Goal: Information Seeking & Learning: Check status

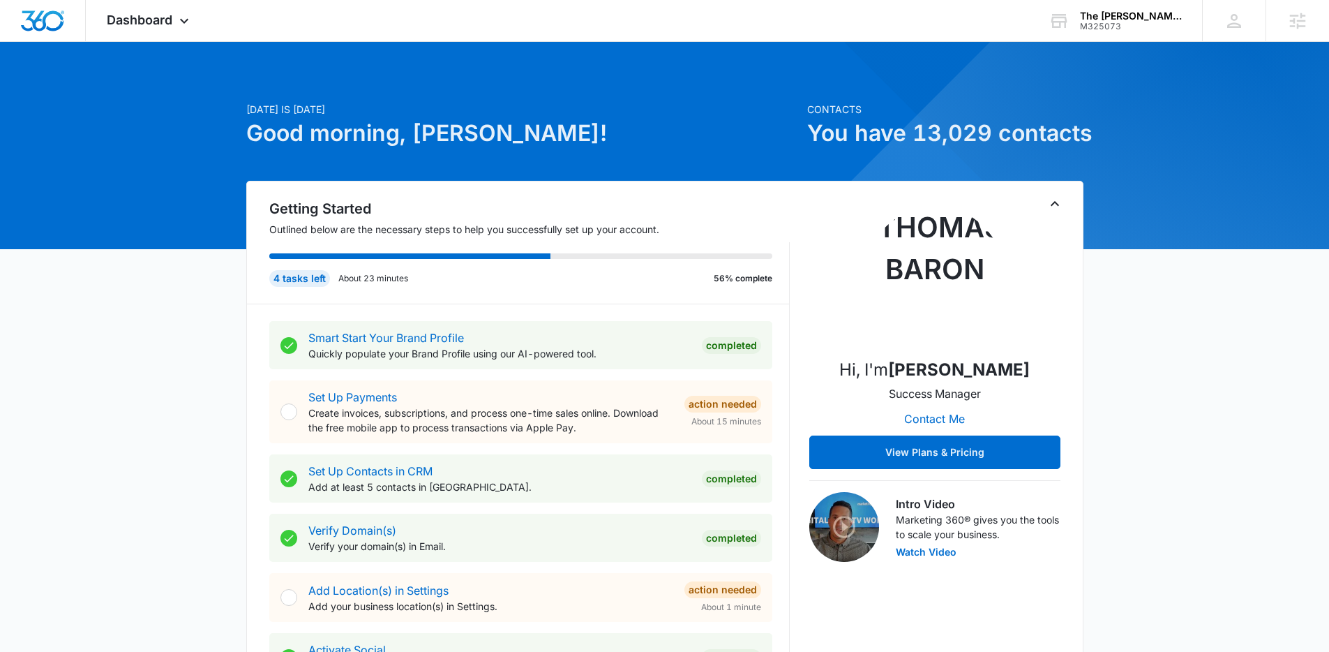
scroll to position [701, 0]
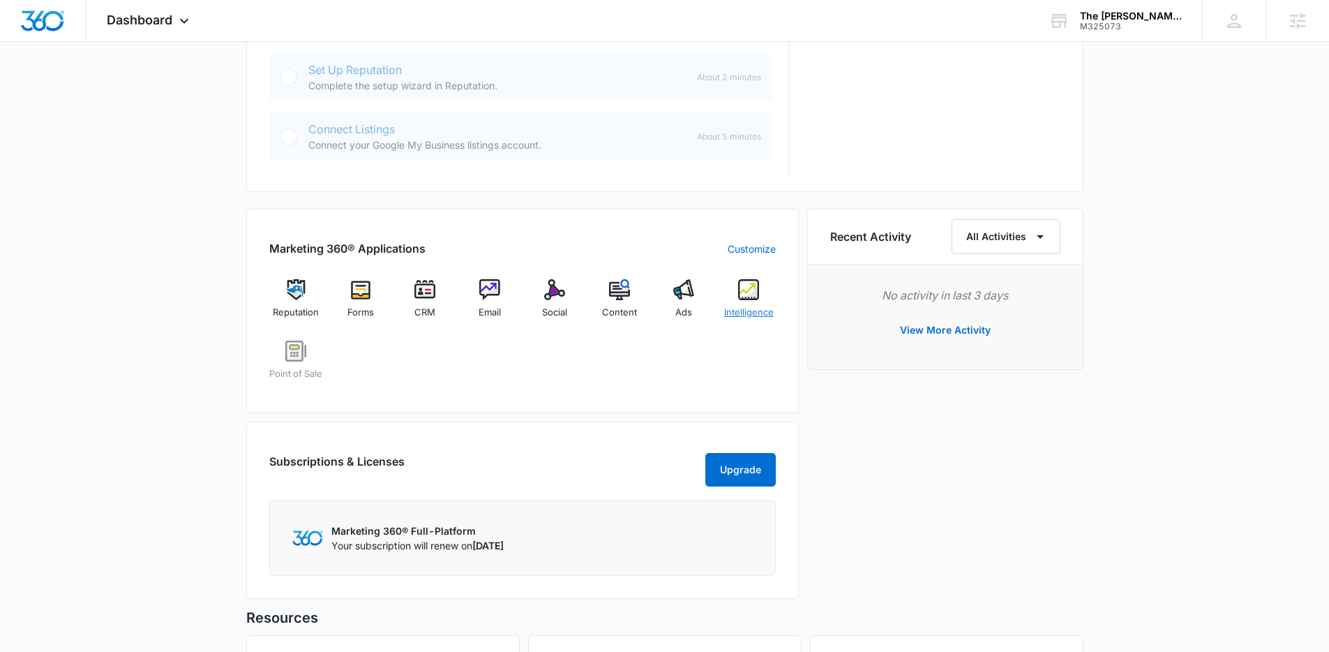
click at [768, 294] on div "Intelligence" at bounding box center [749, 304] width 54 height 50
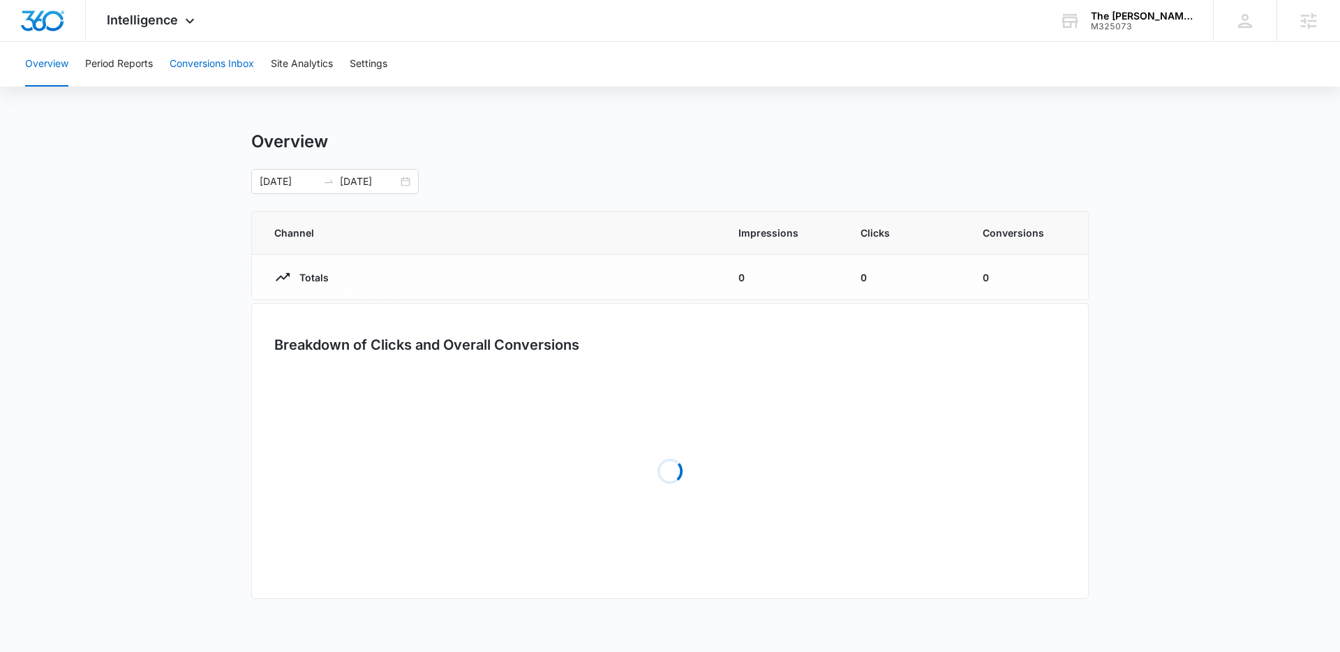
click at [193, 59] on button "Conversions Inbox" at bounding box center [212, 64] width 84 height 45
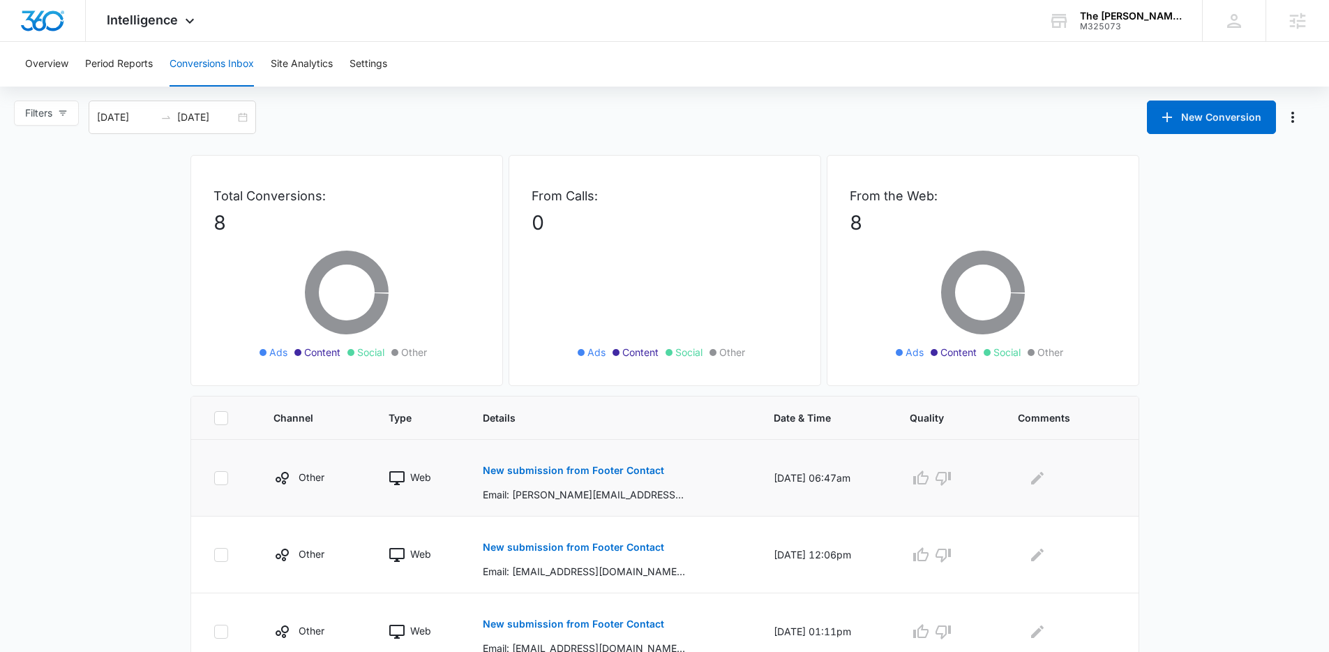
click at [561, 454] on button "New submission from Footer Contact" at bounding box center [573, 470] width 181 height 33
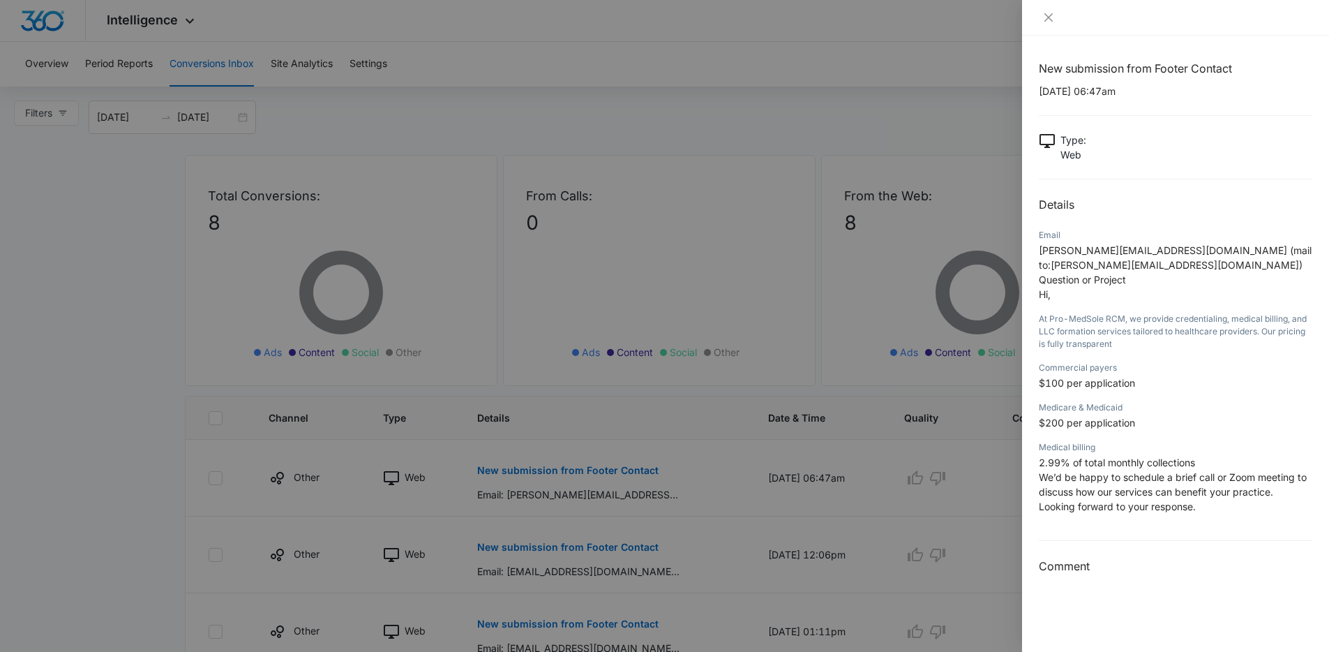
click at [850, 91] on div at bounding box center [664, 326] width 1329 height 652
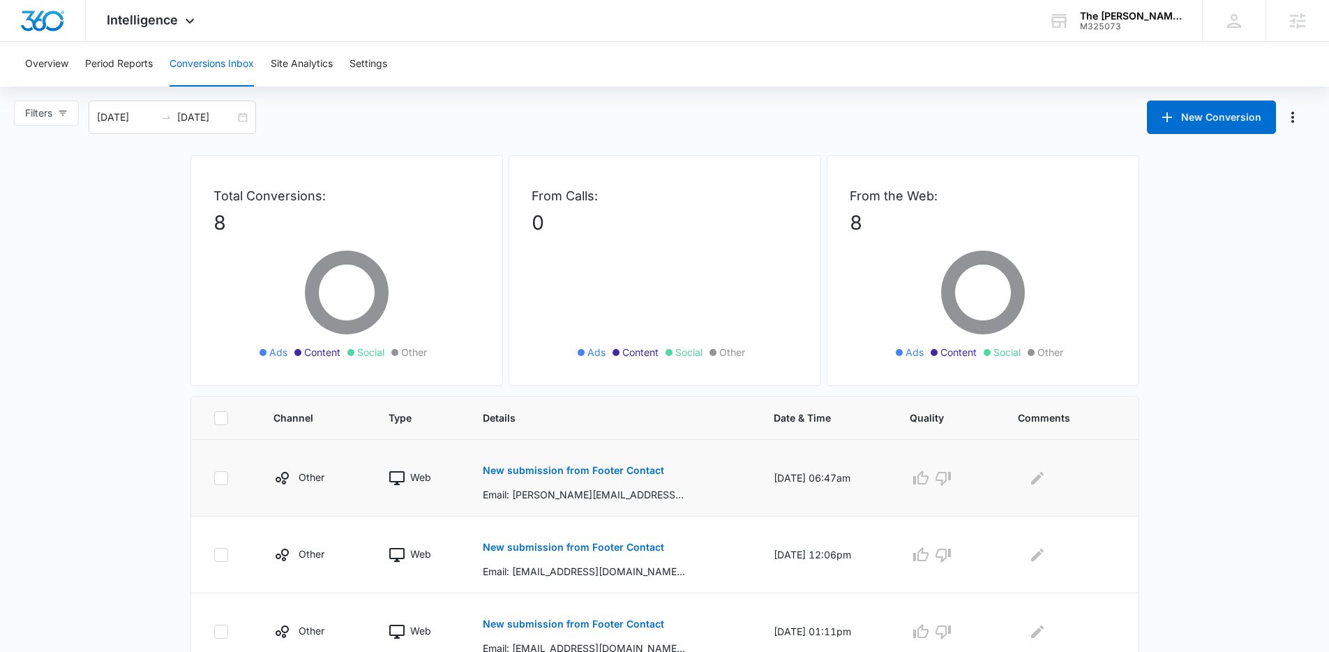
click at [597, 466] on p "New submission from Footer Contact" at bounding box center [573, 470] width 181 height 10
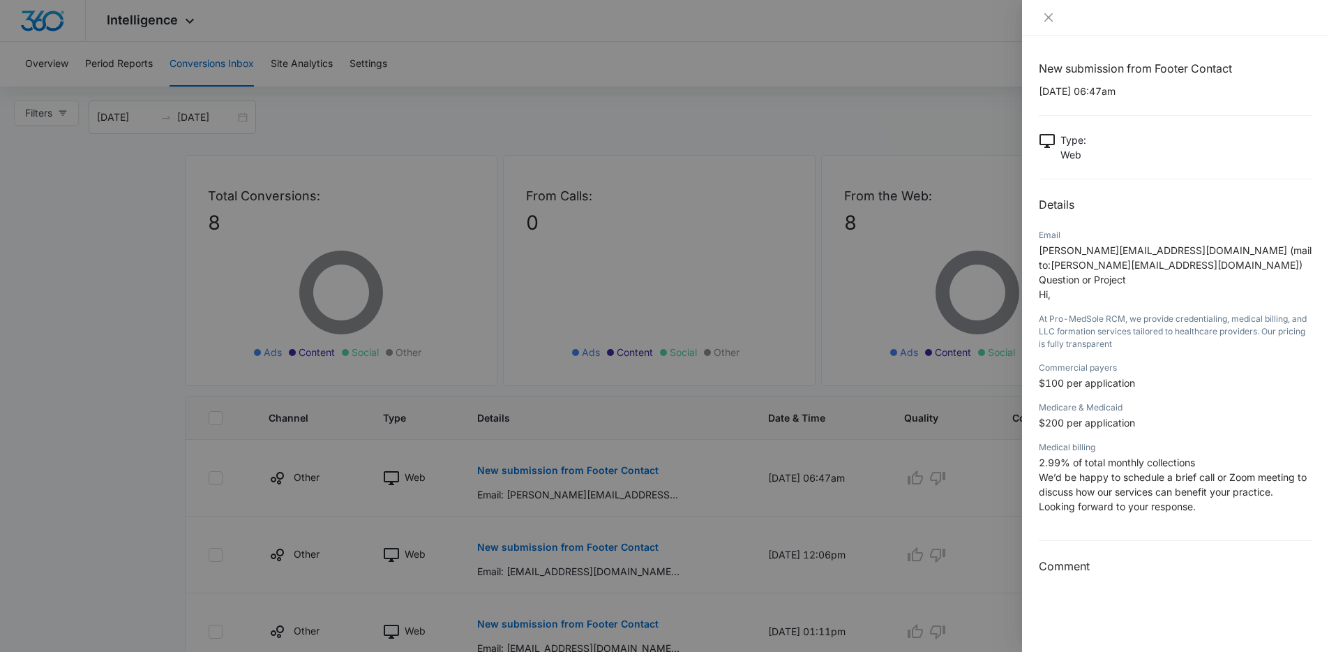
click at [650, 383] on div at bounding box center [664, 326] width 1329 height 652
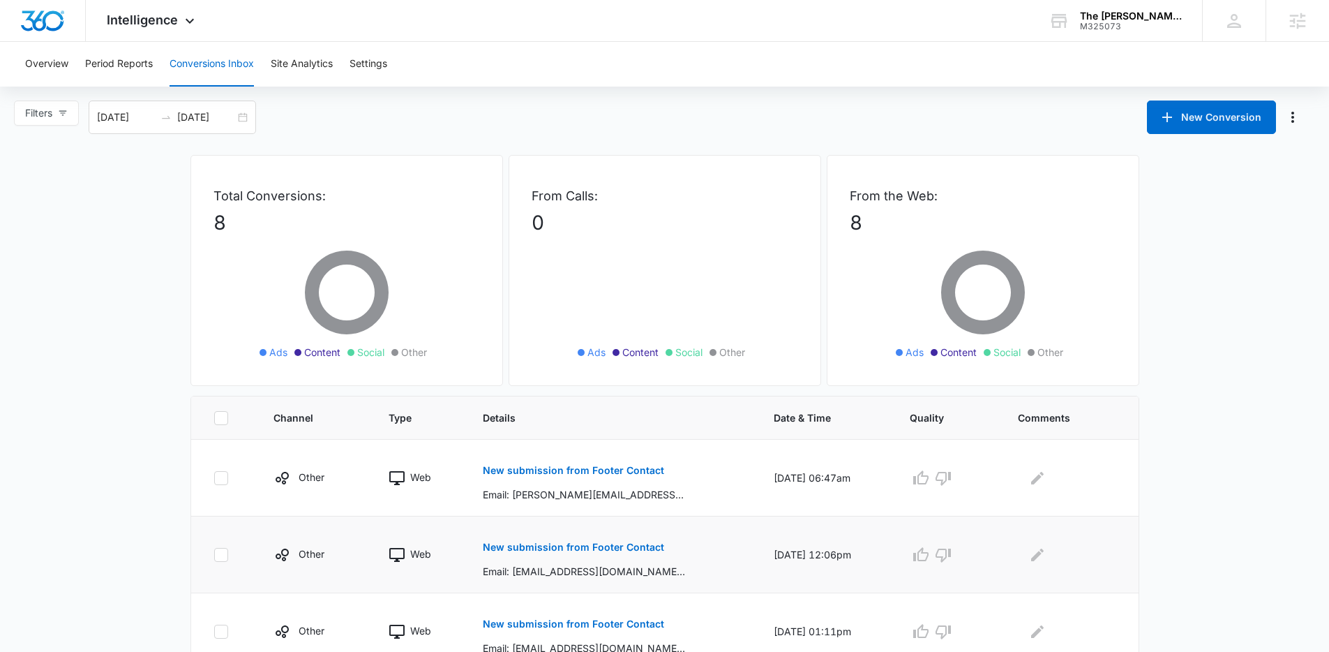
click at [590, 531] on button "New submission from Footer Contact" at bounding box center [573, 546] width 181 height 33
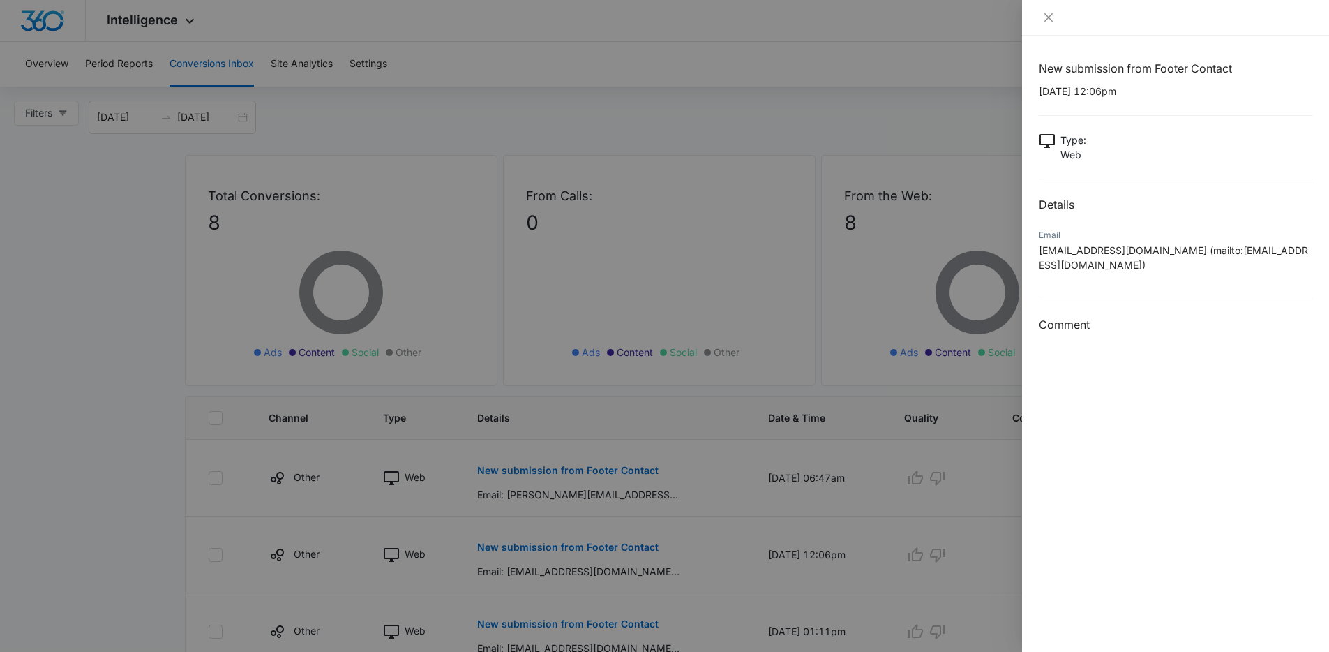
click at [691, 394] on div at bounding box center [664, 326] width 1329 height 652
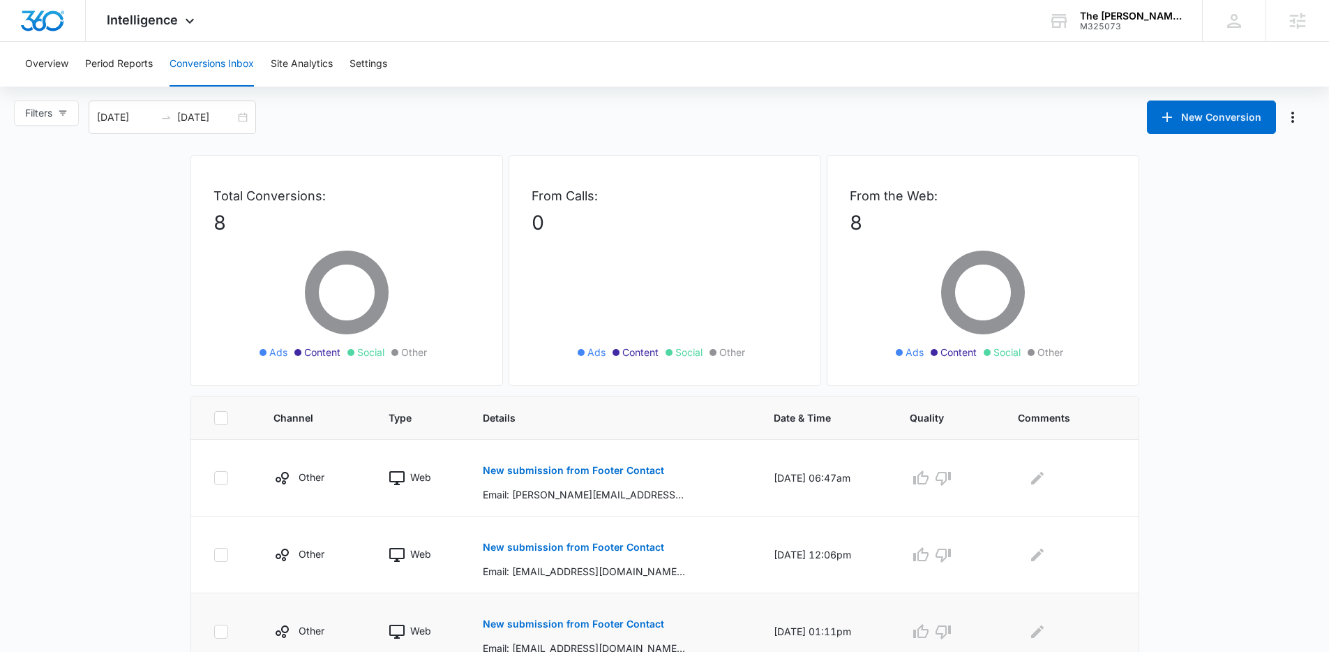
click at [590, 627] on p "New submission from Footer Contact" at bounding box center [573, 624] width 181 height 10
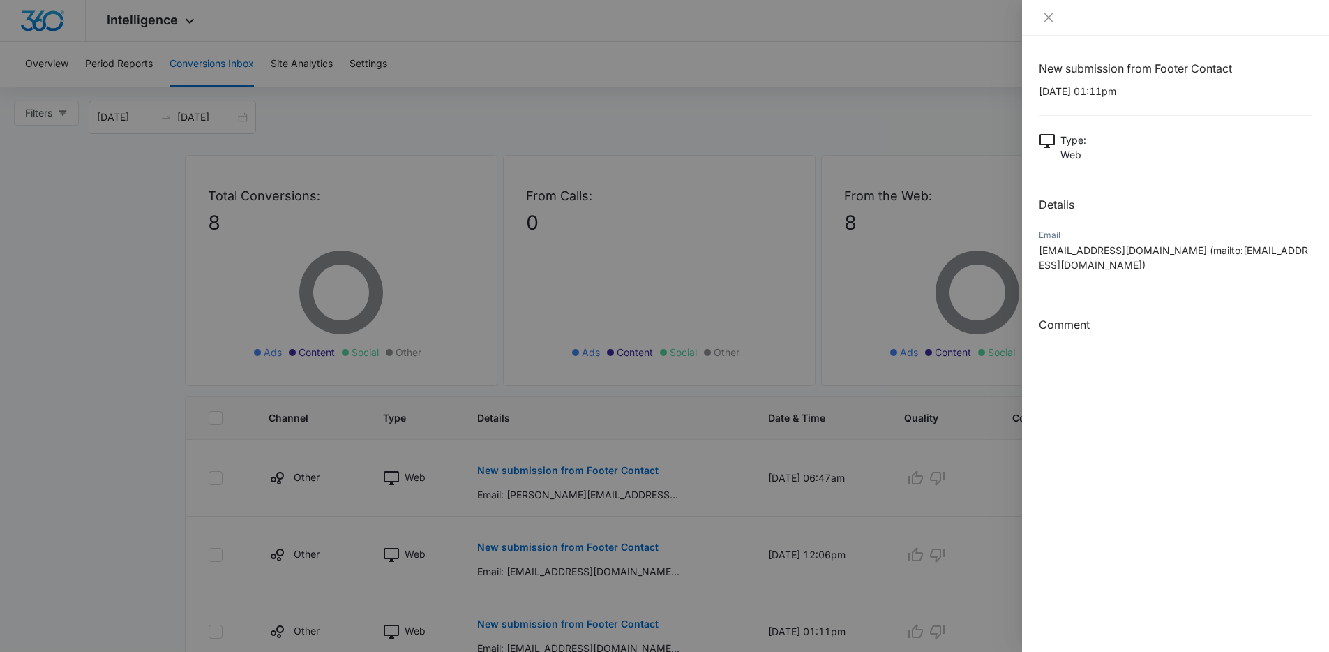
click at [511, 147] on div at bounding box center [664, 326] width 1329 height 652
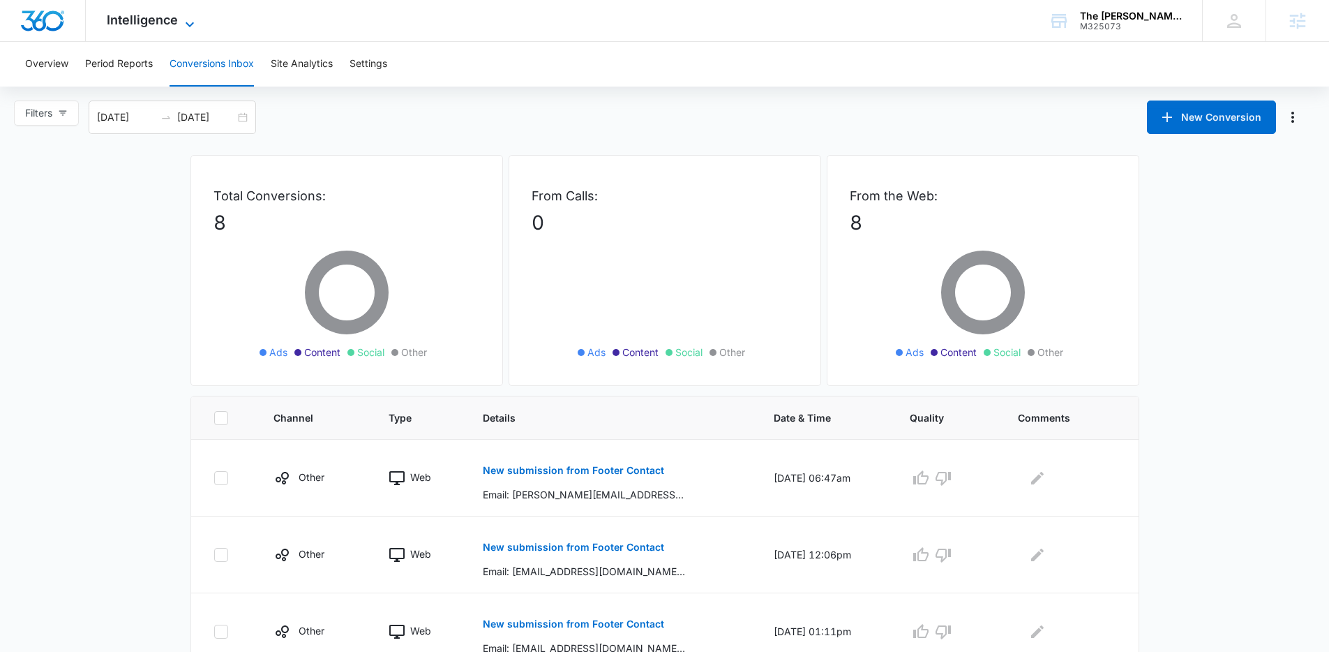
click at [122, 24] on span "Intelligence" at bounding box center [142, 20] width 71 height 15
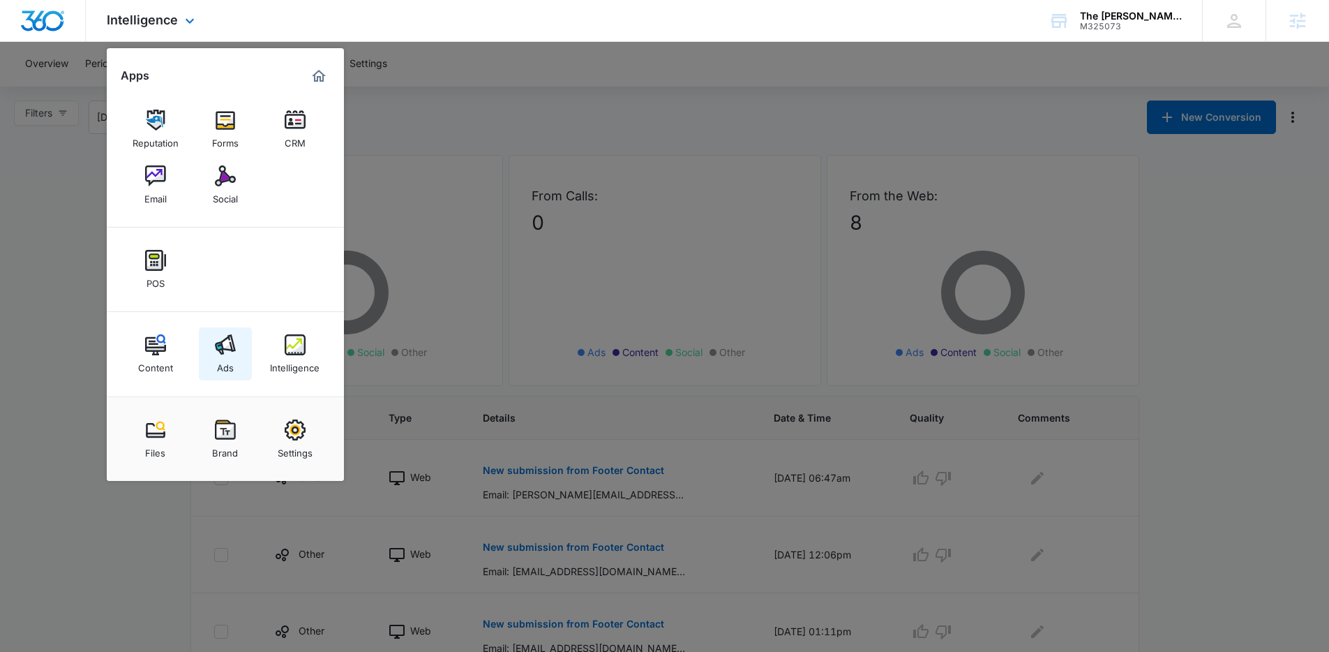
click at [235, 360] on link "Ads" at bounding box center [225, 353] width 53 height 53
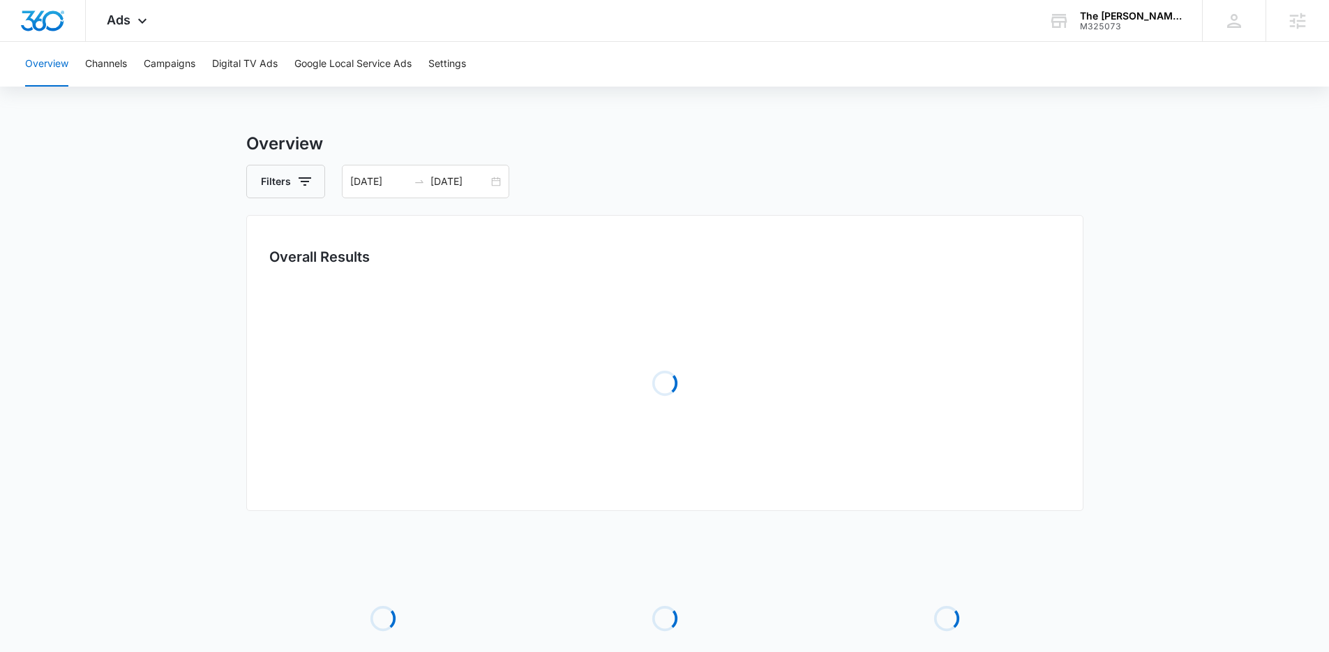
click at [202, 71] on div "Overview Channels Campaigns Digital TV Ads Google Local Service Ads Settings" at bounding box center [665, 64] width 1296 height 45
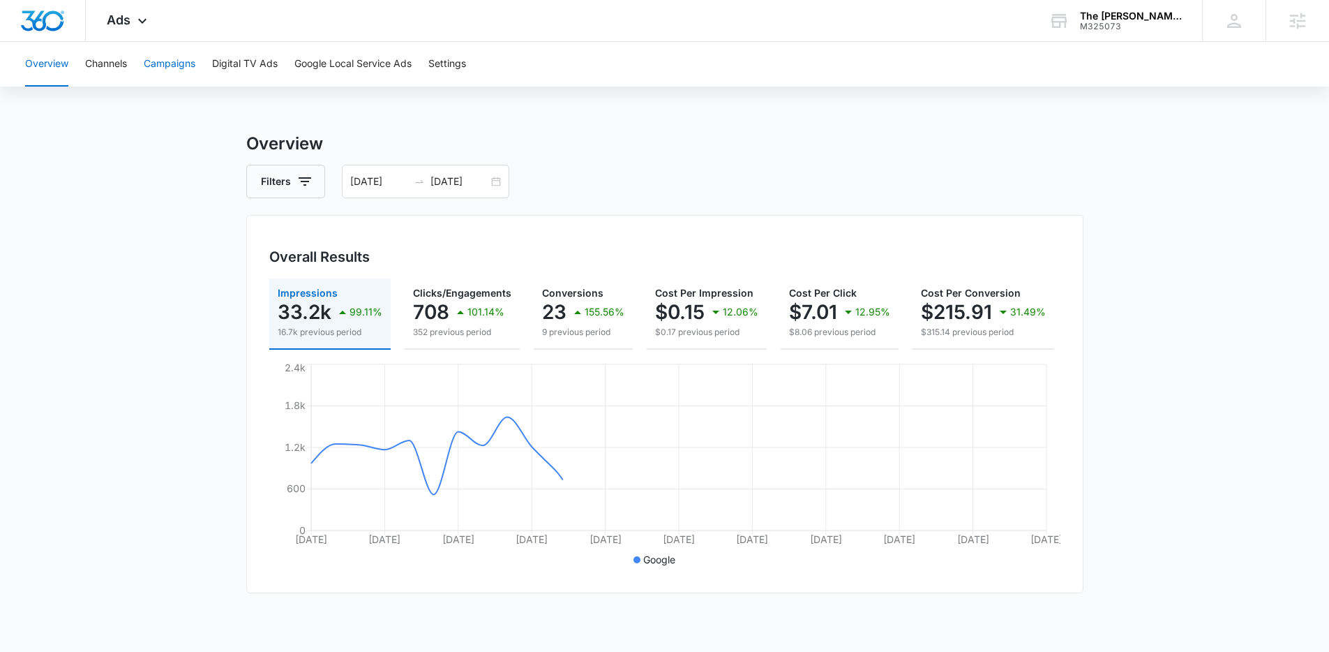
click at [197, 69] on div "Overview Channels Campaigns Digital TV Ads Google Local Service Ads Settings" at bounding box center [665, 64] width 1296 height 45
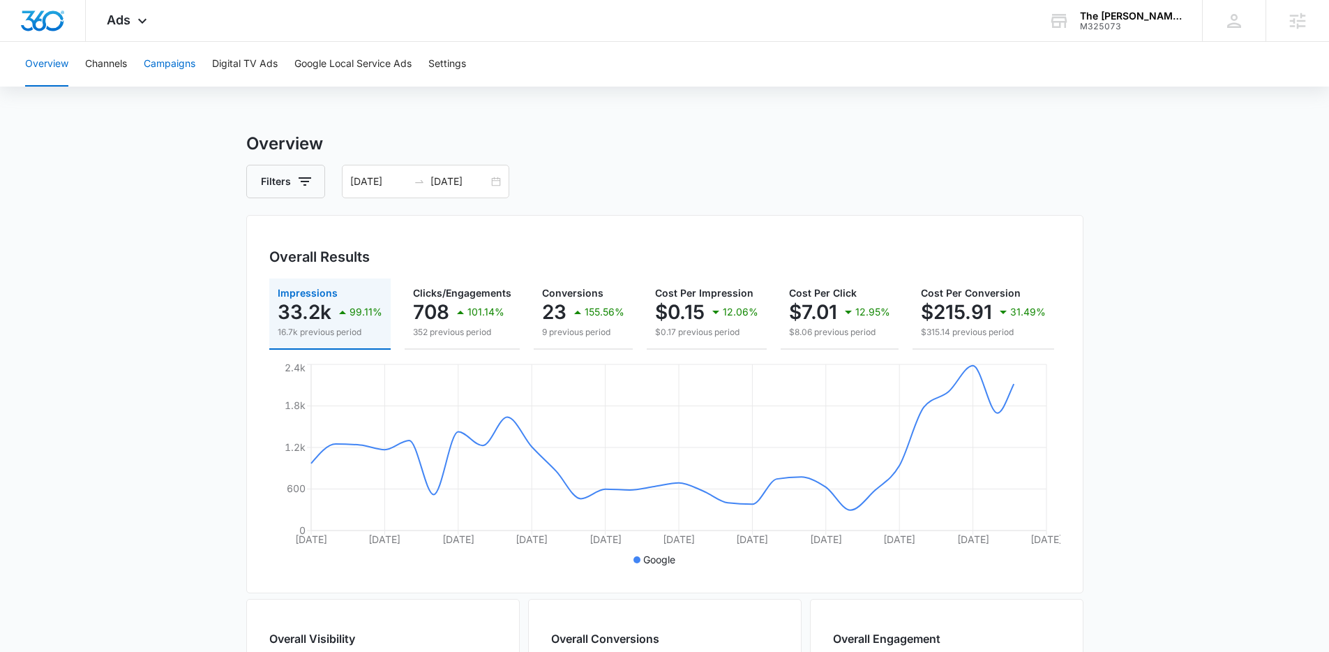
click at [191, 66] on button "Campaigns" at bounding box center [170, 64] width 52 height 45
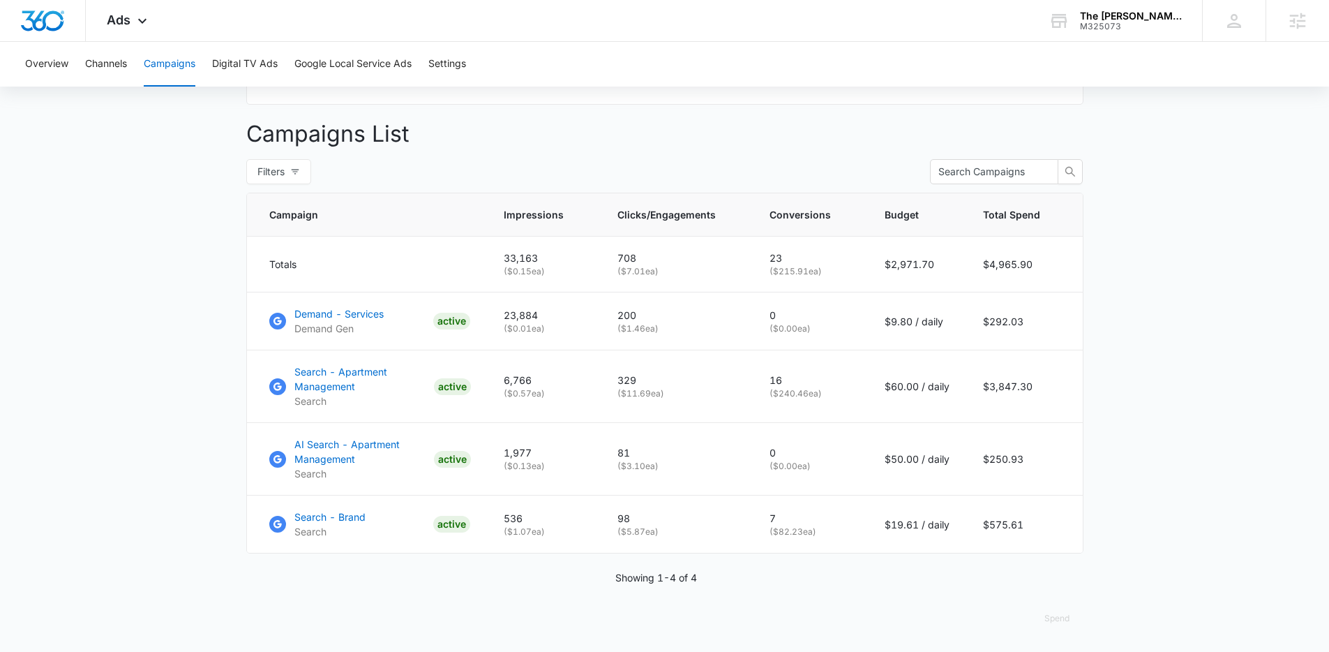
scroll to position [496, 0]
click at [126, 27] on div "Ads Apps Reputation Forms CRM Email Social POS Content Ads Intelligence Files B…" at bounding box center [129, 20] width 86 height 41
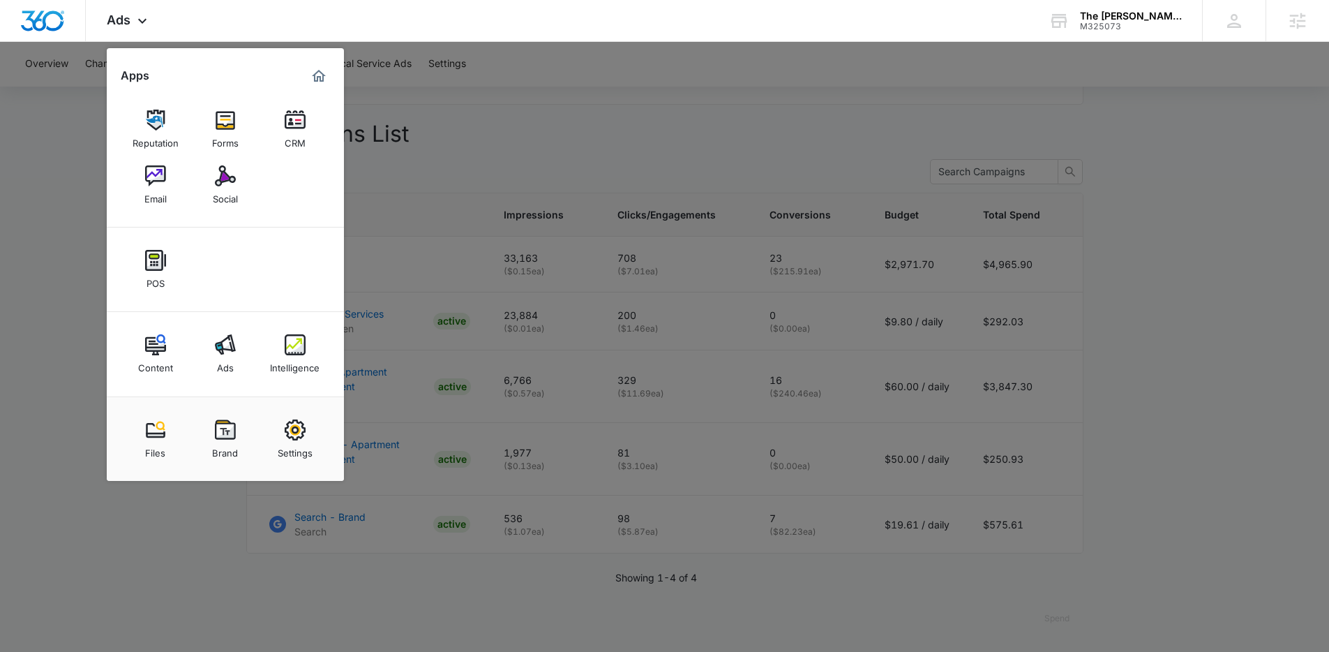
click at [430, 103] on div at bounding box center [664, 326] width 1329 height 652
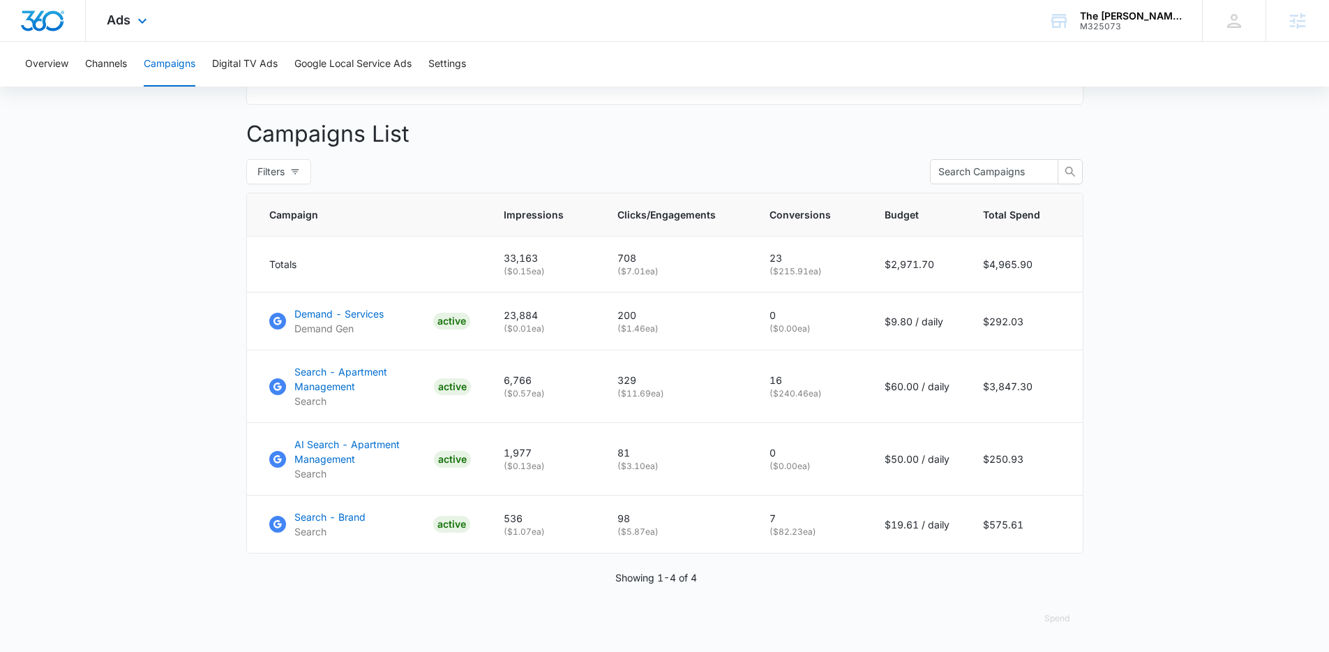
click at [150, 28] on div "Ads Apps Reputation Forms CRM Email Social POS Content Ads Intelligence Files B…" at bounding box center [129, 20] width 86 height 41
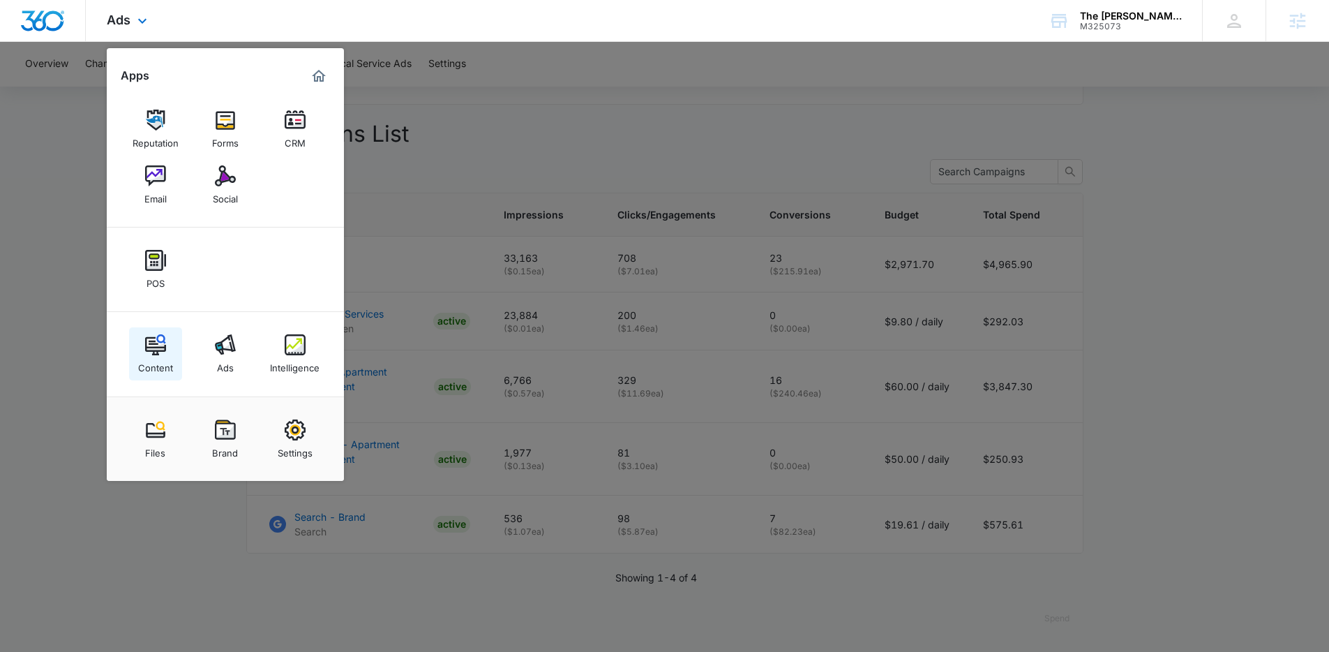
click at [140, 363] on div "Content" at bounding box center [155, 364] width 35 height 18
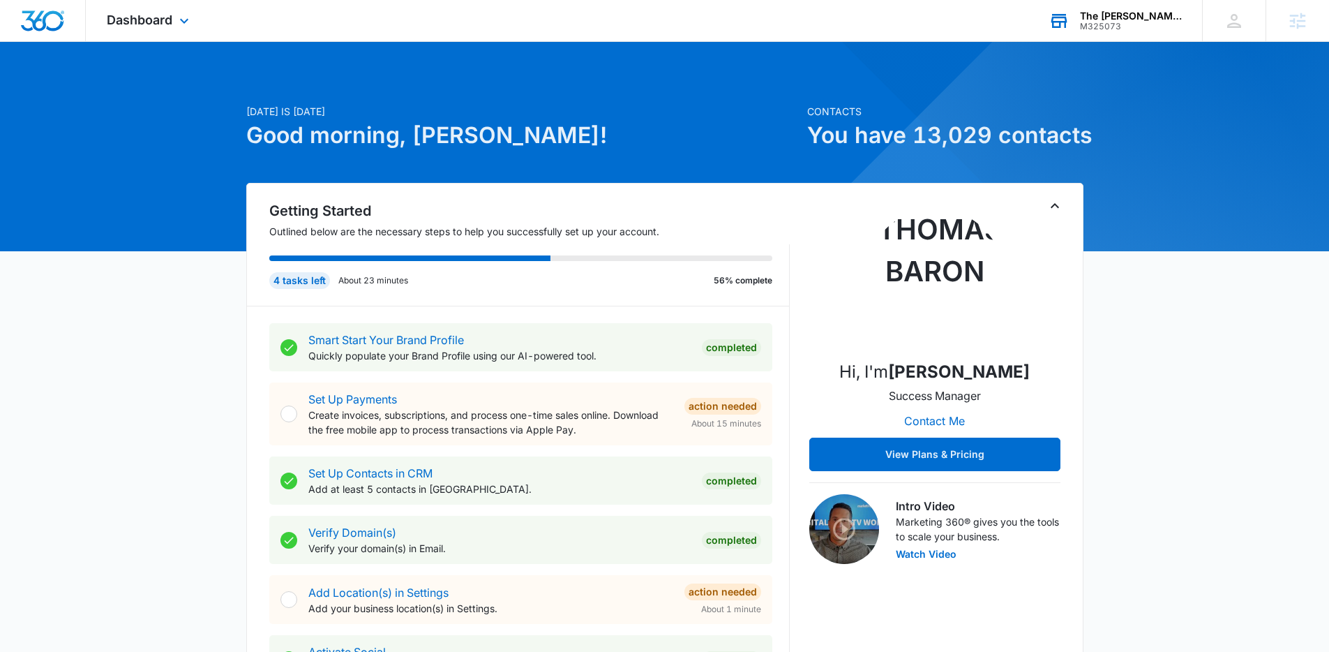
click at [1156, 38] on div "The [PERSON_NAME] Organization M325073 Your Accounts View All" at bounding box center [1115, 20] width 174 height 41
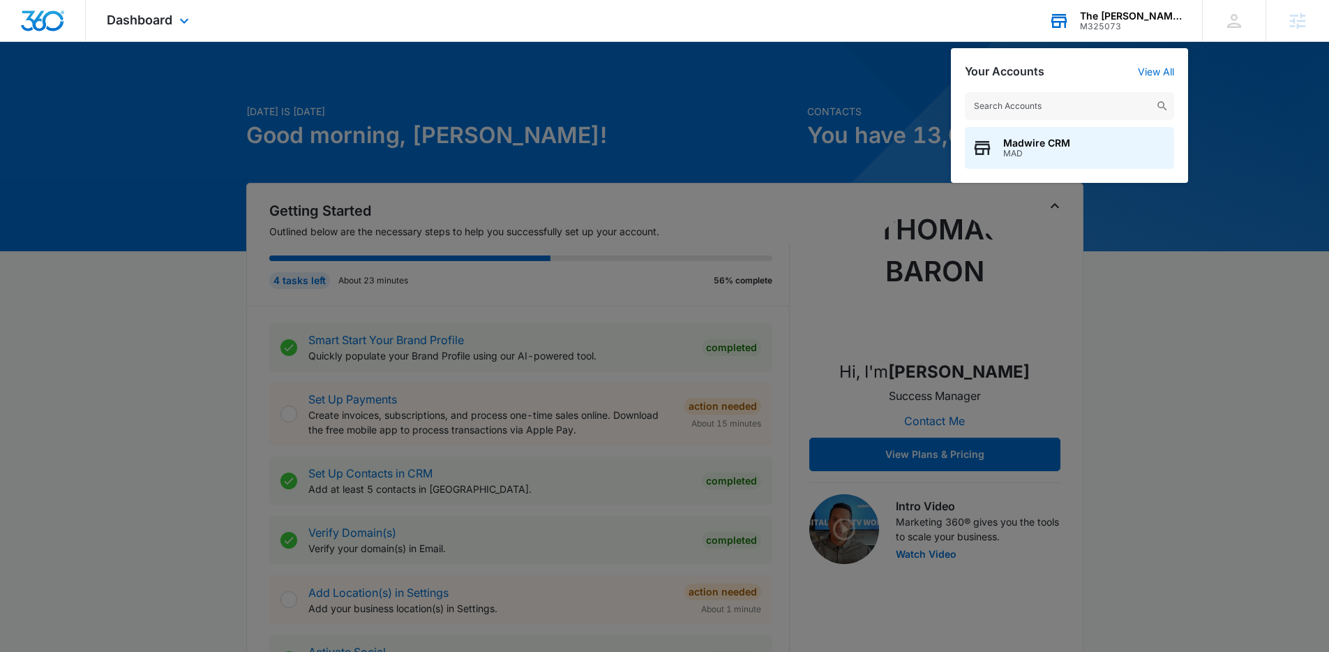
click at [1118, 113] on input "text" at bounding box center [1069, 106] width 209 height 28
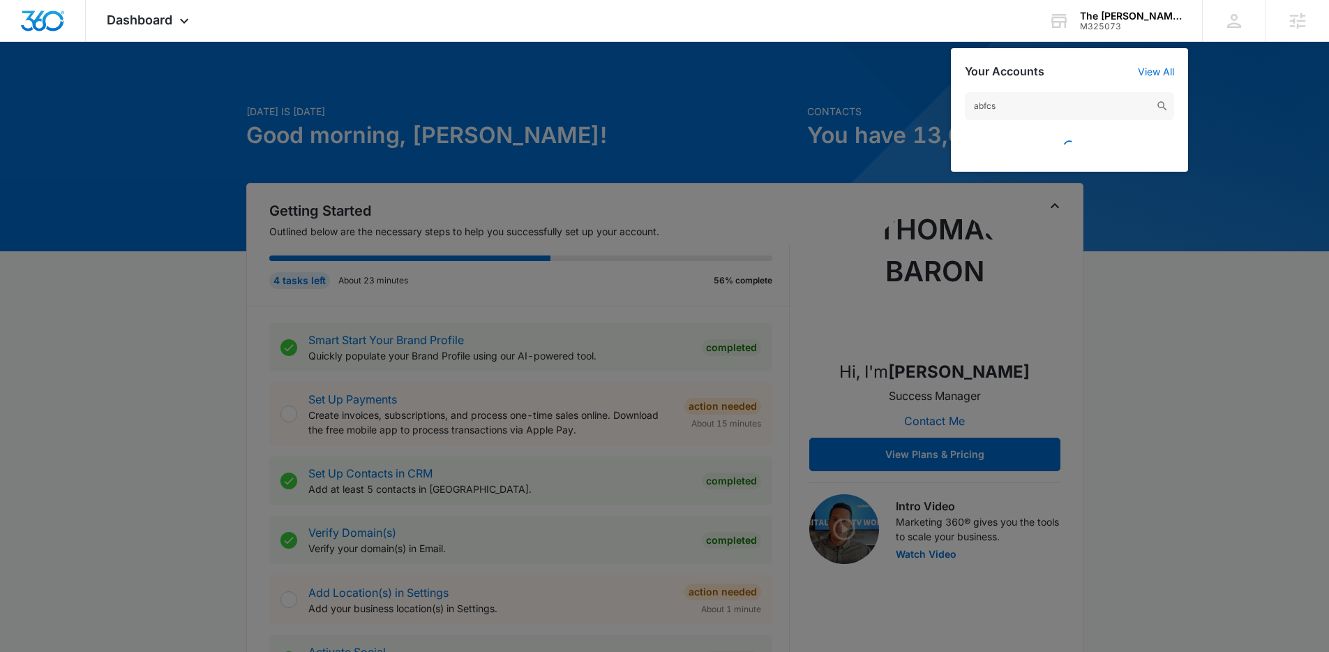
type input "abfcs"
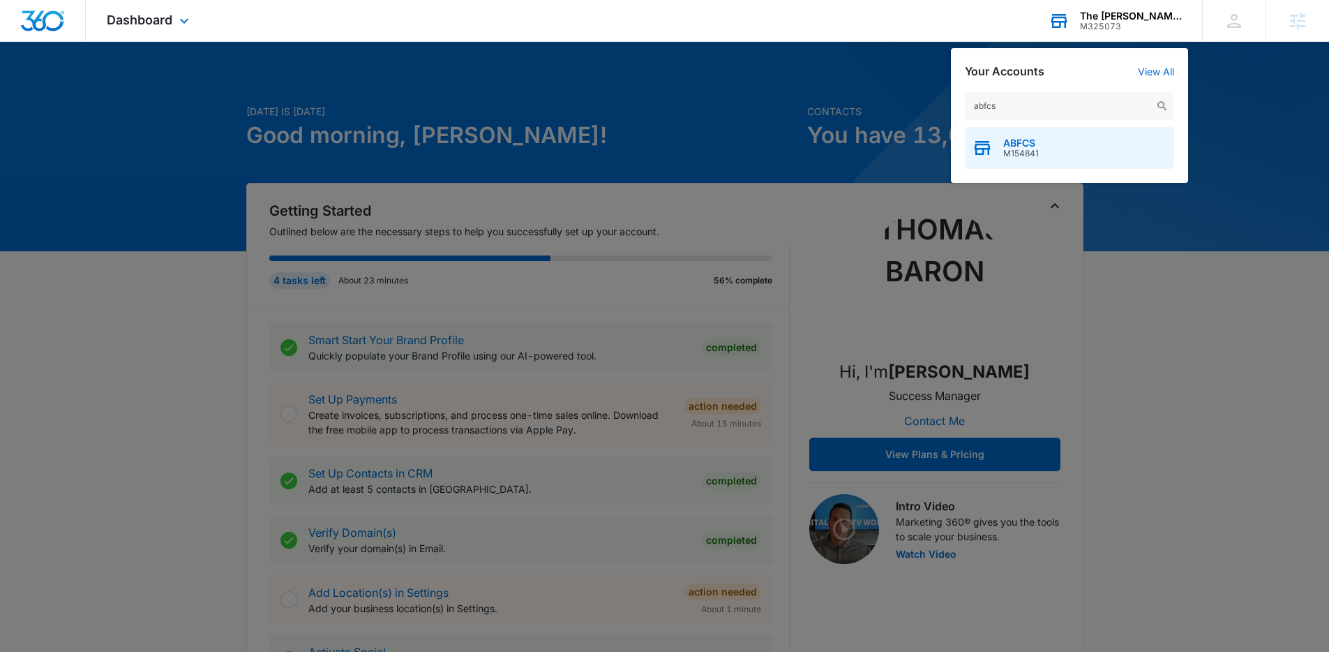
click at [1052, 148] on div "ABFCS M154841" at bounding box center [1069, 148] width 209 height 42
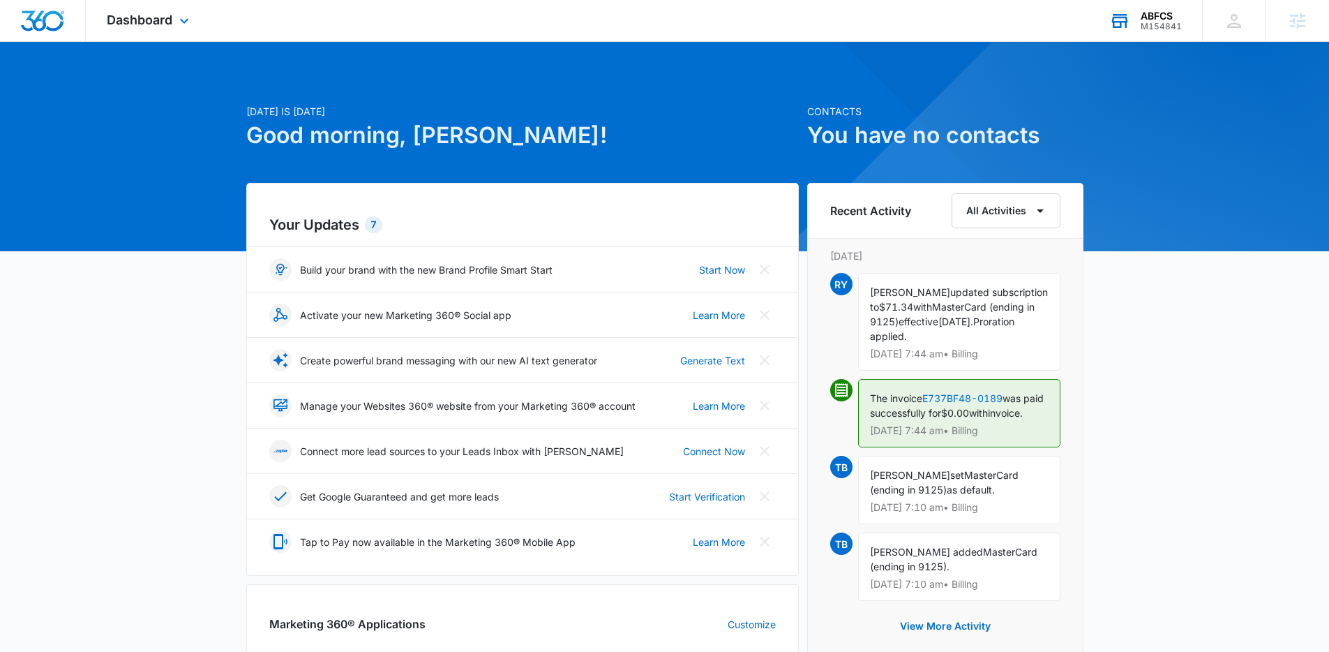
click at [121, 27] on div "Dashboard Apps Reputation Websites Forms CRM Email Social Shop Payments POS Con…" at bounding box center [150, 20] width 128 height 41
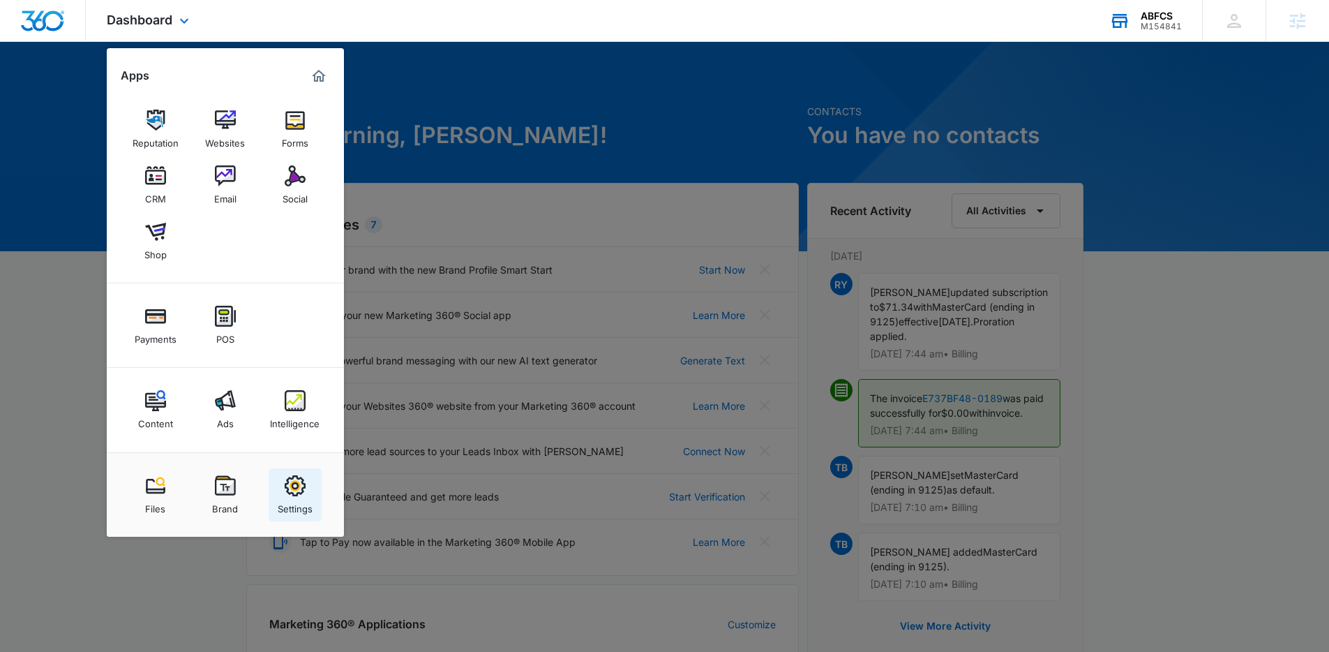
click at [312, 510] on div "Settings" at bounding box center [295, 505] width 35 height 18
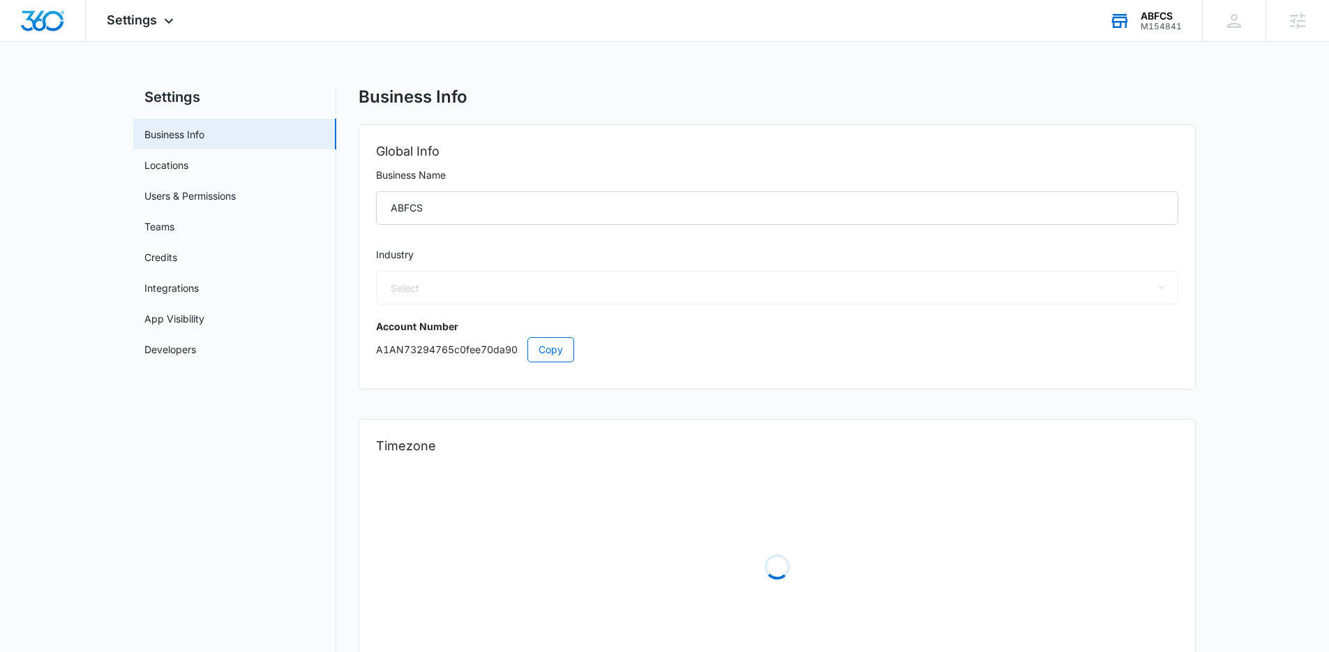
select select "32"
select select "US"
select select "America/Denver"
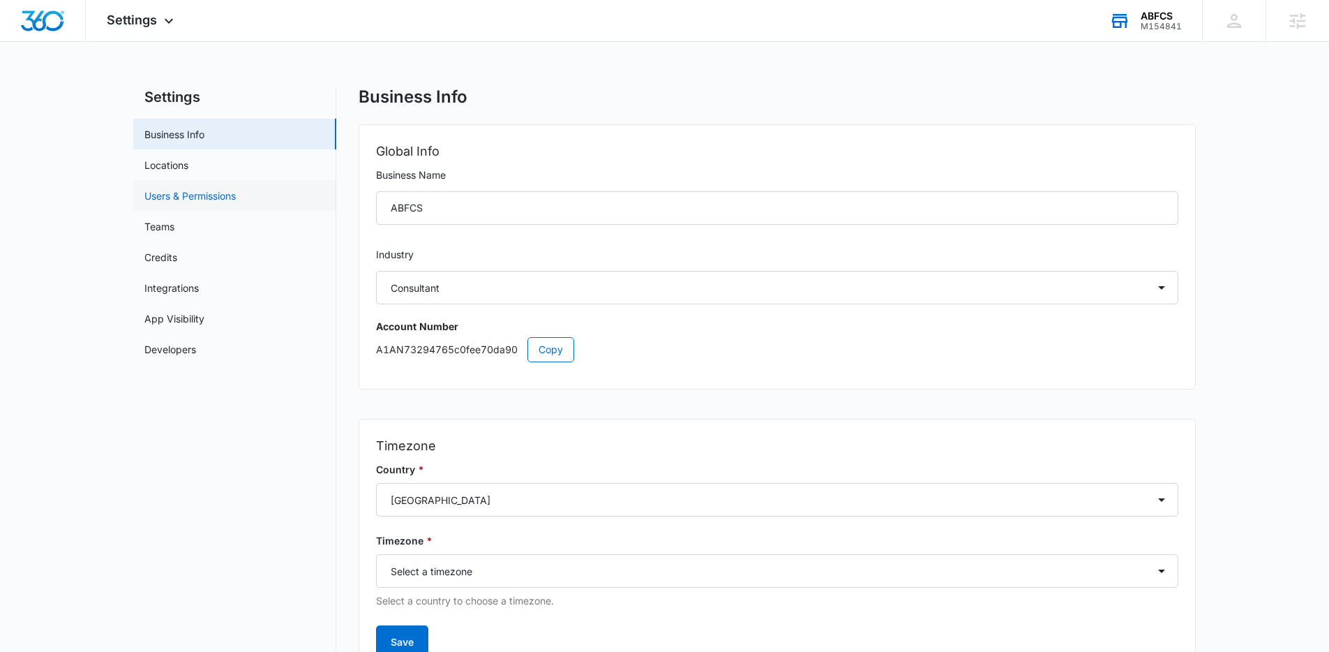
click at [235, 200] on link "Users & Permissions" at bounding box center [189, 195] width 91 height 15
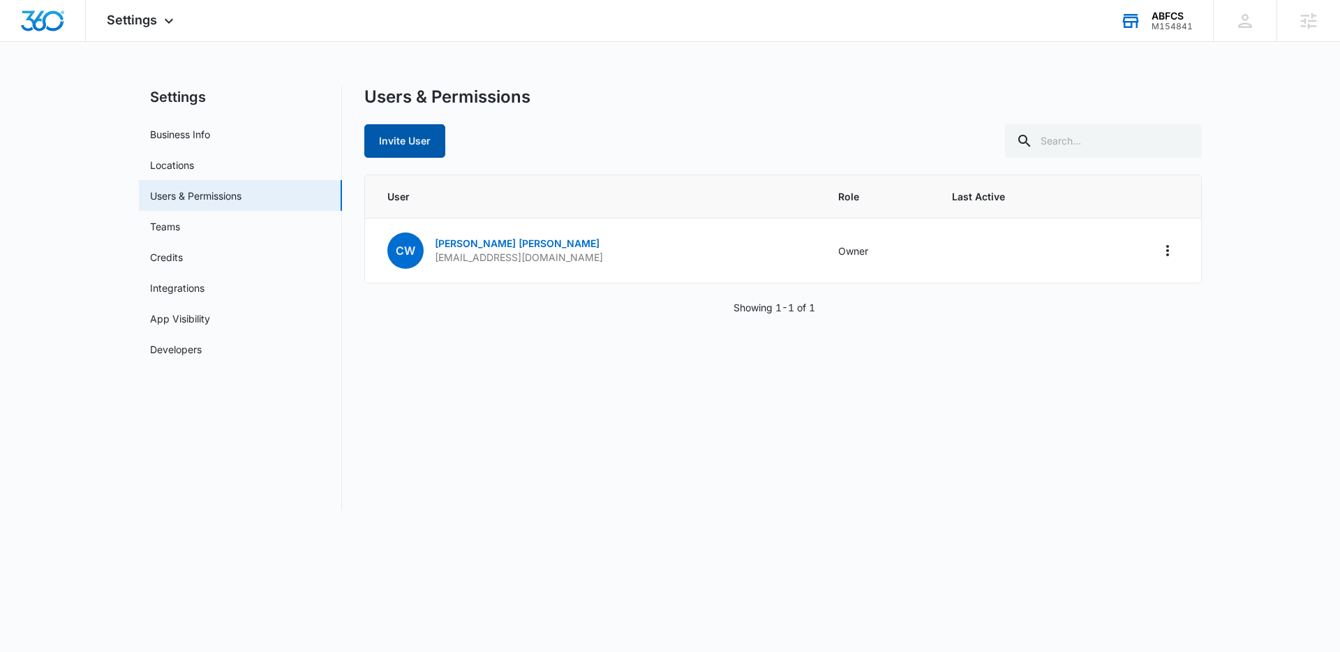
click at [406, 151] on button "Invite User" at bounding box center [404, 140] width 81 height 33
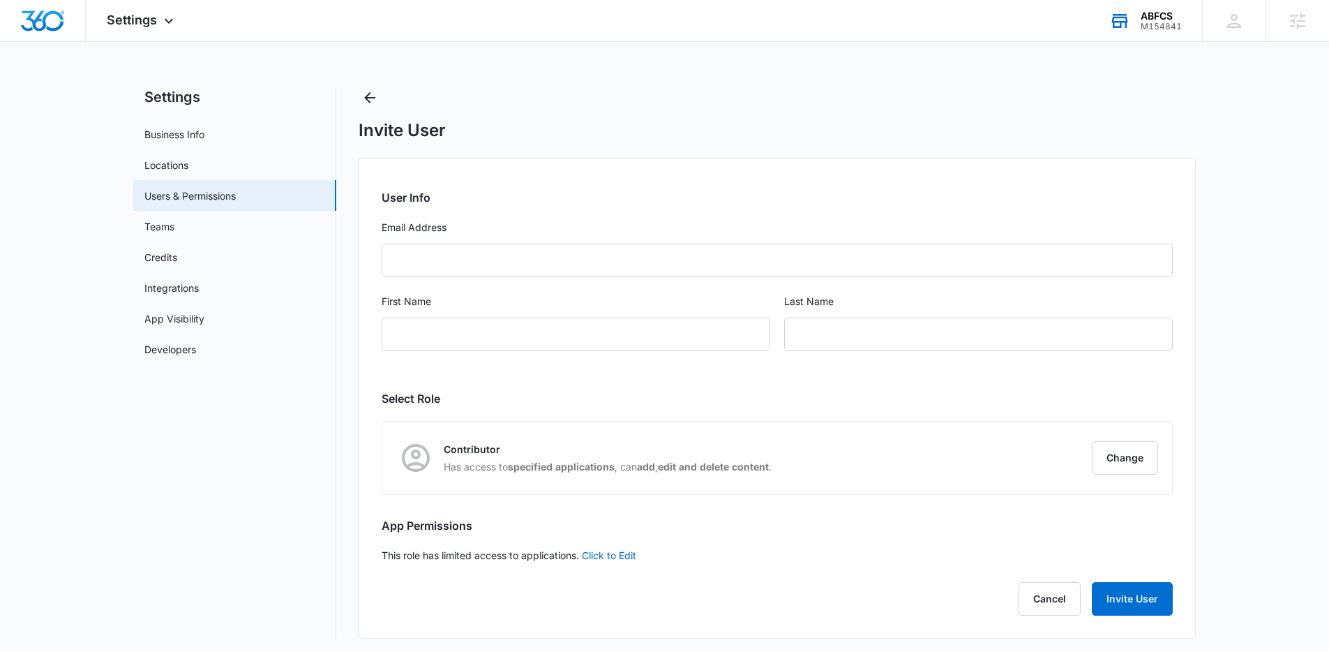
click at [506, 242] on form "User Info Email Address First Name Last Name" at bounding box center [777, 278] width 791 height 179
click at [509, 267] on input "Email Address" at bounding box center [777, 260] width 791 height 33
paste input "alexis@liftmediagroup.com"
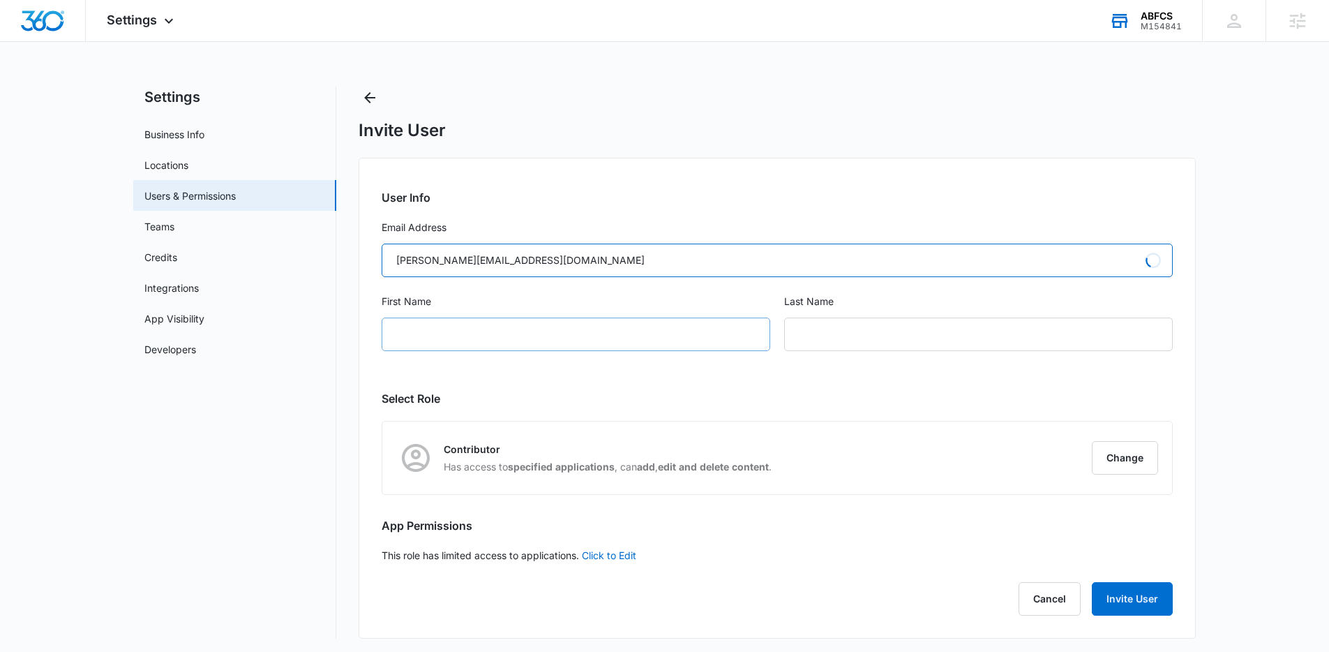
type input "alexis@liftmediagroup.com"
click at [499, 343] on input "First Name" at bounding box center [576, 333] width 389 height 33
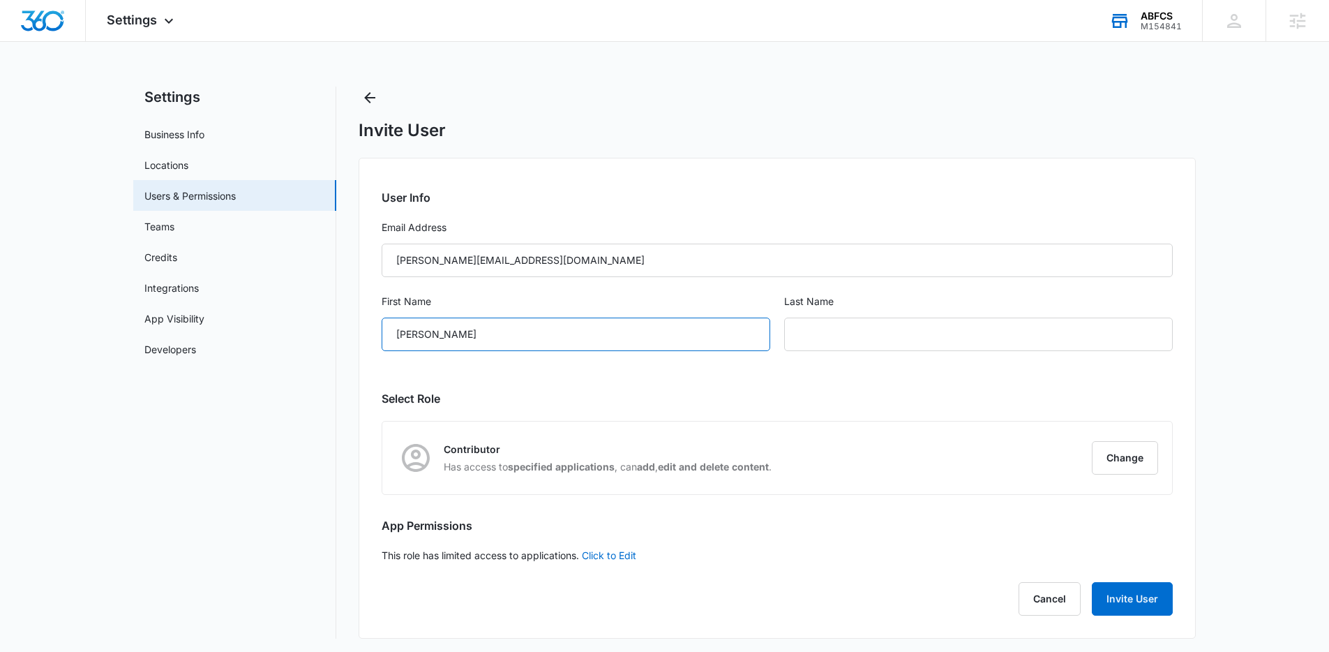
type input "Alexis"
type input "Grass"
click at [1105, 460] on button "Change" at bounding box center [1125, 457] width 66 height 33
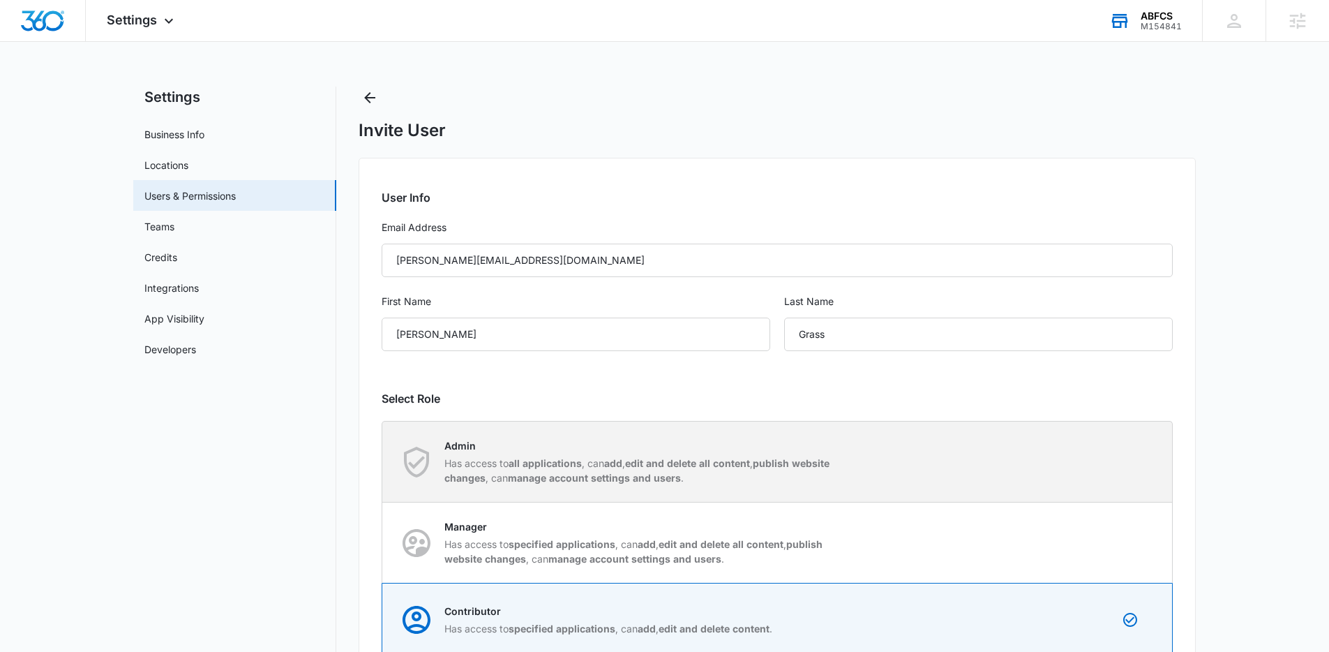
click at [681, 483] on strong "manage account settings and users" at bounding box center [594, 478] width 173 height 12
click at [383, 462] on input "Admin Has access to all applications , can add , edit and delete all content , …" at bounding box center [382, 461] width 1 height 1
radio input "true"
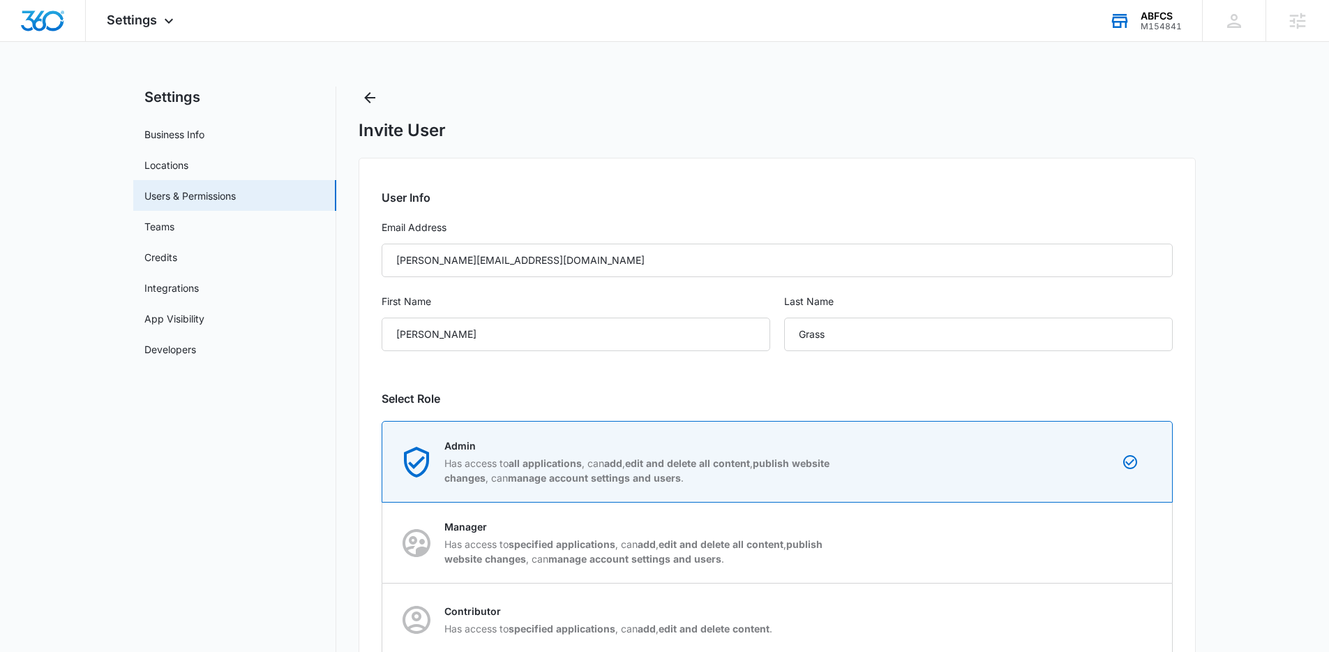
scroll to position [165, 0]
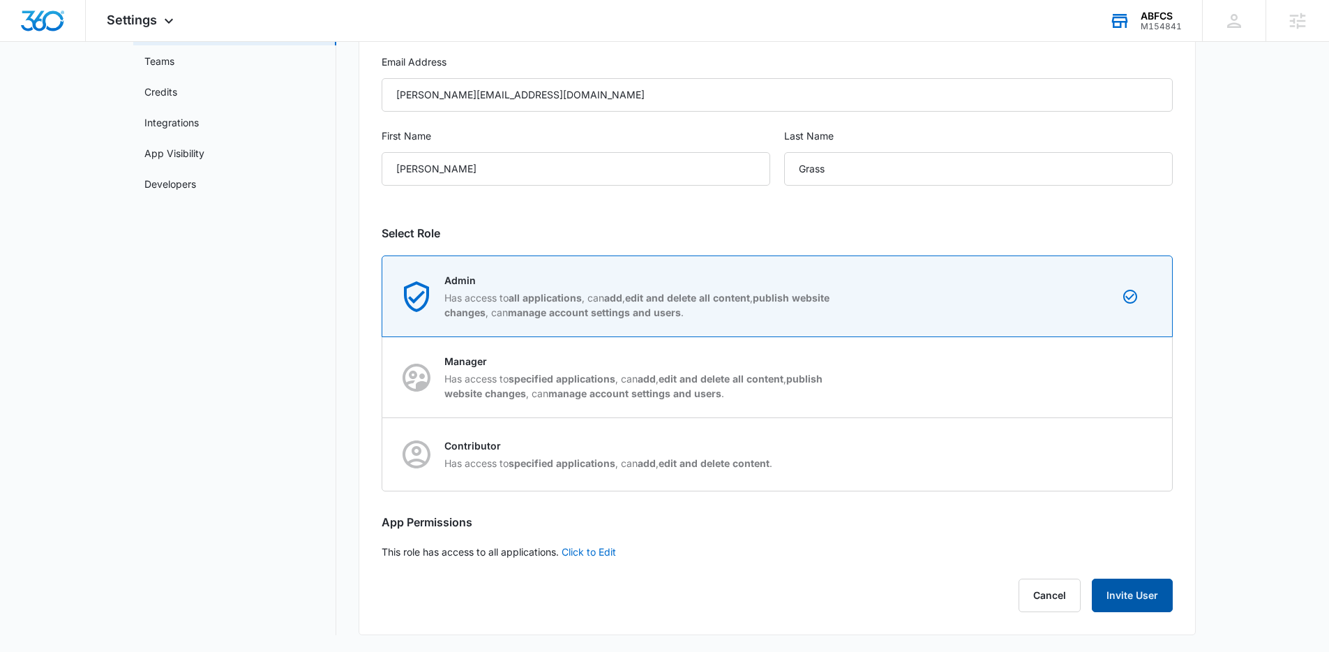
click at [1139, 601] on button "Invite User" at bounding box center [1132, 594] width 81 height 33
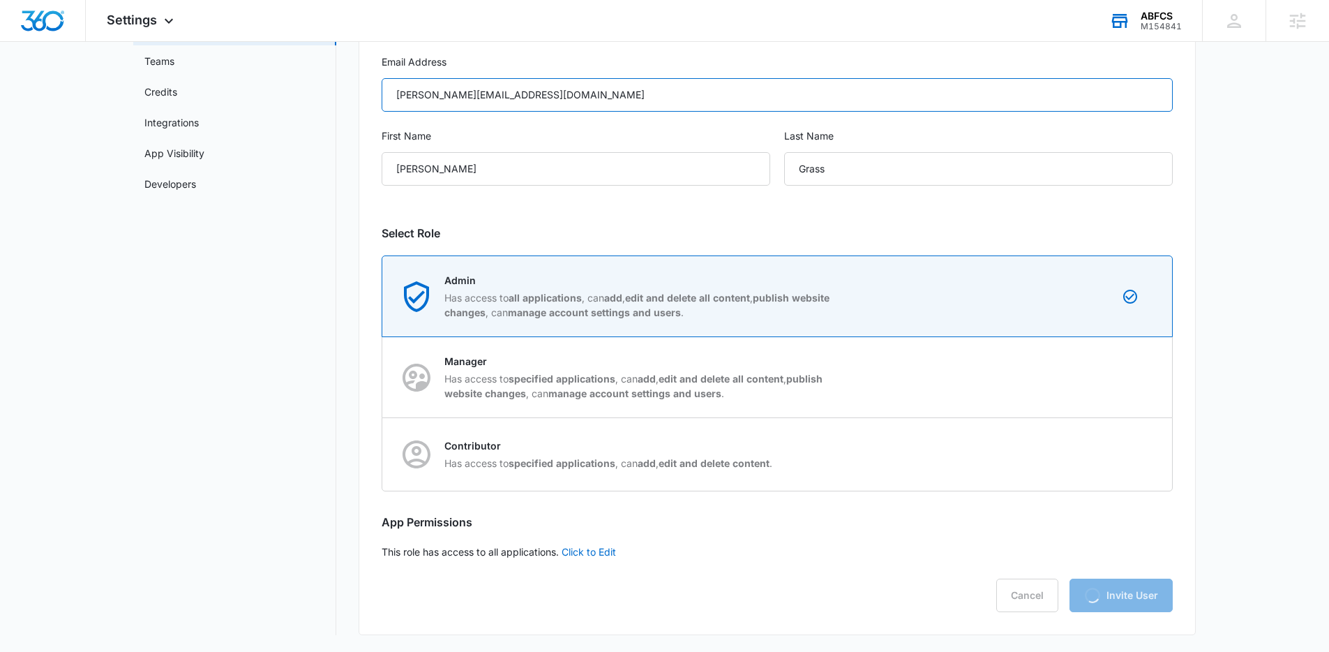
click at [537, 91] on input "alexis@liftmediagroup.com" at bounding box center [777, 94] width 791 height 33
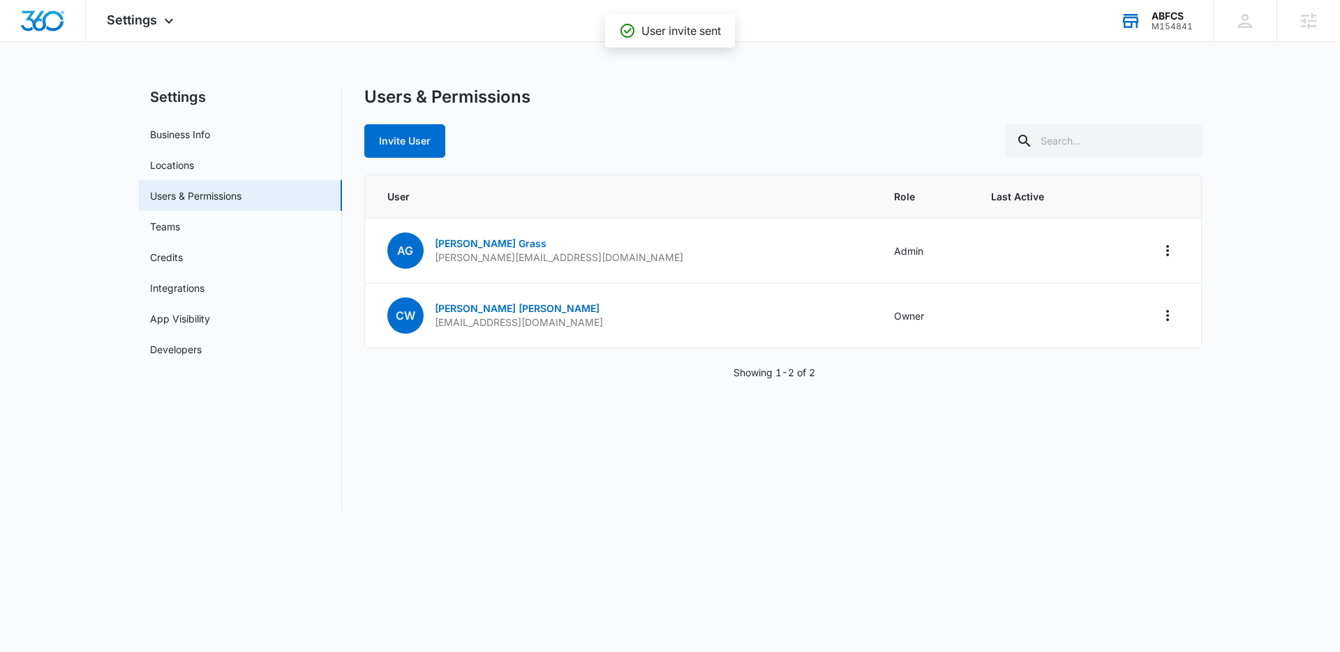
click at [1186, 43] on div "Settings Apps Reputation Websites Forms CRM Email Social Shop Payments POS Cont…" at bounding box center [670, 263] width 1340 height 527
click at [1178, 35] on div "ABFCS M154841 Your Accounts View All" at bounding box center [1156, 20] width 114 height 41
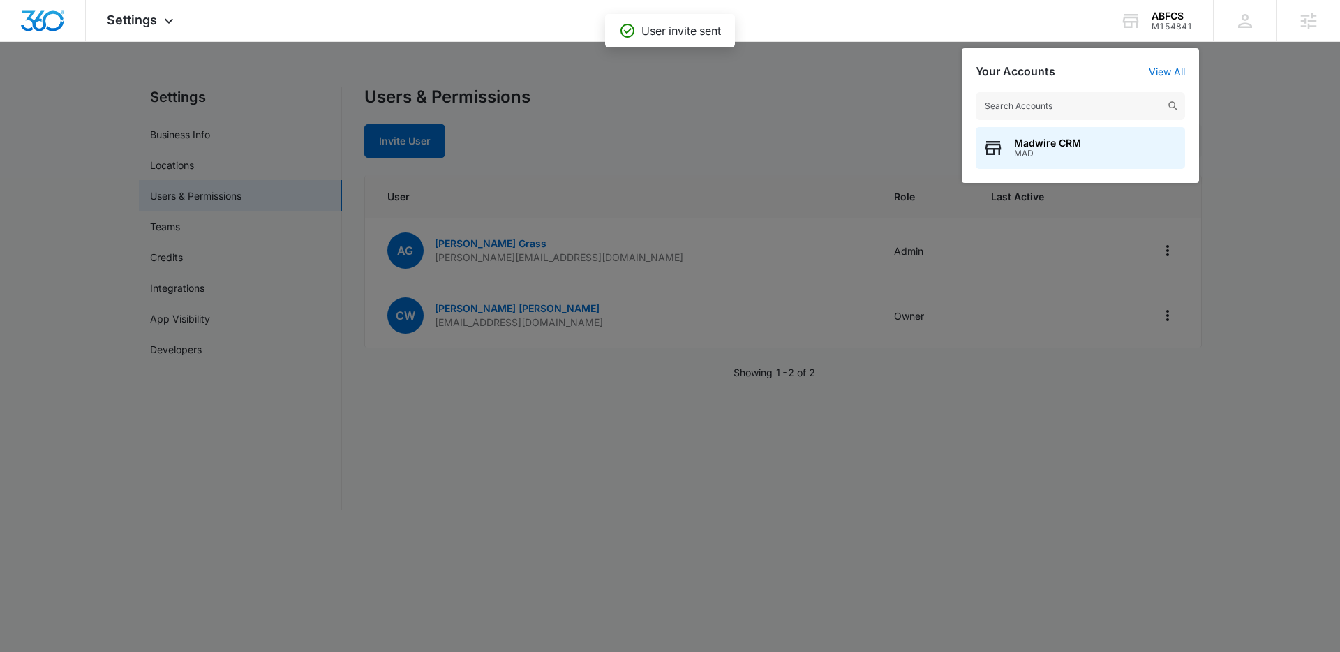
click at [1153, 108] on input "text" at bounding box center [1079, 106] width 209 height 28
type input "psychology services"
click at [1088, 160] on div "Psychology Services of Alaska M176731" at bounding box center [1079, 148] width 209 height 42
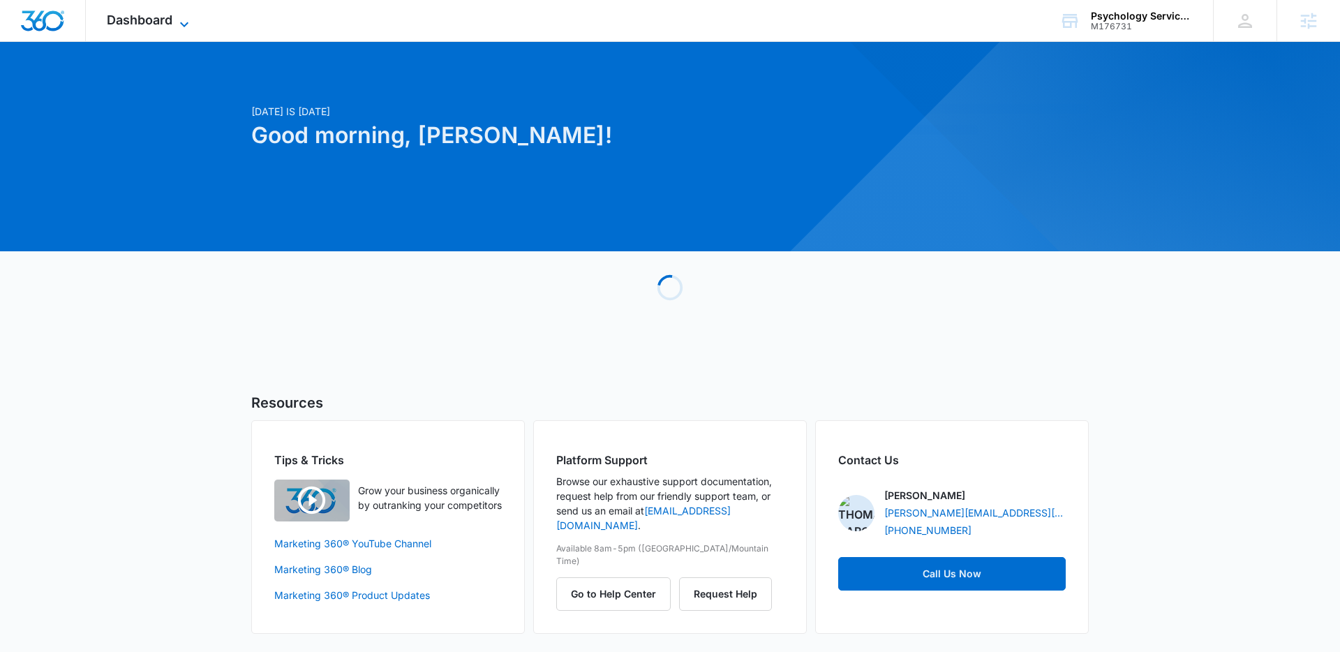
click at [148, 25] on span "Dashboard" at bounding box center [140, 20] width 66 height 15
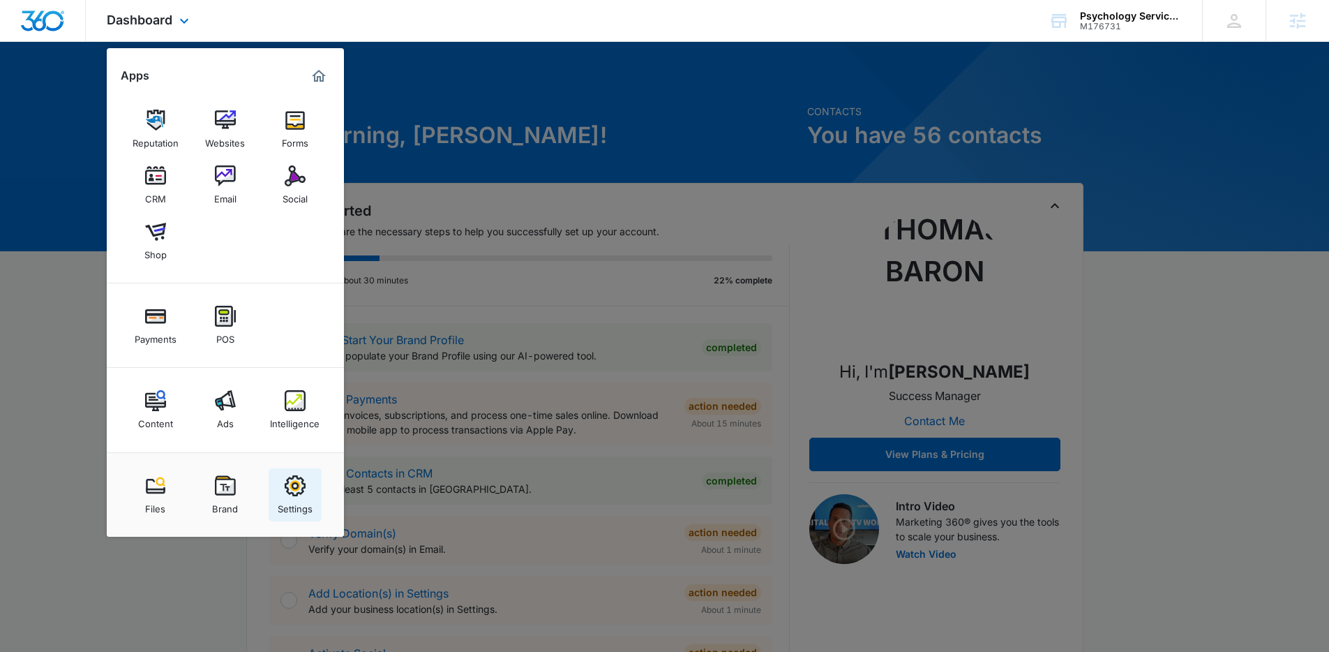
click at [290, 473] on link "Settings" at bounding box center [295, 494] width 53 height 53
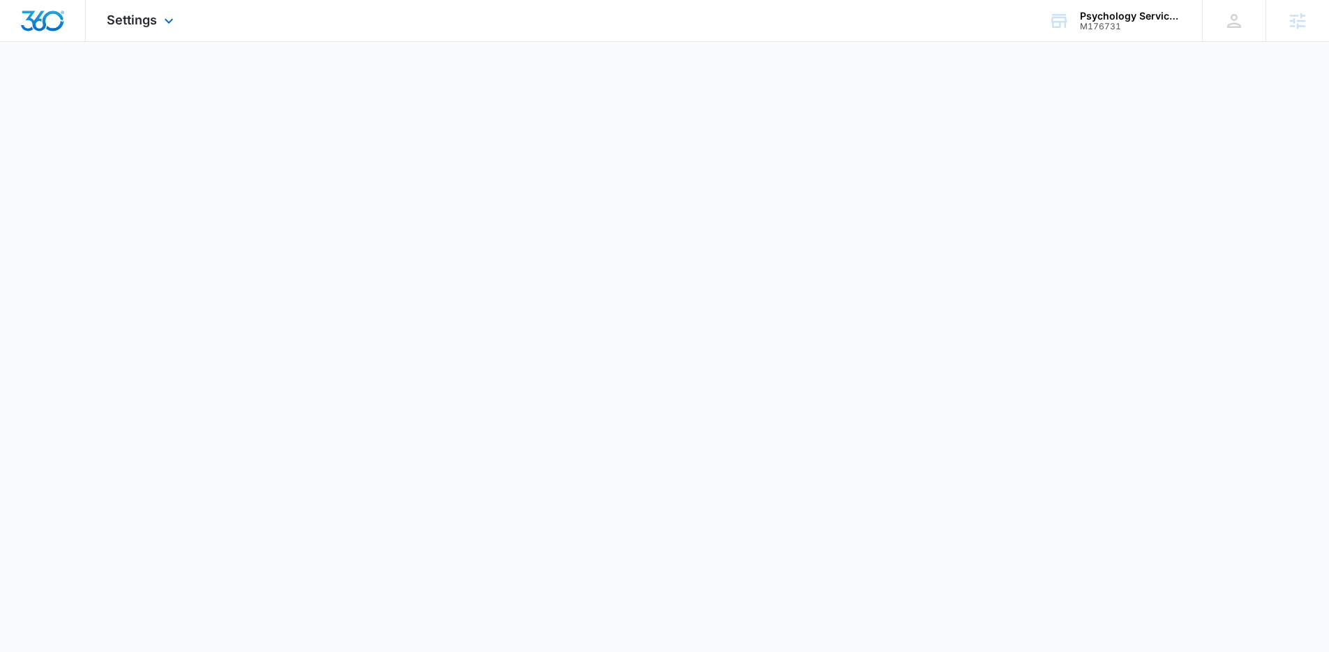
select select "19"
select select "US"
select select "America/Denver"
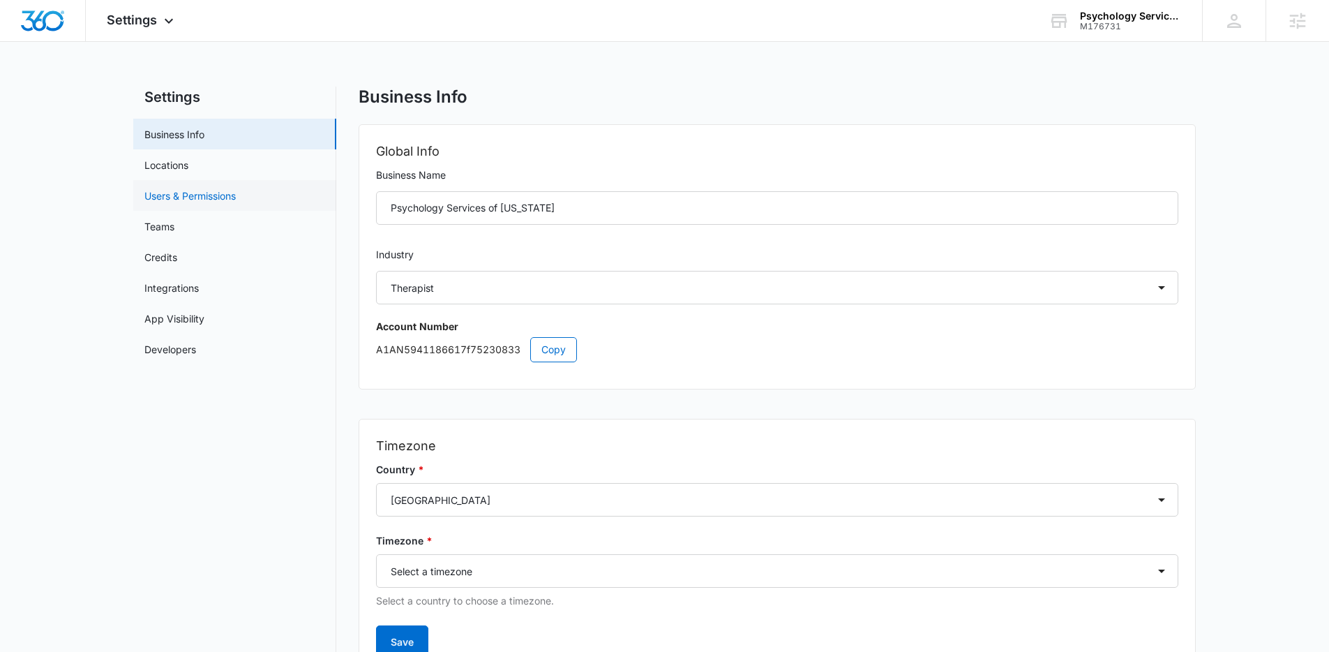
click at [214, 200] on link "Users & Permissions" at bounding box center [189, 195] width 91 height 15
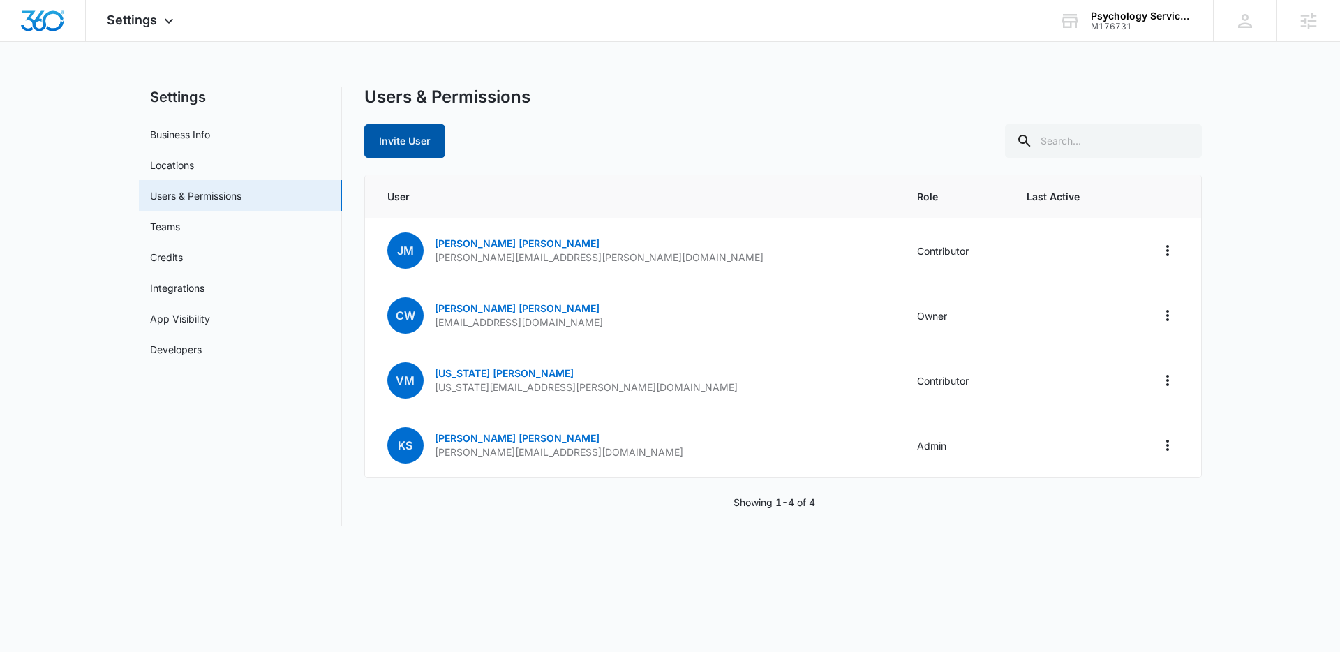
click at [387, 150] on button "Invite User" at bounding box center [404, 140] width 81 height 33
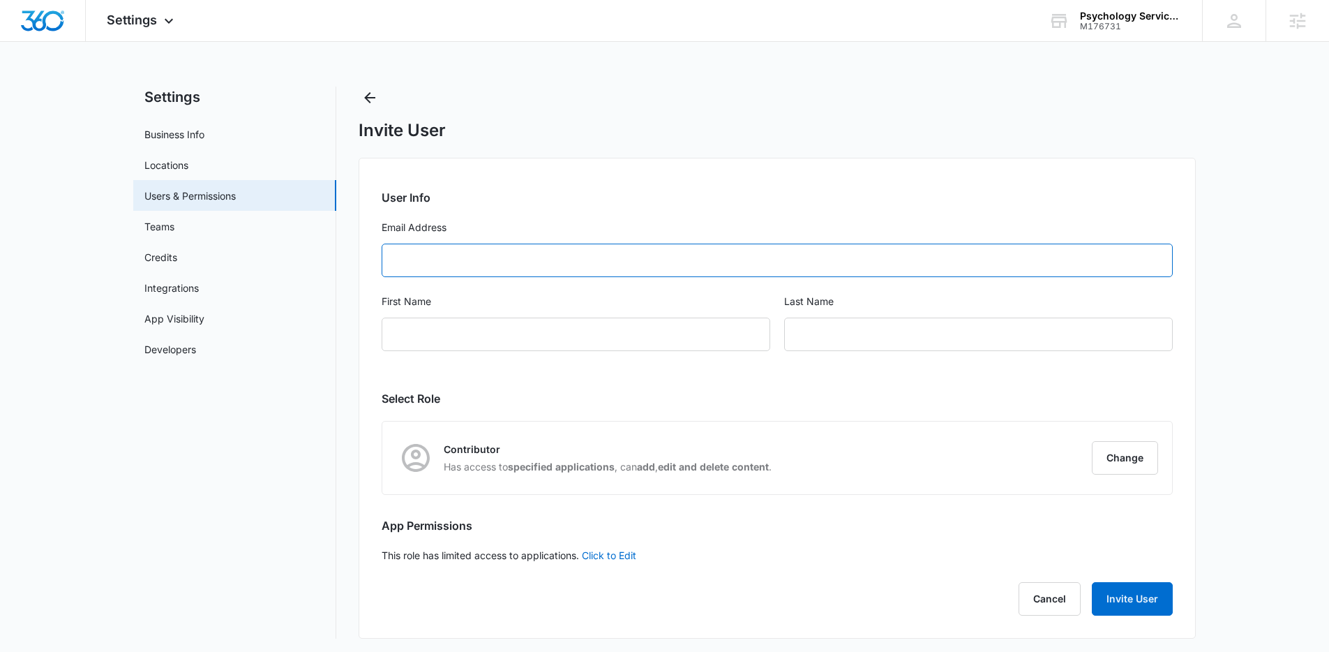
click at [545, 250] on input "Email Address" at bounding box center [777, 260] width 791 height 33
paste input "alexis@liftmediagroup.com"
type input "alexis@liftmediagroup.com"
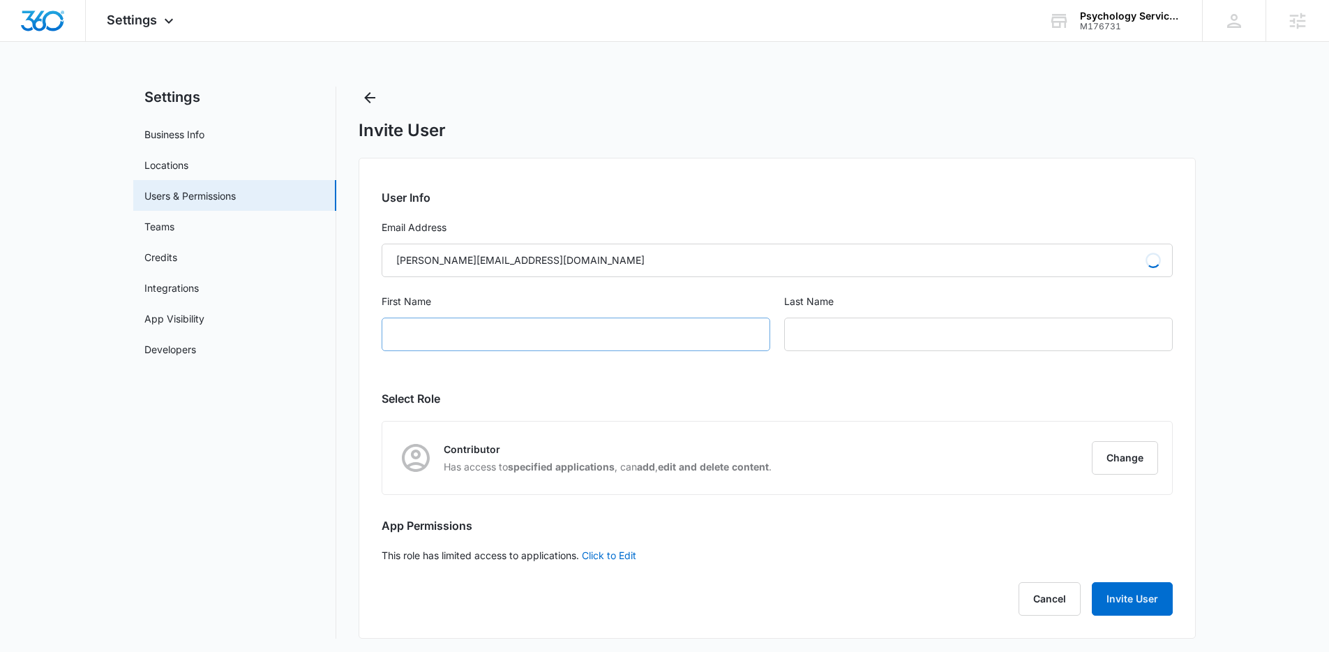
type input "Alexis"
type input "Grass"
click at [453, 341] on div "Alexis" at bounding box center [576, 333] width 389 height 33
drag, startPoint x: 1183, startPoint y: 464, endPoint x: 1169, endPoint y: 463, distance: 14.0
click at [1179, 464] on div "User Info Email Address alexis@liftmediagroup.com First Name Alexis Last Name G…" at bounding box center [777, 398] width 837 height 481
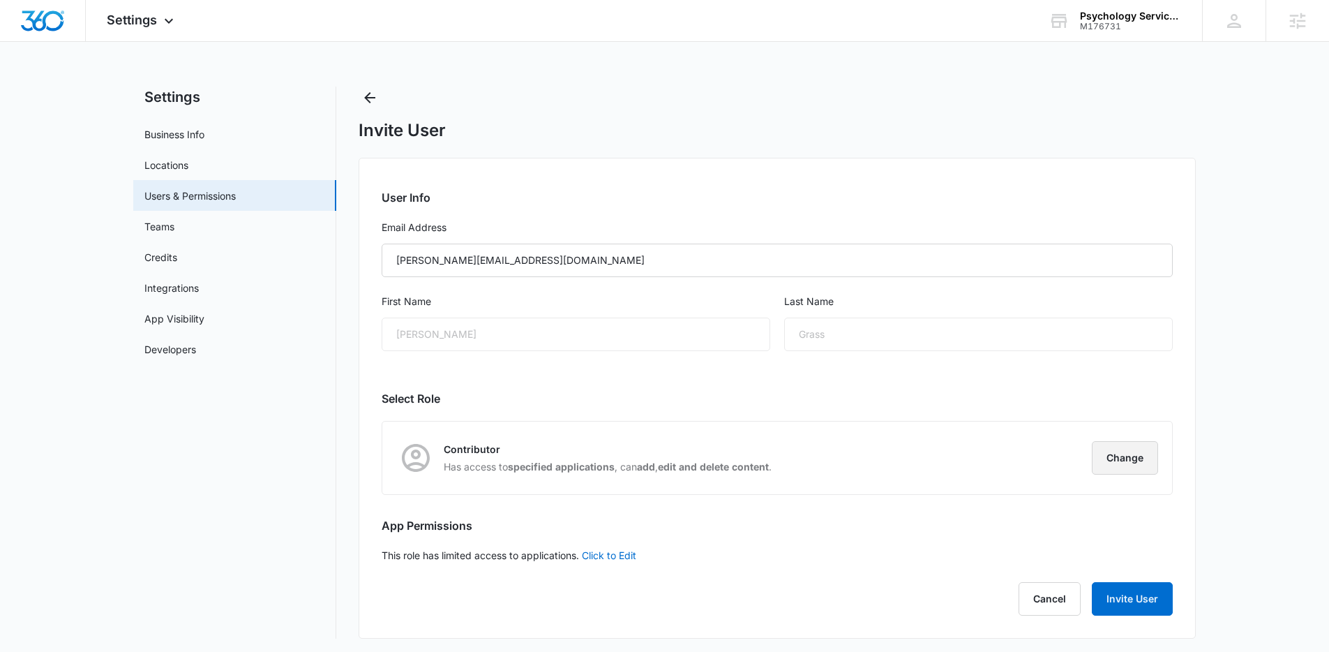
click at [1117, 449] on button "Change" at bounding box center [1125, 457] width 66 height 33
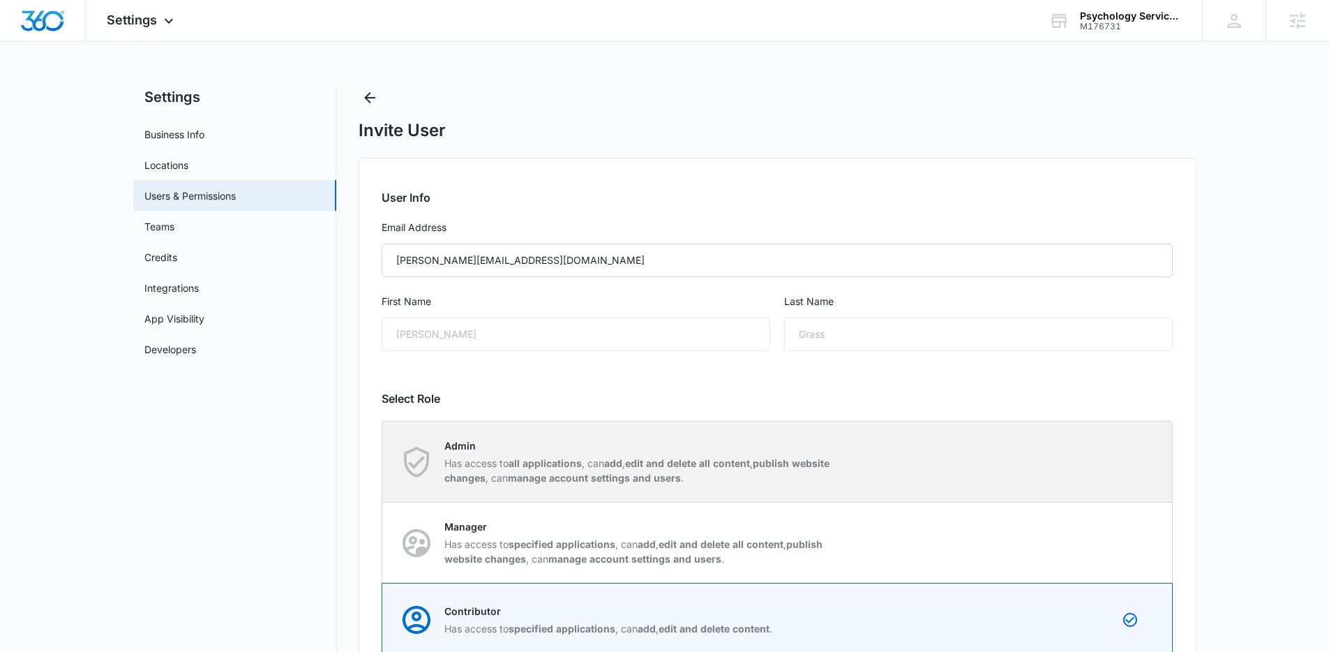
click at [820, 476] on p "Has access to all applications , can add , edit and delete all content , publis…" at bounding box center [640, 470] width 392 height 29
click at [383, 462] on input "Admin Has access to all applications , can add , edit and delete all content , …" at bounding box center [382, 461] width 1 height 1
radio input "true"
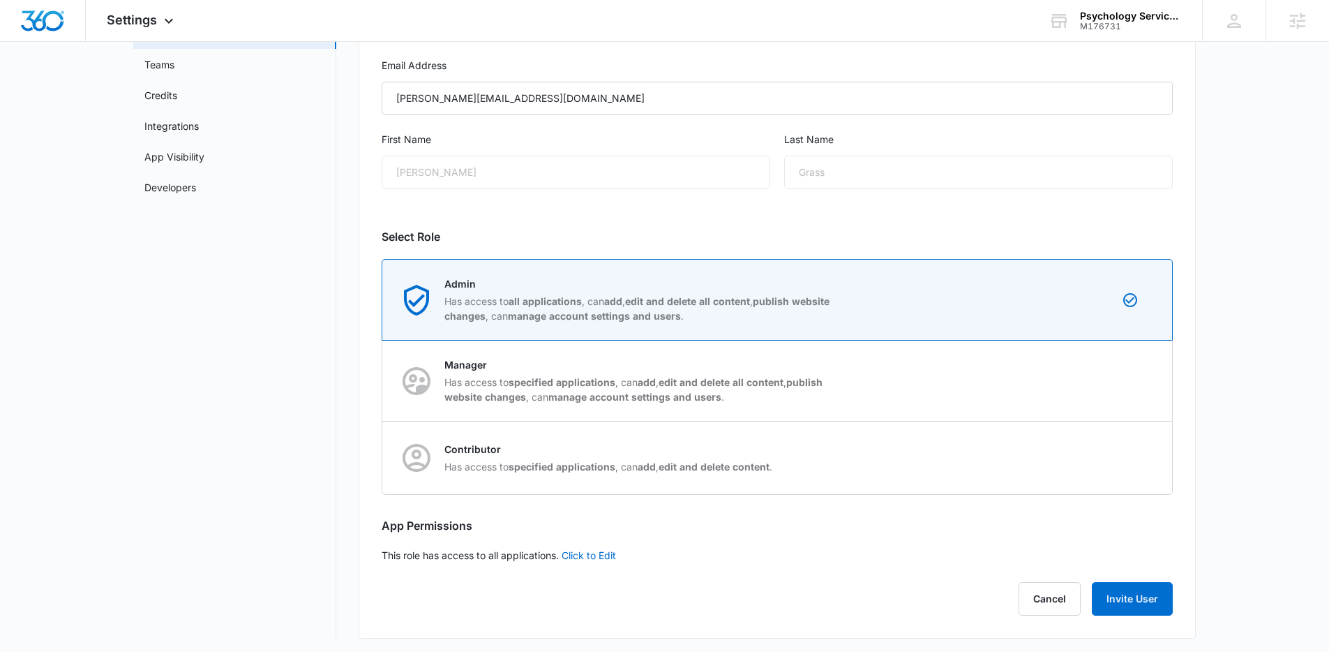
scroll to position [165, 0]
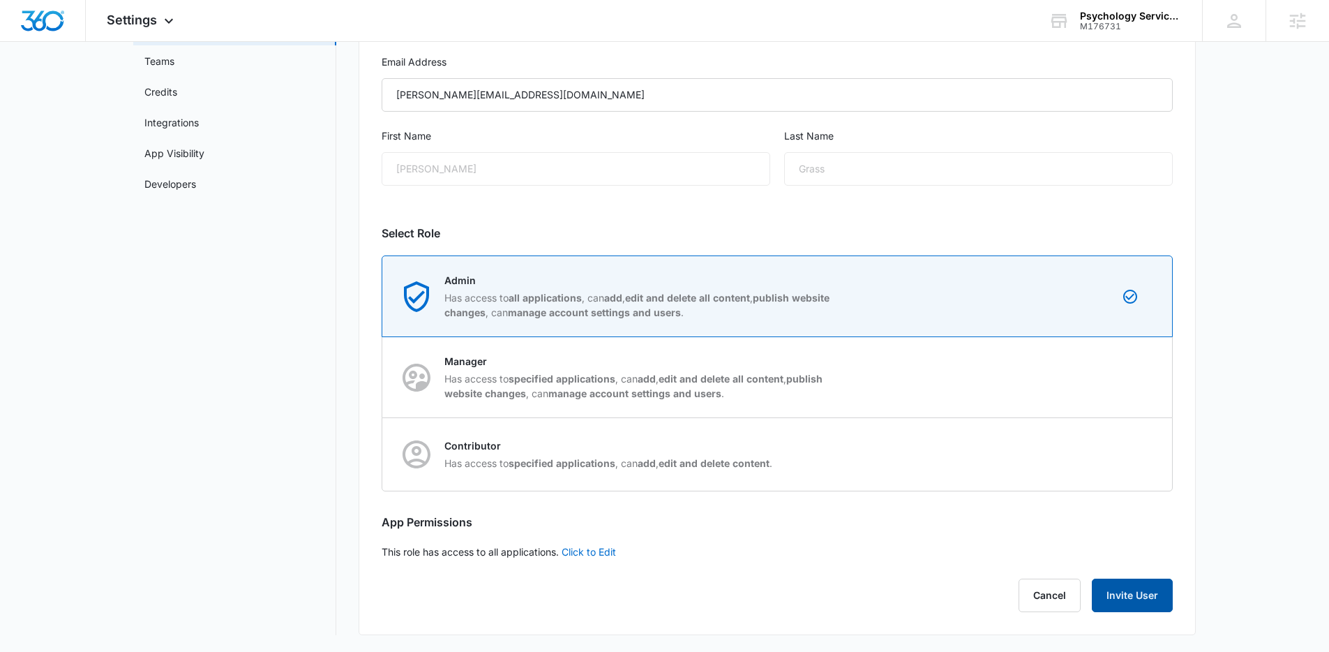
click at [1152, 606] on button "Invite User" at bounding box center [1132, 594] width 81 height 33
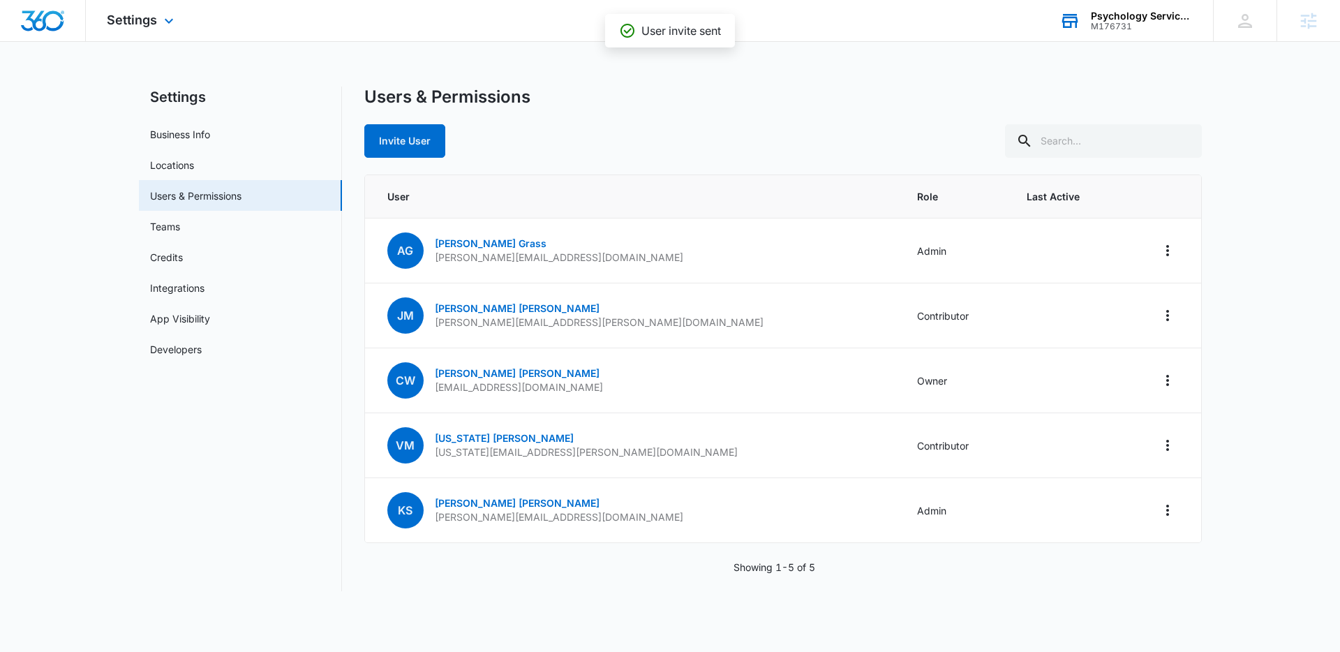
click at [1105, 31] on div "Psychology Services of Alaska M176731 Your Accounts View All" at bounding box center [1125, 20] width 174 height 41
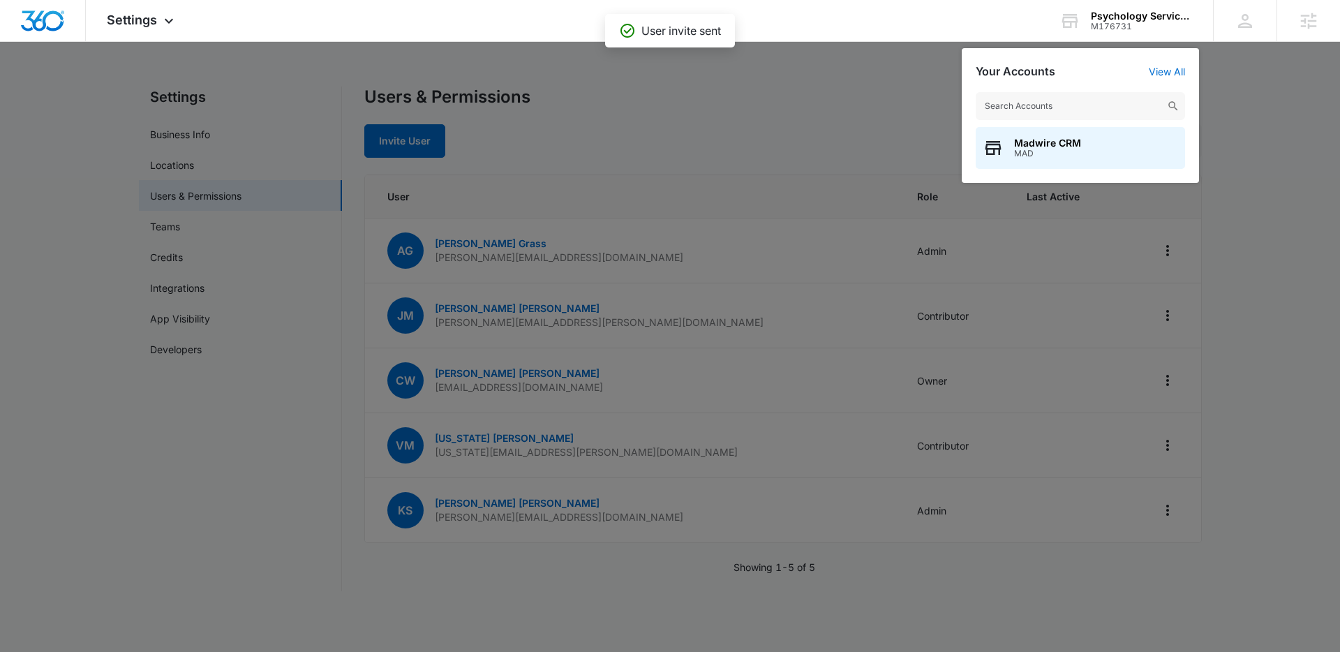
click at [1085, 108] on input "text" at bounding box center [1079, 106] width 209 height 28
type input "anchorage bari"
click at [1081, 144] on span "Anchorage Bariatrics" at bounding box center [1065, 142] width 102 height 11
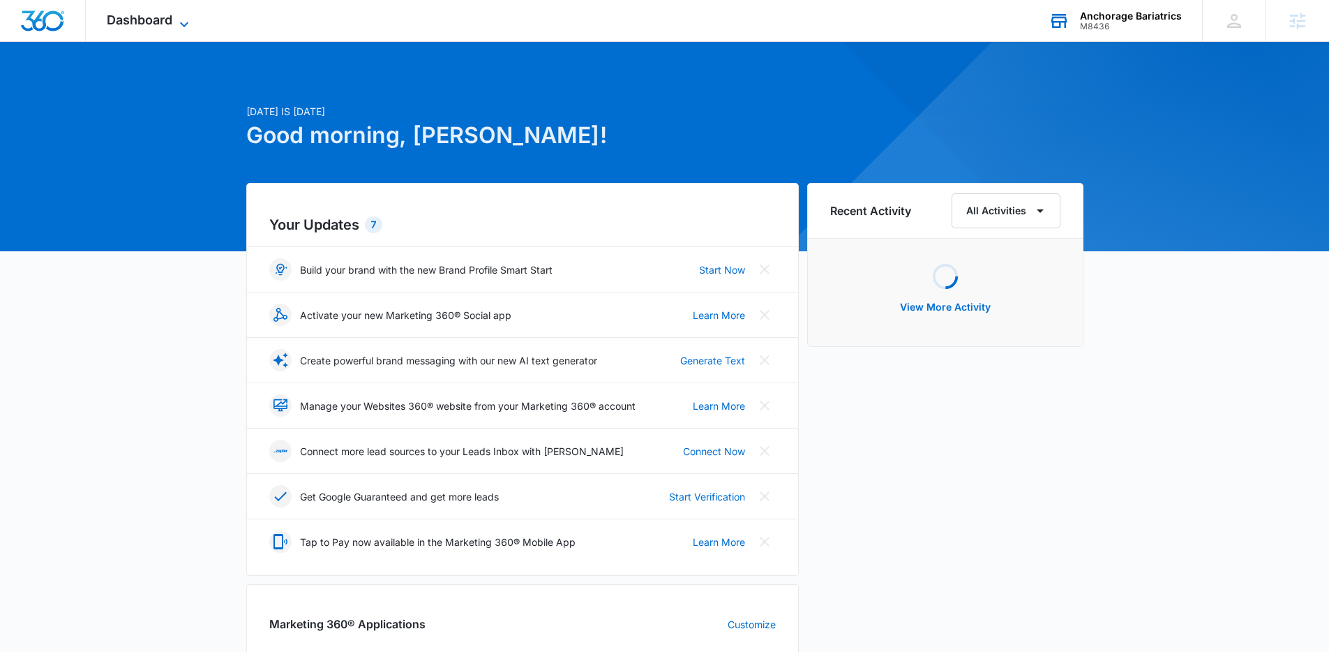
click at [156, 14] on span "Dashboard" at bounding box center [140, 20] width 66 height 15
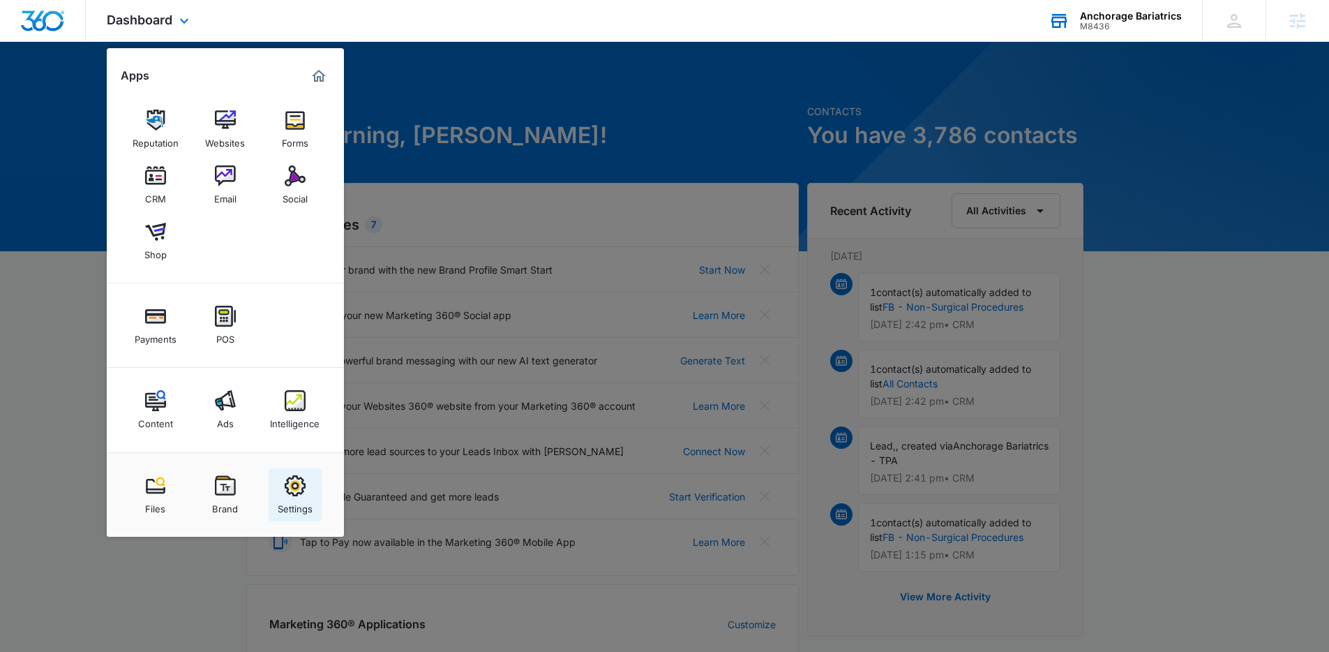
click at [304, 479] on img at bounding box center [295, 485] width 21 height 21
select select "33"
select select "US"
select select "America/Denver"
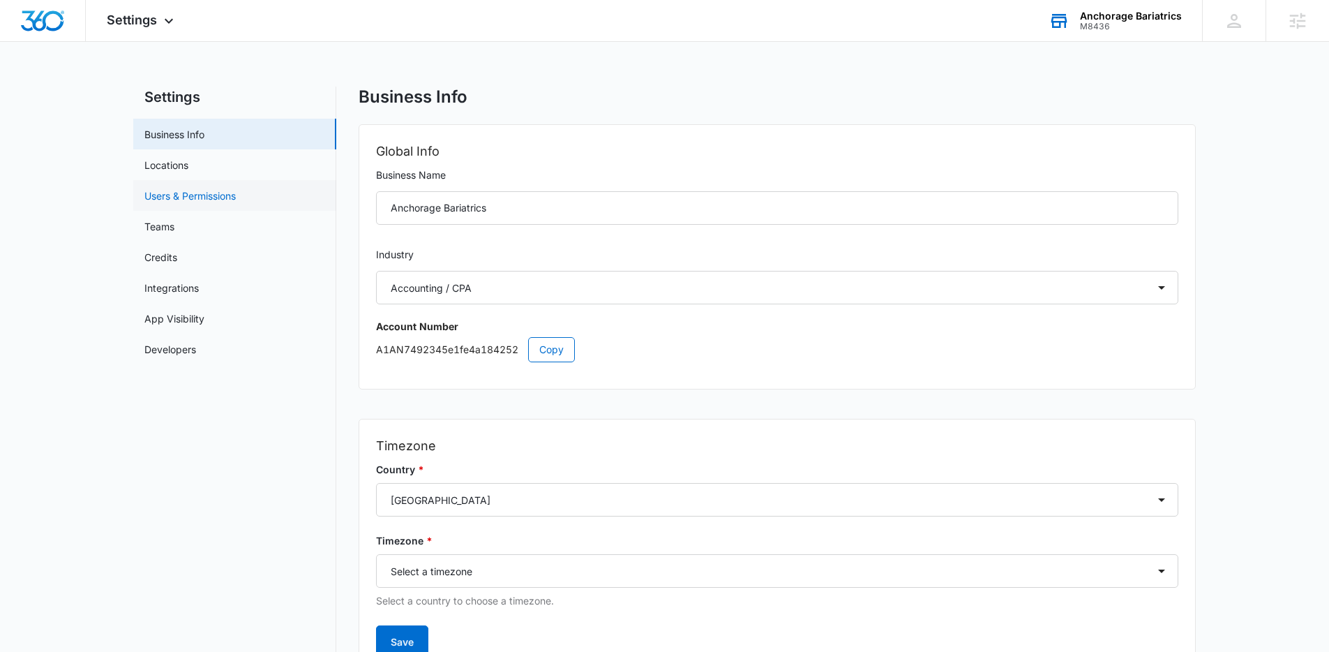
click at [236, 188] on link "Users & Permissions" at bounding box center [189, 195] width 91 height 15
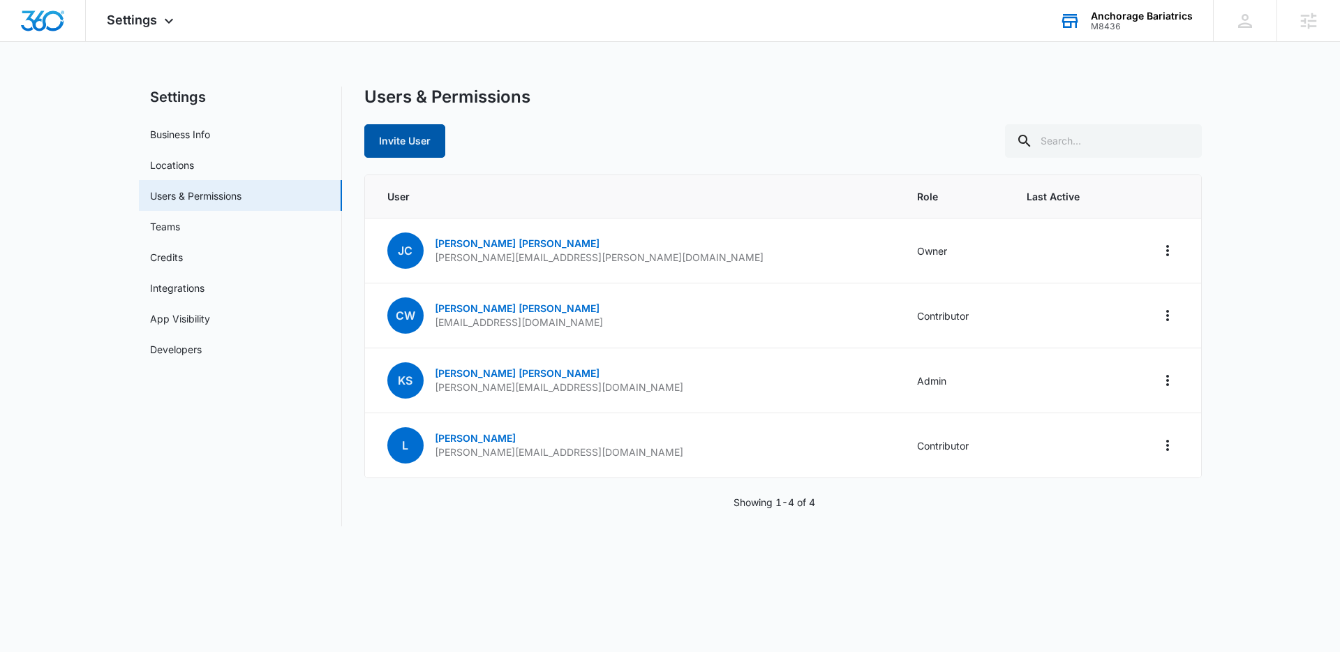
click at [379, 142] on button "Invite User" at bounding box center [404, 140] width 81 height 33
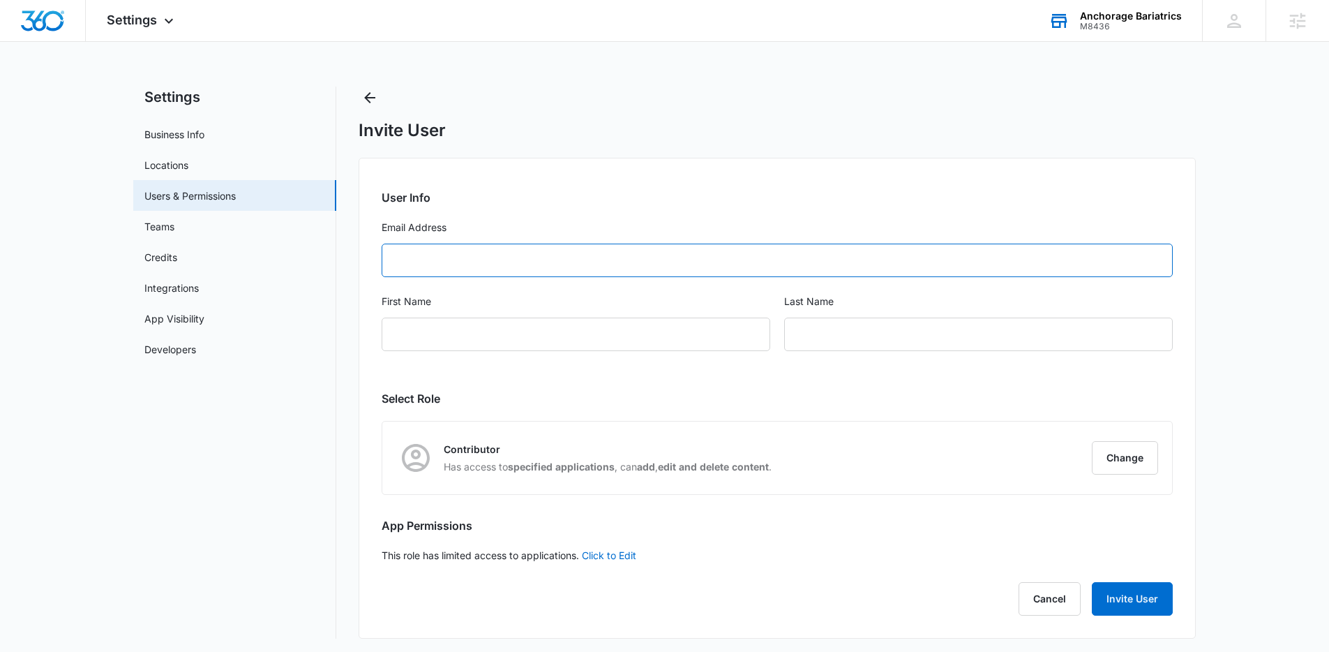
click at [493, 254] on input "Email Address" at bounding box center [777, 260] width 791 height 33
paste input "alexis@liftmediagroup.com"
type input "alexis@liftmediagroup.com"
type input "Alexis"
type input "Grass"
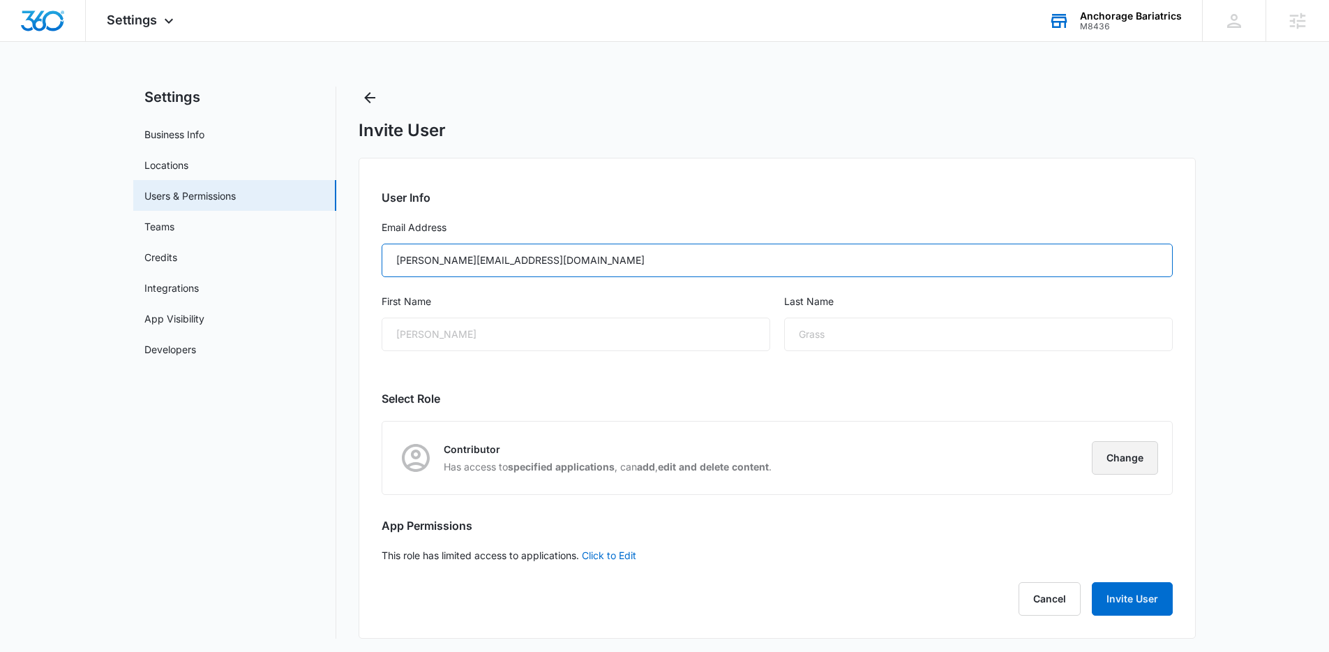
type input "alexis@liftmediagroup.com"
click at [1108, 458] on button "Change" at bounding box center [1125, 457] width 66 height 33
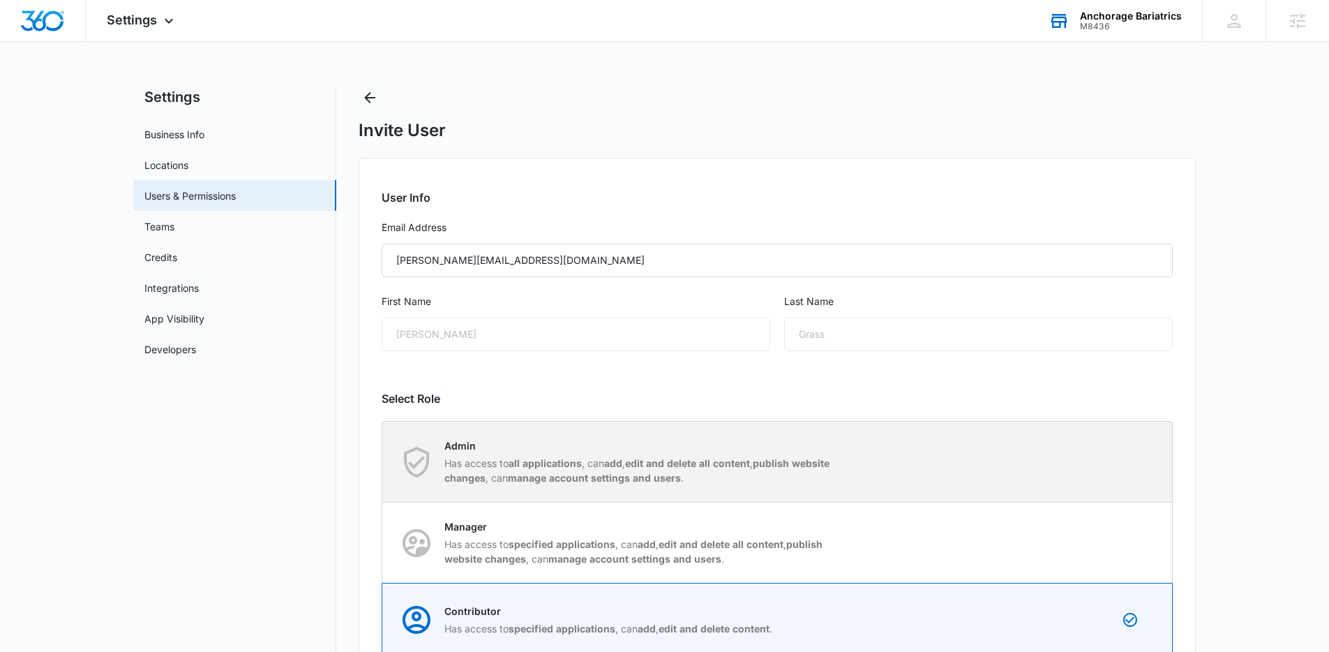
click at [647, 468] on strong "edit and delete all content" at bounding box center [687, 463] width 125 height 12
click at [383, 462] on input "Admin Has access to all applications , can add , edit and delete all content , …" at bounding box center [382, 461] width 1 height 1
radio input "true"
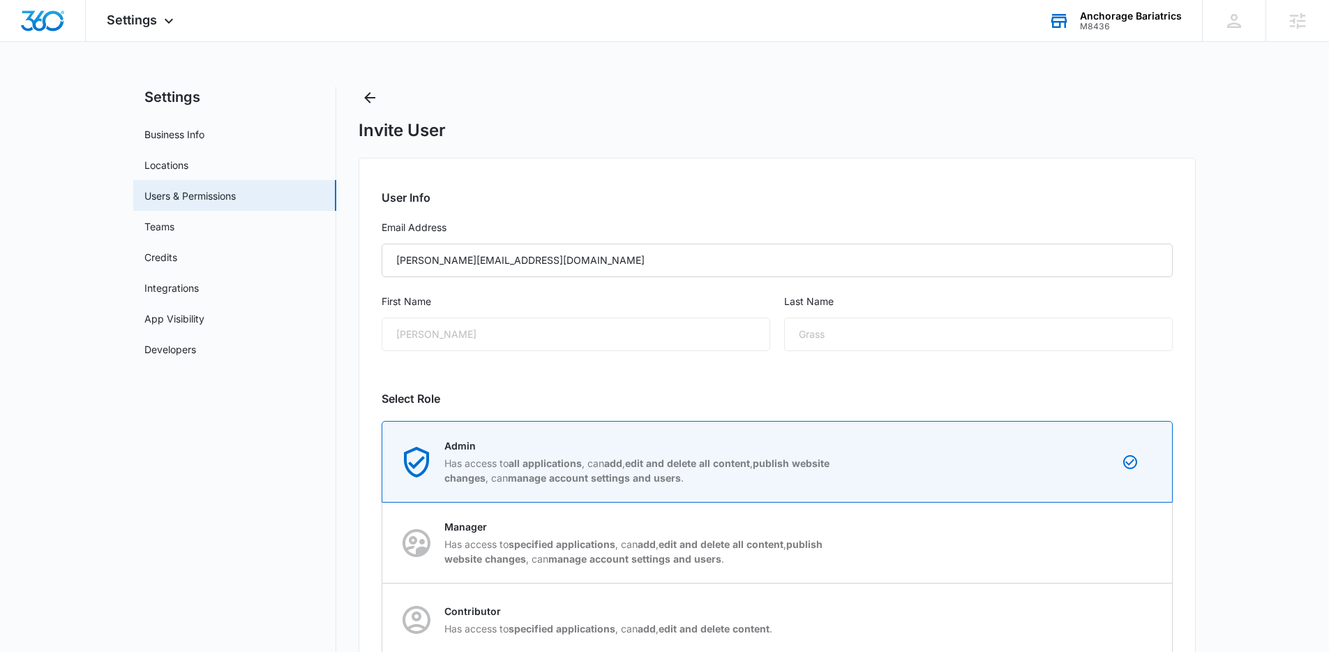
click at [1300, 338] on main "Settings Business Info Locations Users & Permissions Teams Credits Integrations…" at bounding box center [664, 452] width 1329 height 731
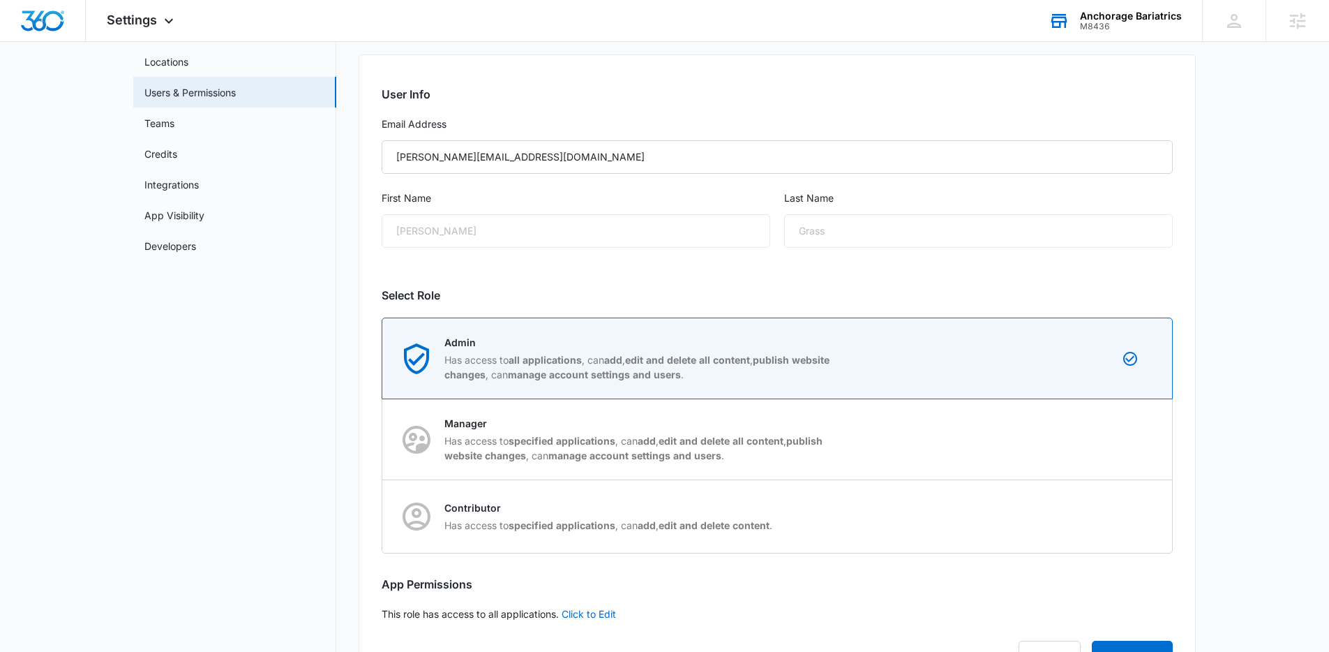
scroll to position [165, 0]
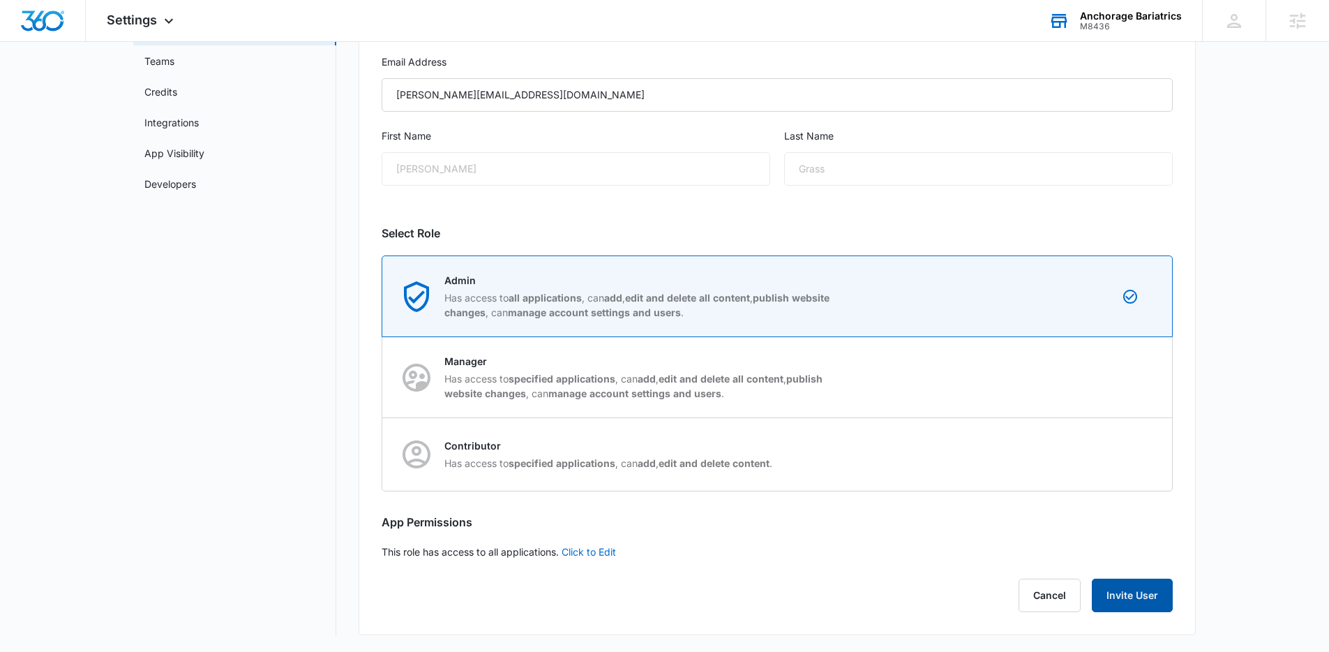
click at [1123, 592] on button "Invite User" at bounding box center [1132, 594] width 81 height 33
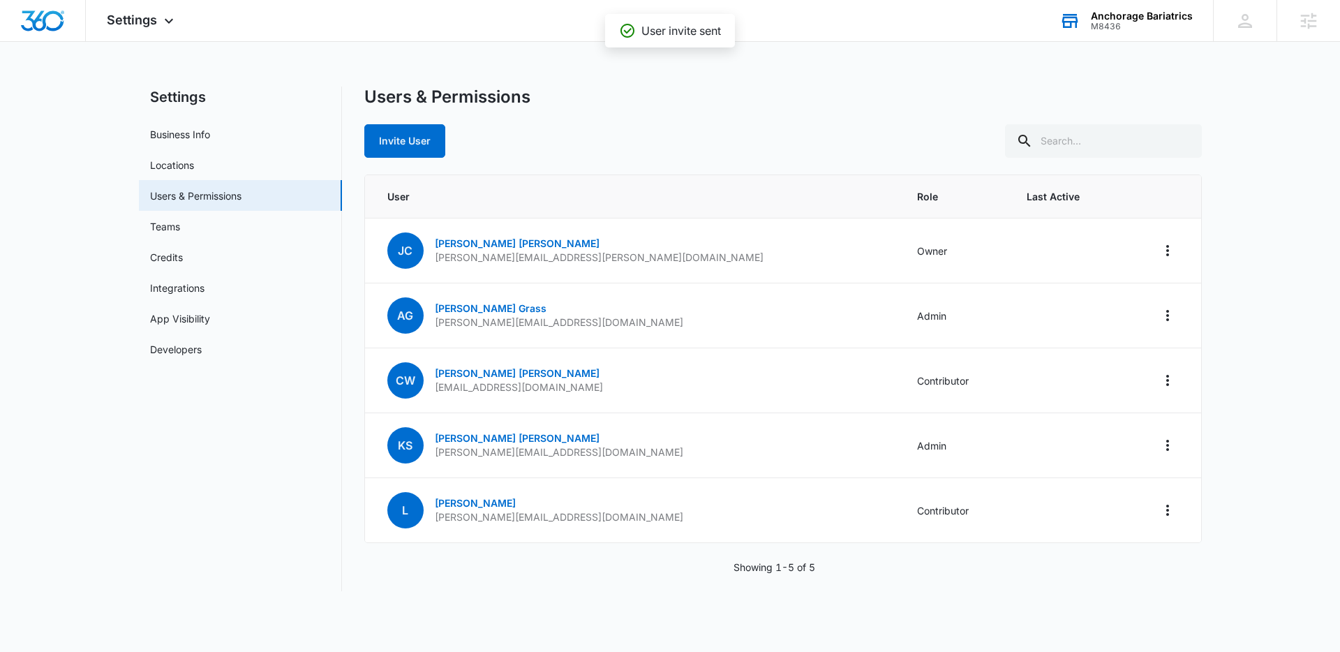
click at [1130, 36] on div "Anchorage Bariatrics M8436 Your Accounts View All" at bounding box center [1125, 20] width 174 height 41
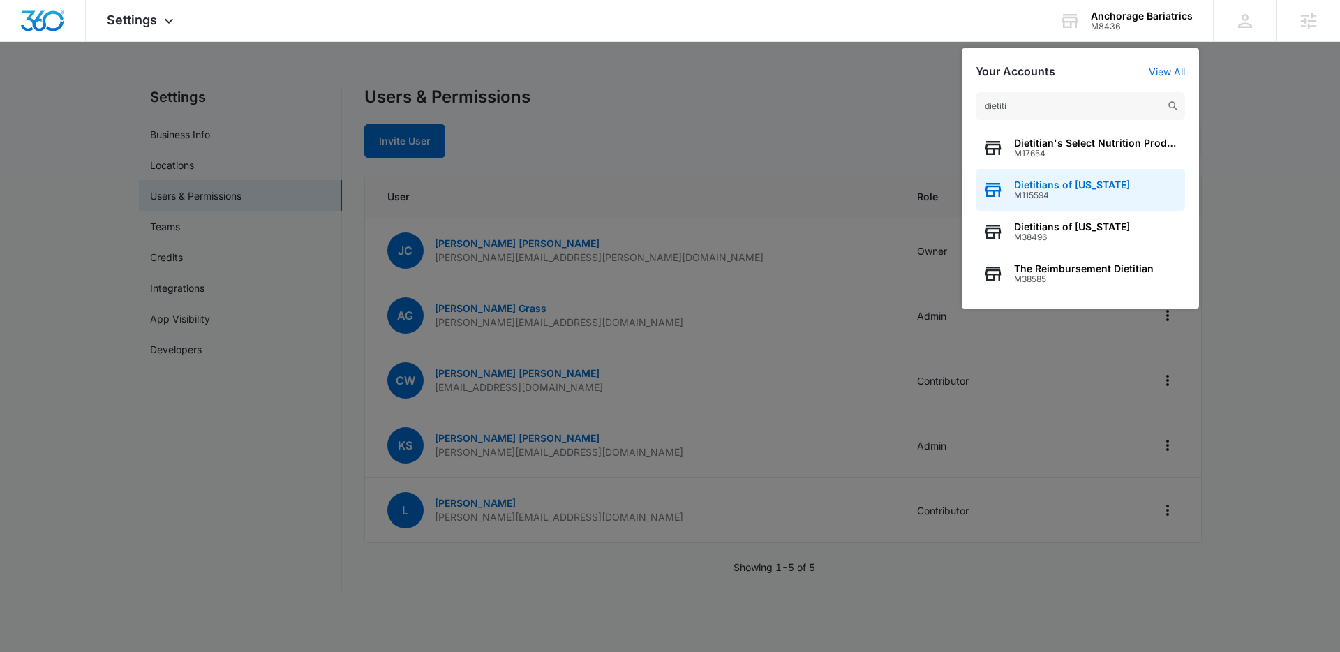
type input "dietiti"
click at [1076, 198] on span "M115594" at bounding box center [1072, 195] width 116 height 10
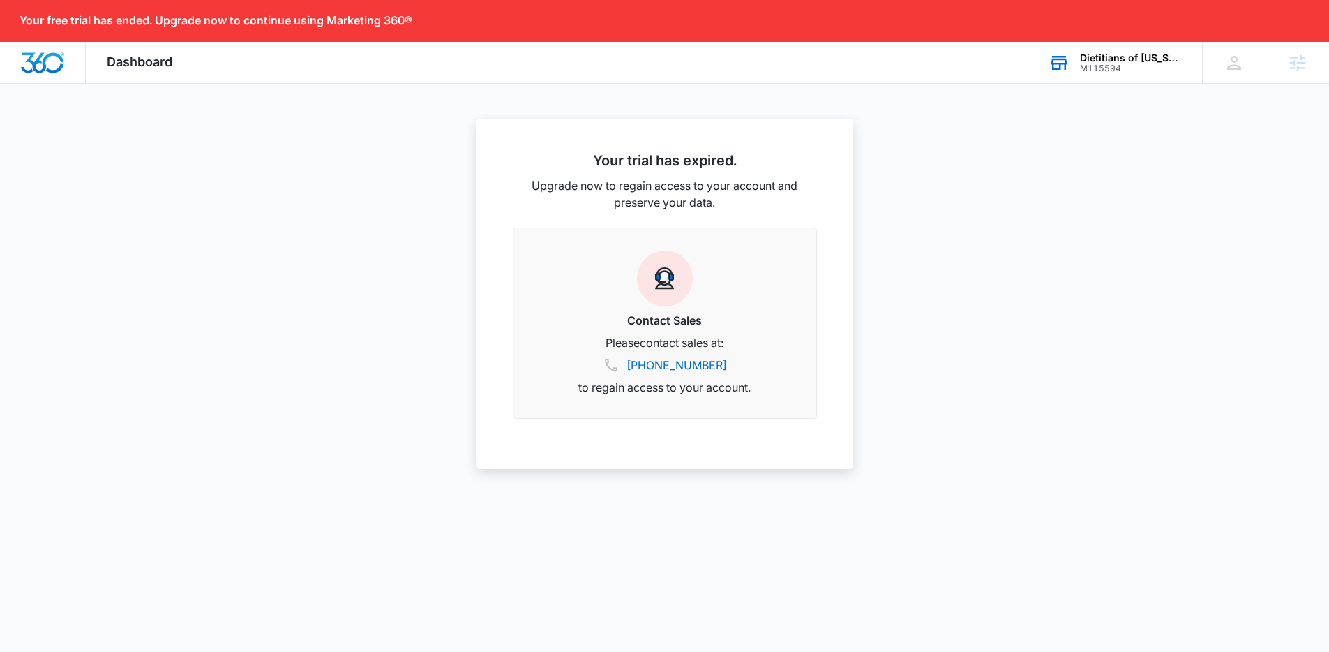
click at [1137, 81] on div "Dietitians of Alaska M115594 Your Accounts View All" at bounding box center [1115, 62] width 174 height 41
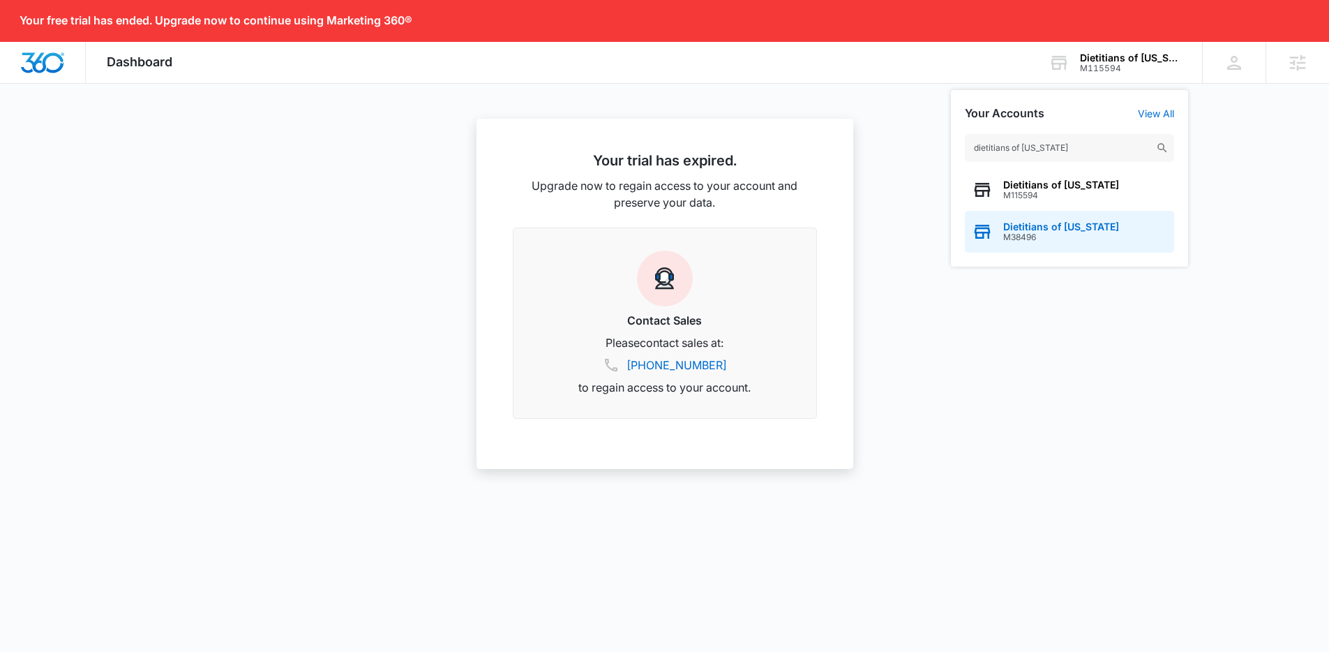
type input "dietitians of alaska"
click at [1098, 228] on div "Dietitians of Alaska M38496" at bounding box center [1069, 232] width 209 height 42
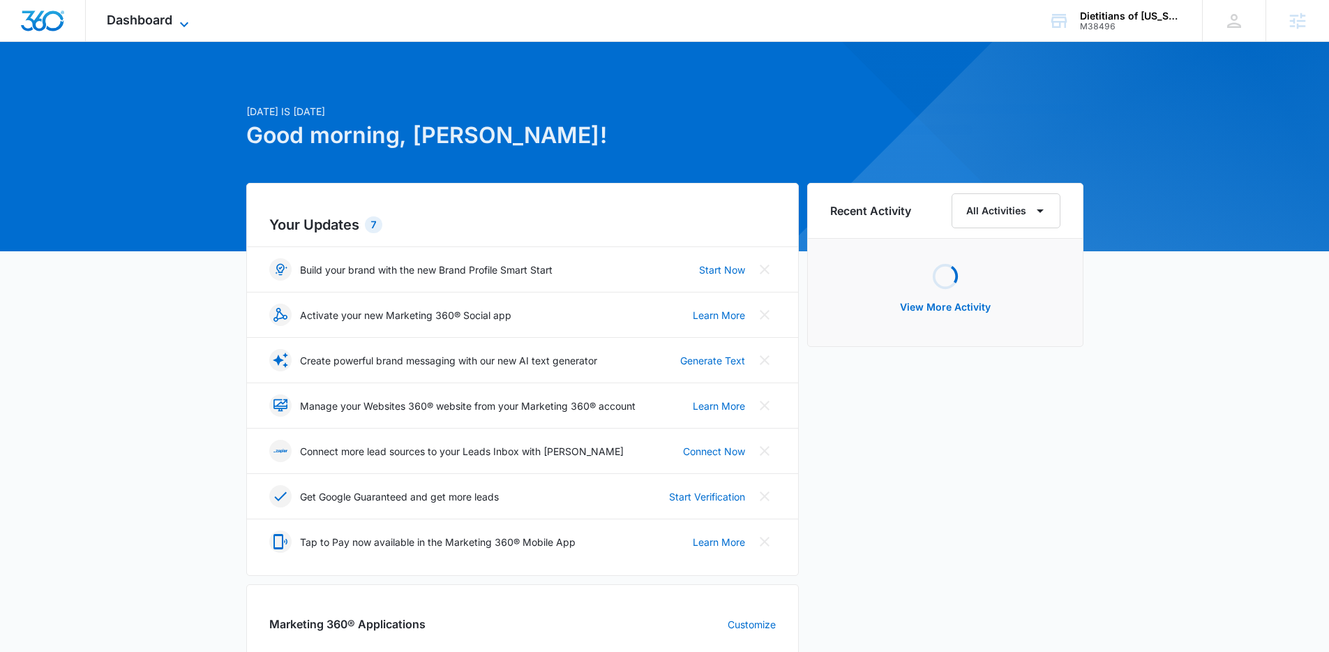
click at [146, 20] on span "Dashboard" at bounding box center [140, 20] width 66 height 15
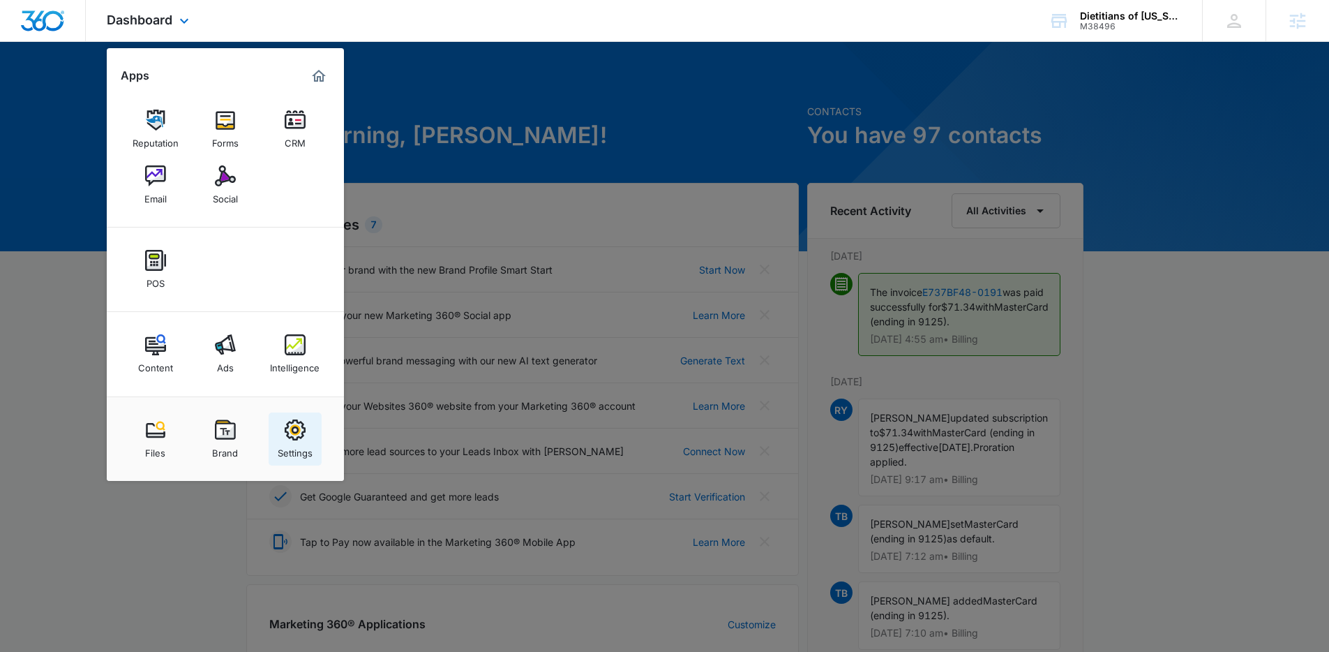
click at [285, 439] on img at bounding box center [295, 429] width 21 height 21
select select "52"
select select "US"
select select "America/Anchorage"
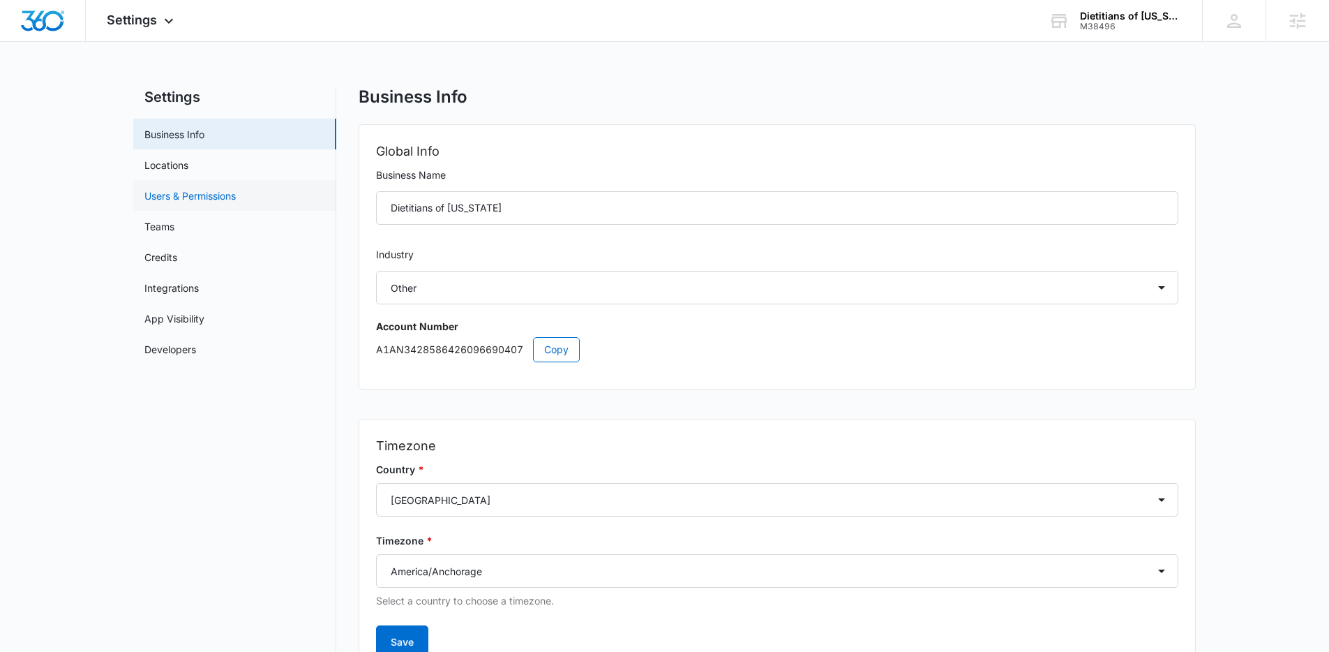
click at [232, 201] on link "Users & Permissions" at bounding box center [189, 195] width 91 height 15
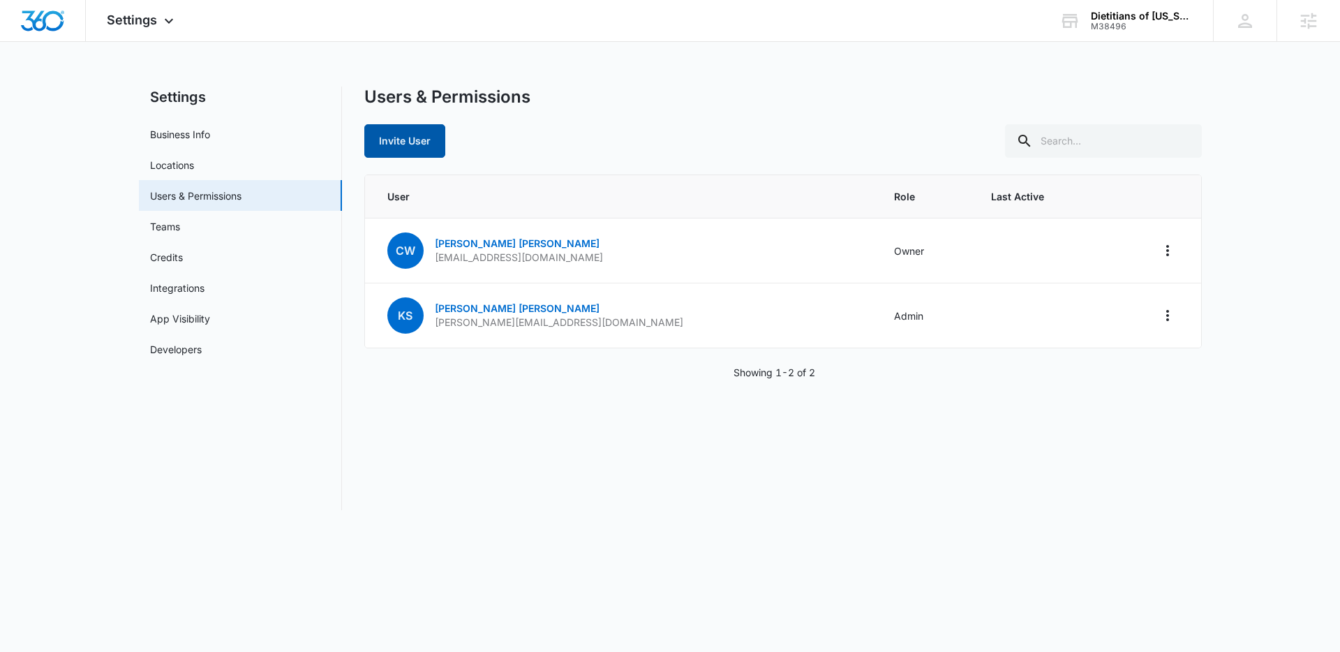
click at [430, 141] on button "Invite User" at bounding box center [404, 140] width 81 height 33
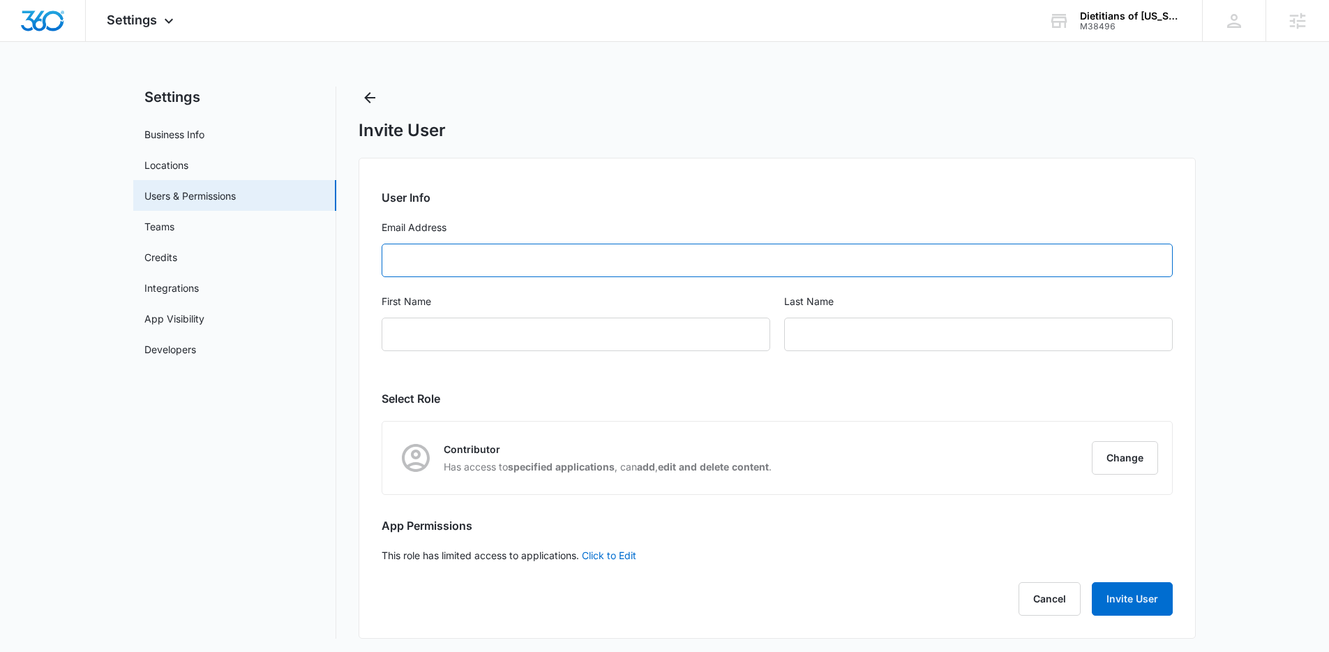
click at [531, 268] on input "Email Address" at bounding box center [777, 260] width 791 height 33
paste input "alexis@liftmediagroup.com"
type input "alexis@liftmediagroup.com"
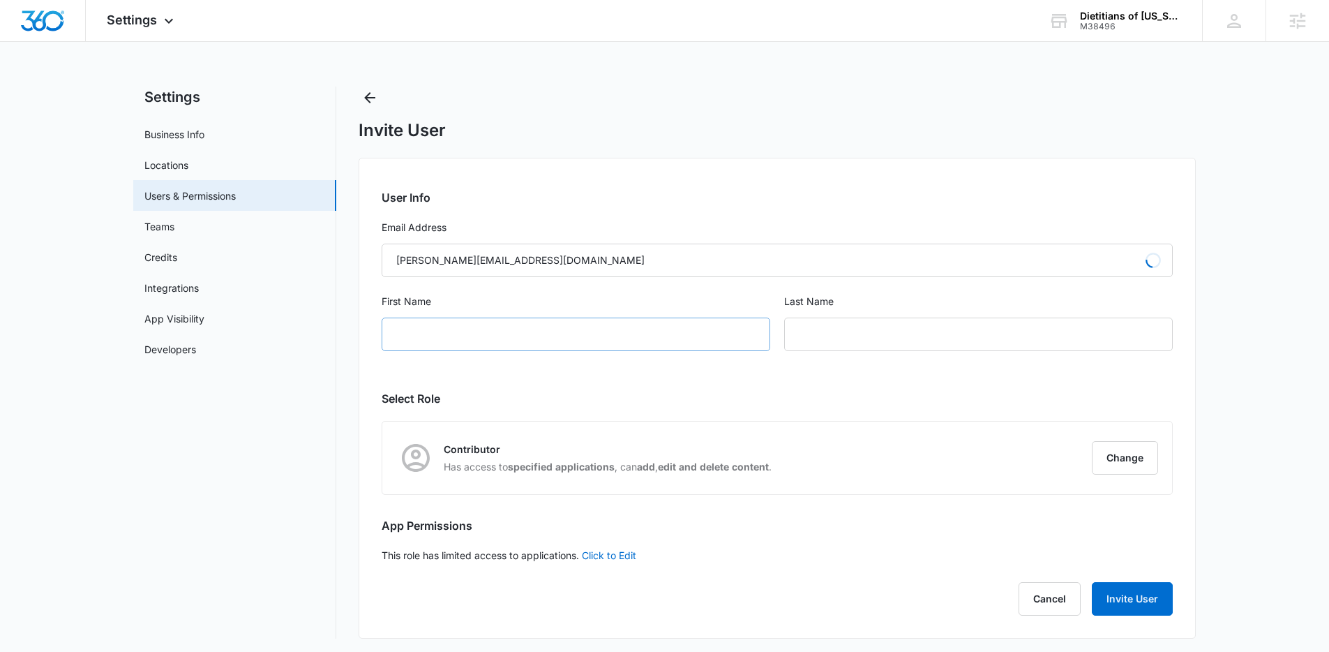
type input "Alexis"
type input "Grass"
click at [508, 324] on div "Alexis" at bounding box center [576, 333] width 389 height 33
click at [1119, 454] on button "Change" at bounding box center [1125, 457] width 66 height 33
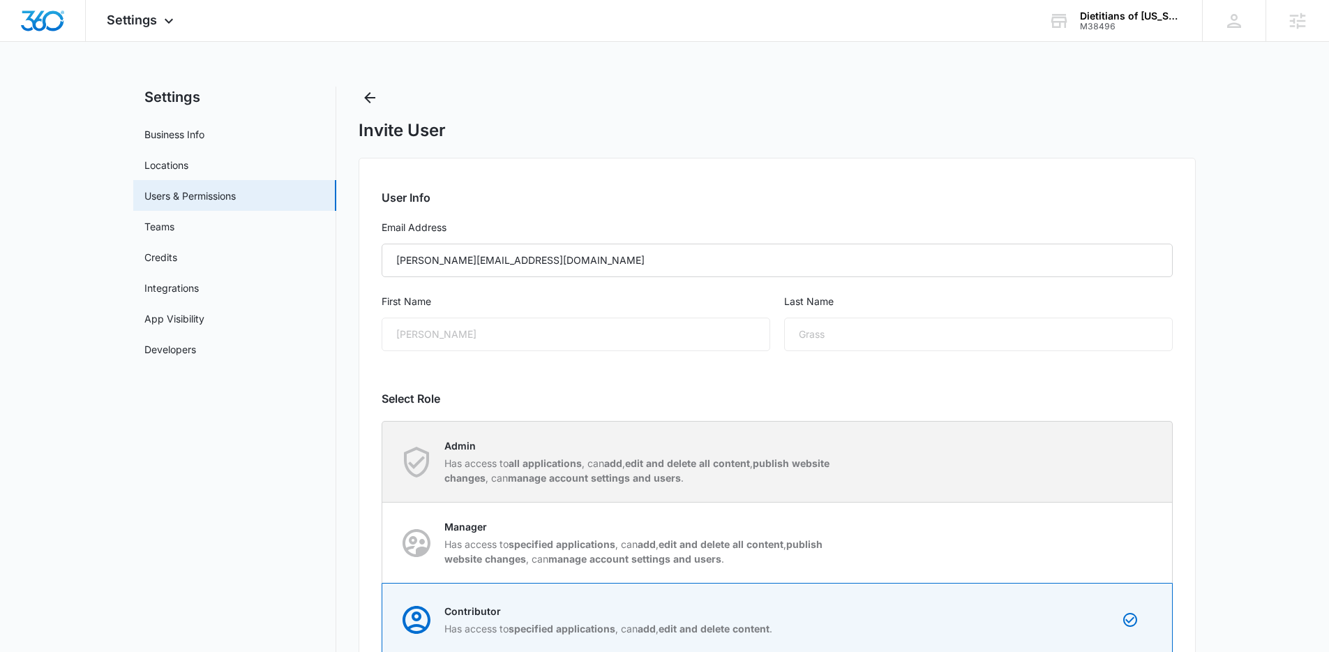
click at [592, 457] on p "Has access to all applications , can add , edit and delete all content , publis…" at bounding box center [640, 470] width 392 height 29
click at [383, 461] on input "Admin Has access to all applications , can add , edit and delete all content , …" at bounding box center [382, 461] width 1 height 1
radio input "true"
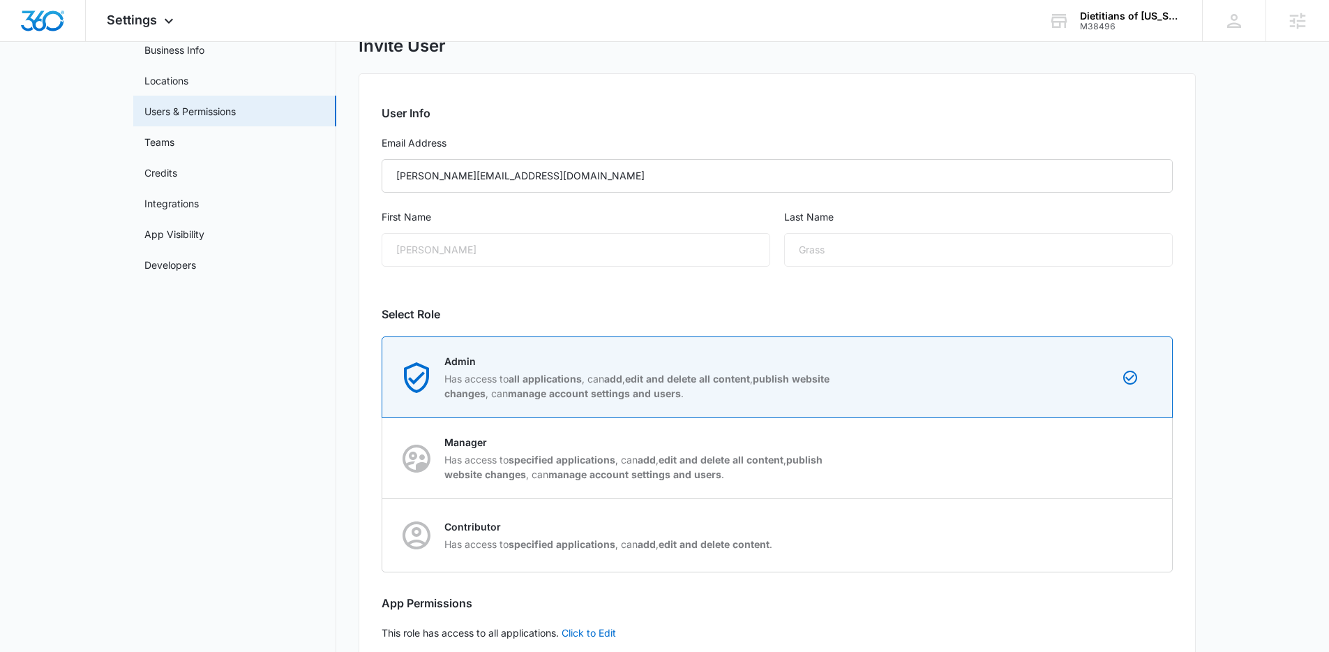
scroll to position [165, 0]
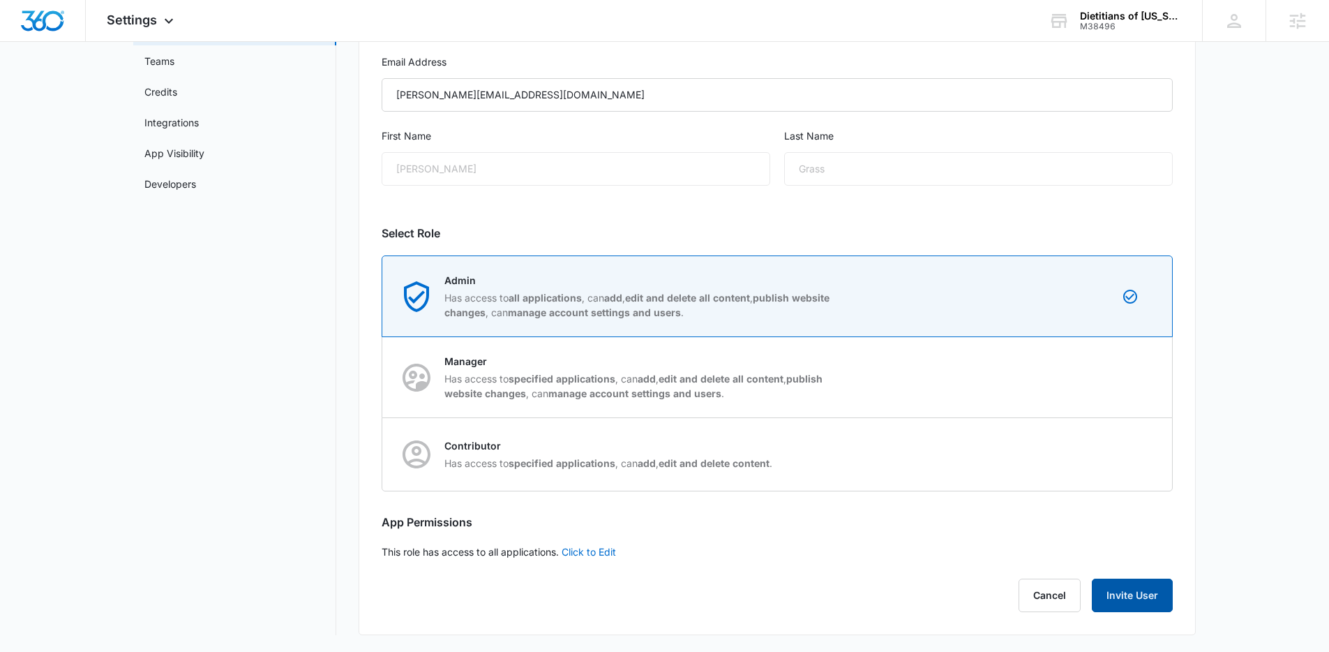
click at [1166, 597] on button "Invite User" at bounding box center [1132, 594] width 81 height 33
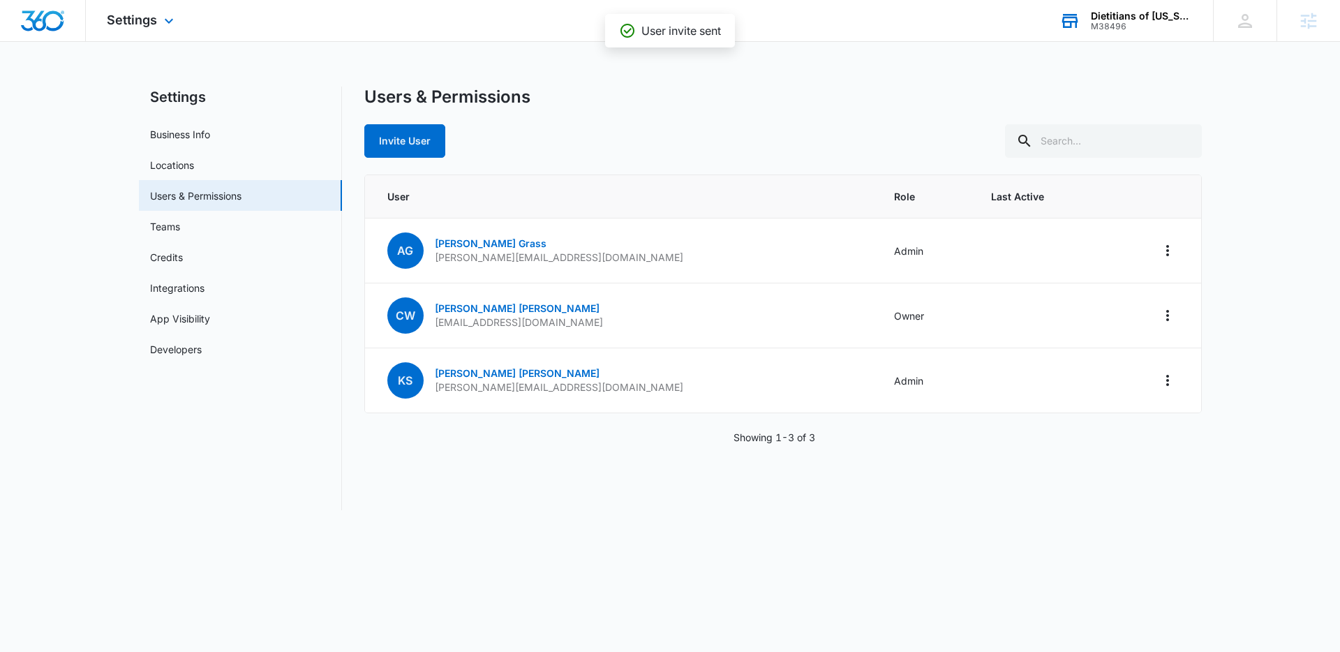
click at [1178, 33] on div "Dietitians of Alaska M38496 Your Accounts View All" at bounding box center [1125, 20] width 174 height 41
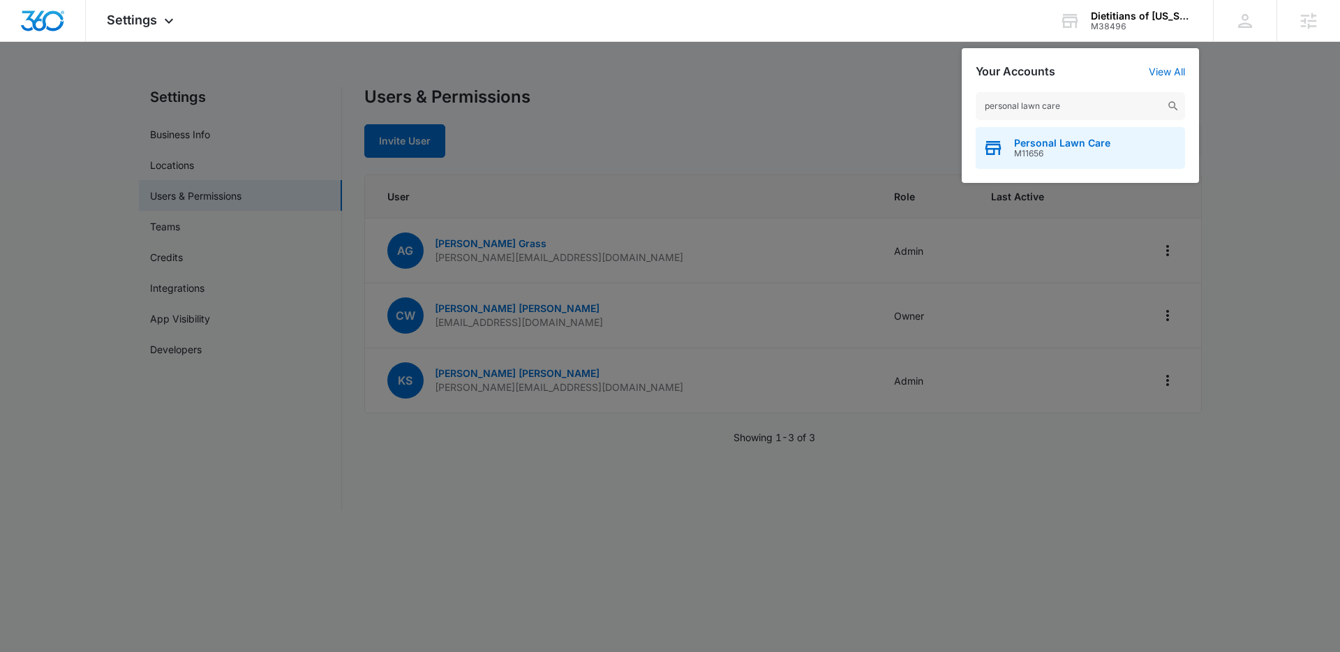
type input "personal lawn care"
click at [1121, 137] on div "Personal Lawn Care M11656" at bounding box center [1079, 148] width 209 height 42
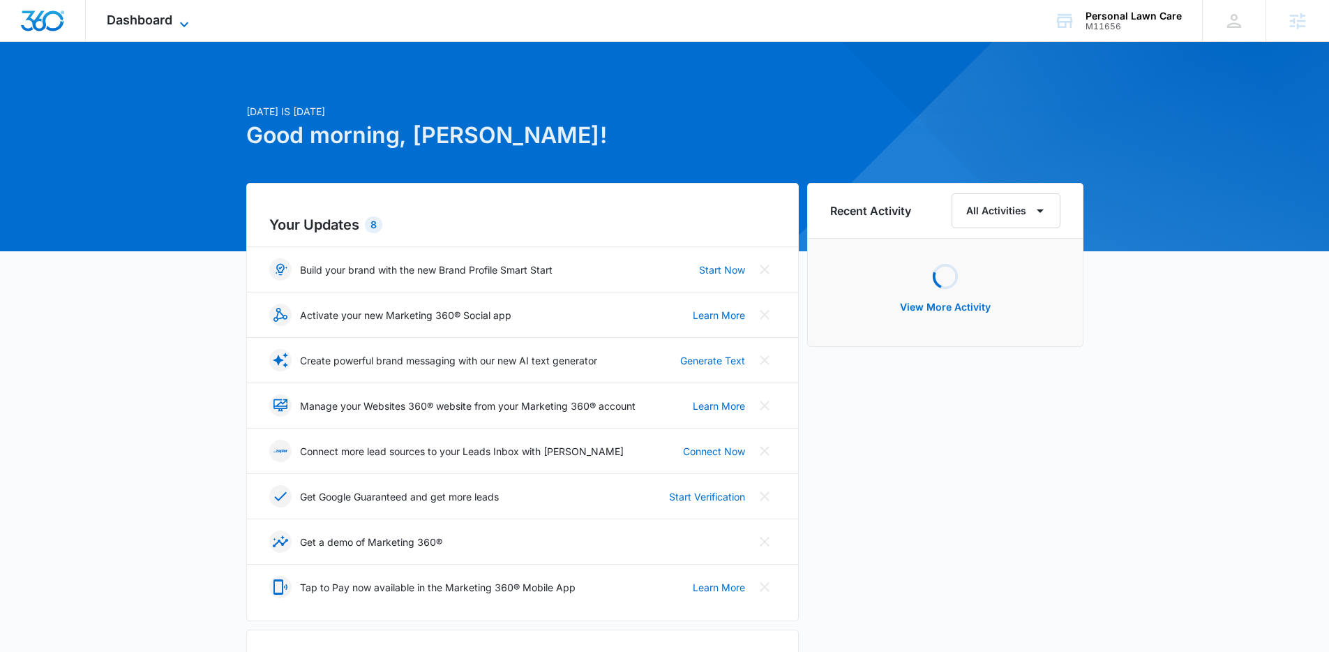
click at [186, 28] on icon at bounding box center [184, 24] width 17 height 17
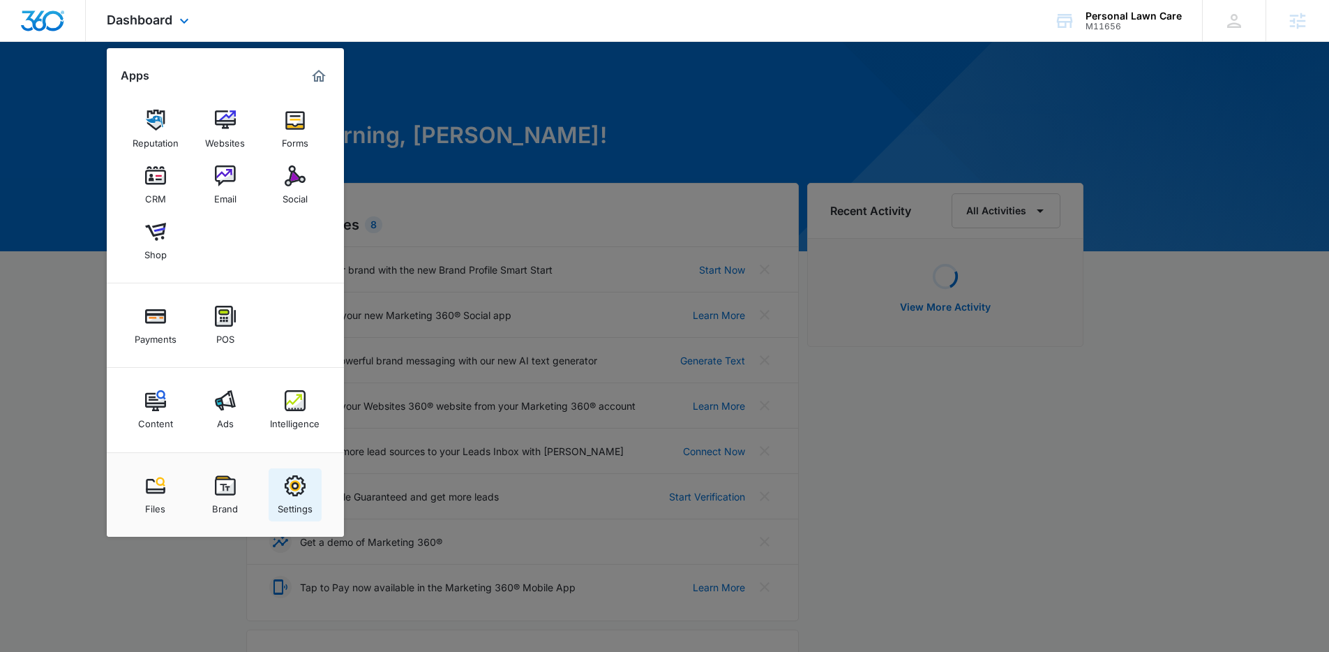
click at [305, 500] on div "Settings" at bounding box center [295, 505] width 35 height 18
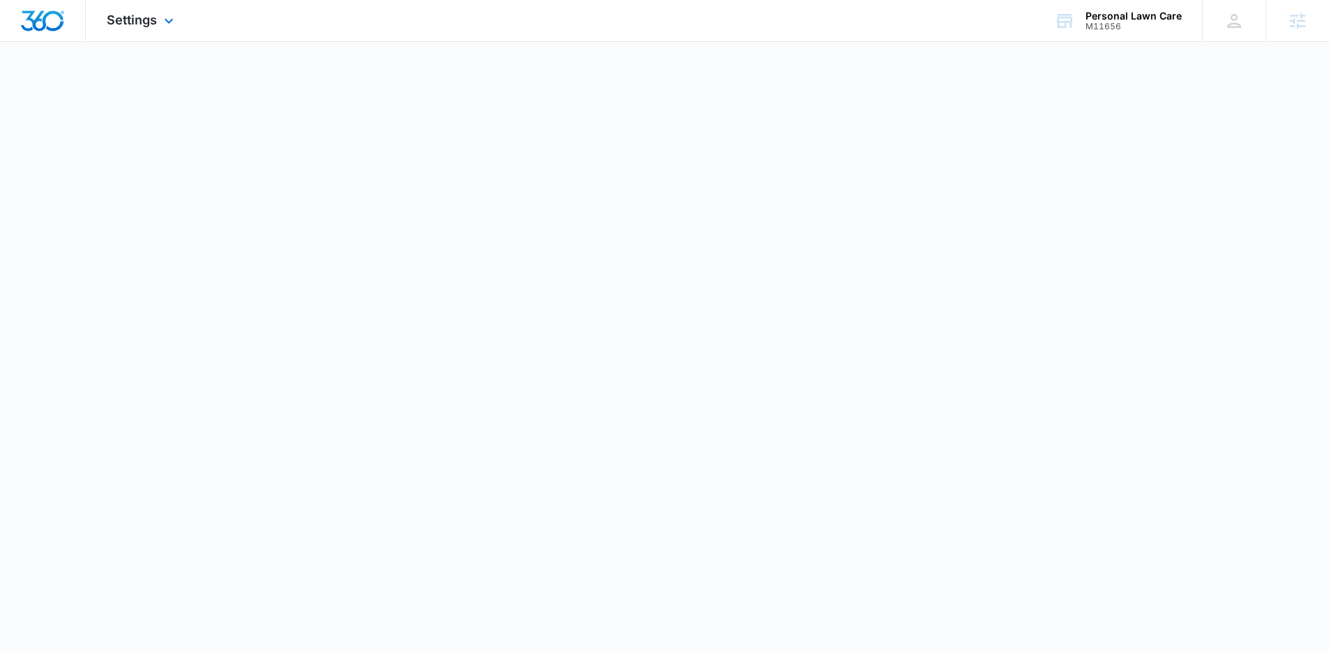
select select "33"
select select "US"
select select "America/Denver"
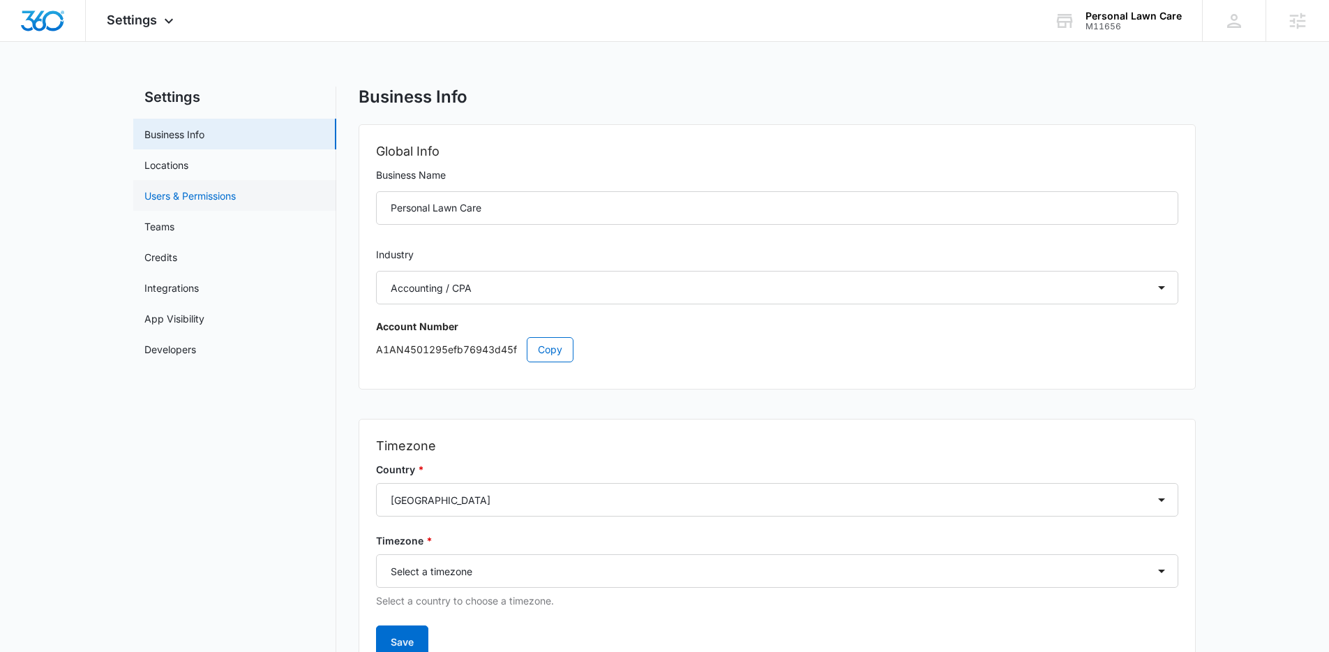
click at [236, 203] on link "Users & Permissions" at bounding box center [189, 195] width 91 height 15
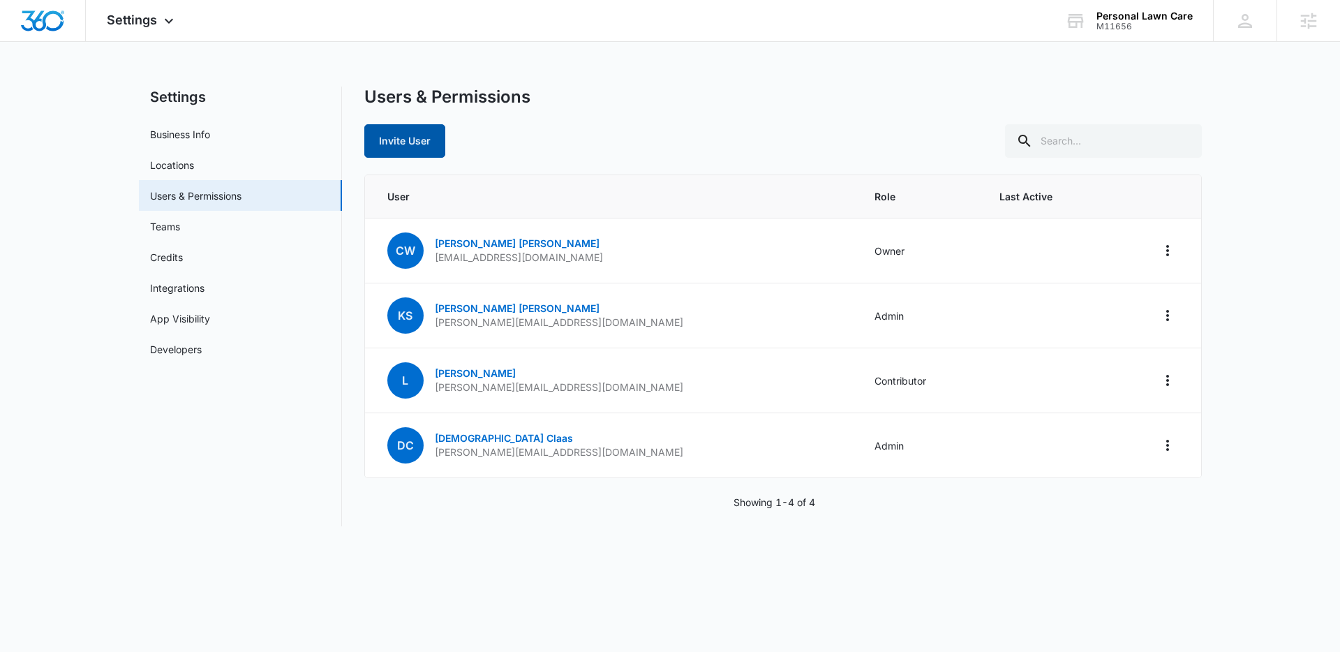
click at [433, 132] on button "Invite User" at bounding box center [404, 140] width 81 height 33
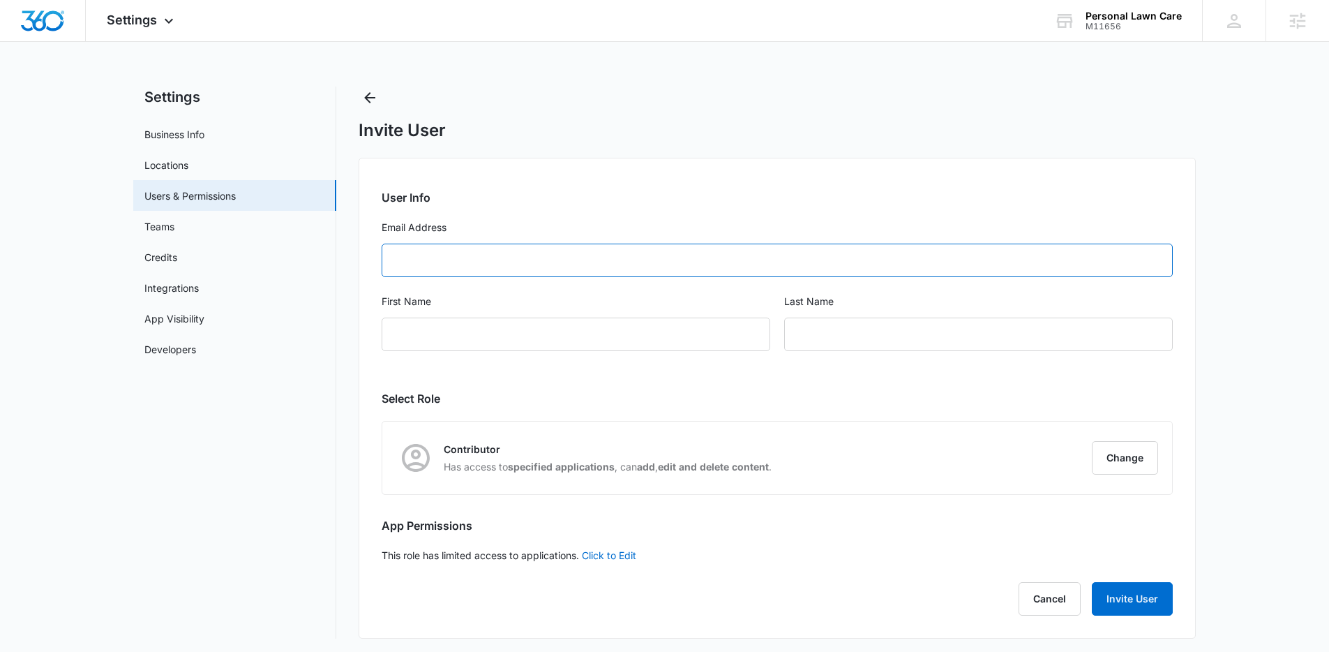
click at [563, 266] on input "Email Address" at bounding box center [777, 260] width 791 height 33
paste input "alexis@liftmediagroup.com"
type input "alexis@liftmediagroup.com"
type input "Alexis"
type input "Grass"
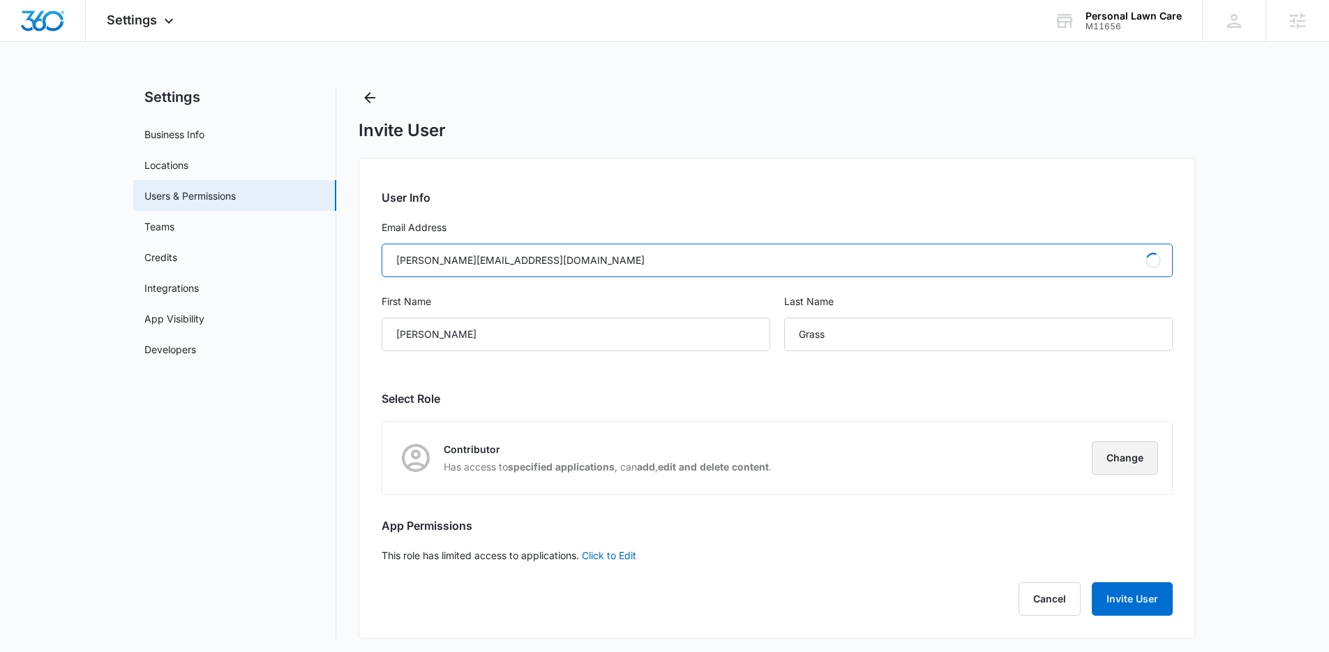
type input "alexis@liftmediagroup.com"
click at [1098, 456] on button "Change" at bounding box center [1125, 457] width 66 height 33
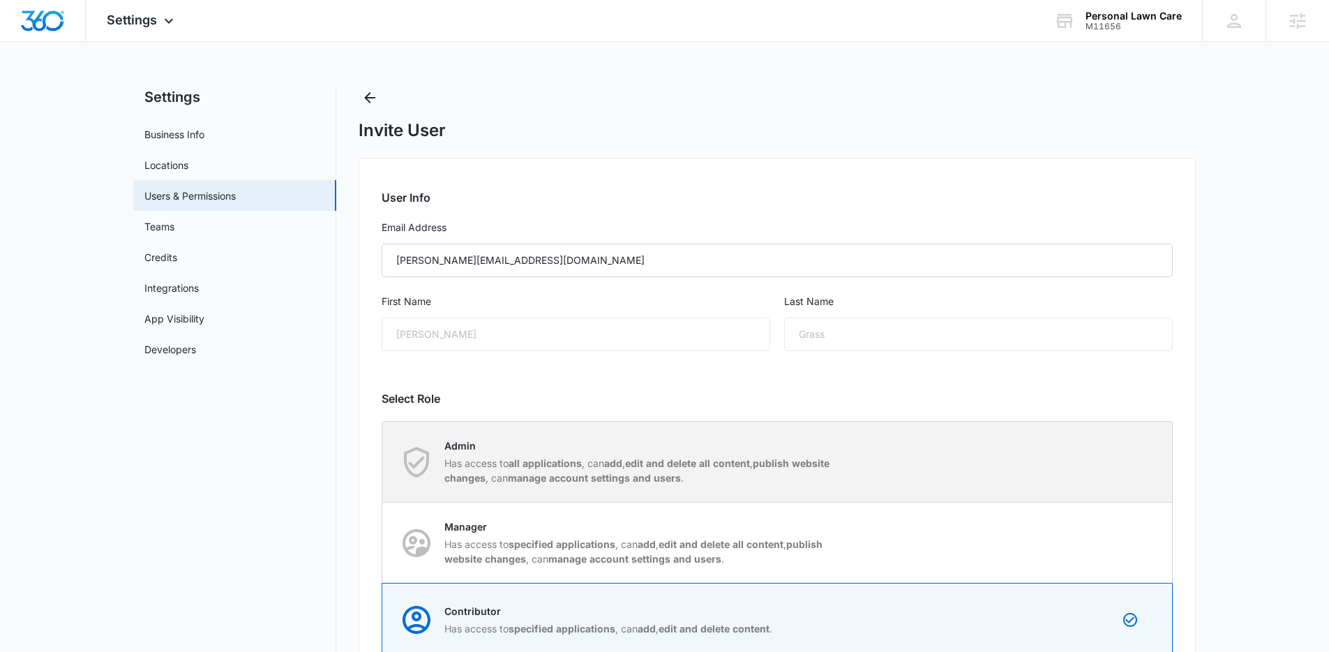
click at [750, 467] on strong "edit and delete all content" at bounding box center [687, 463] width 125 height 12
click at [383, 462] on input "Admin Has access to all applications , can add , edit and delete all content , …" at bounding box center [382, 461] width 1 height 1
radio input "true"
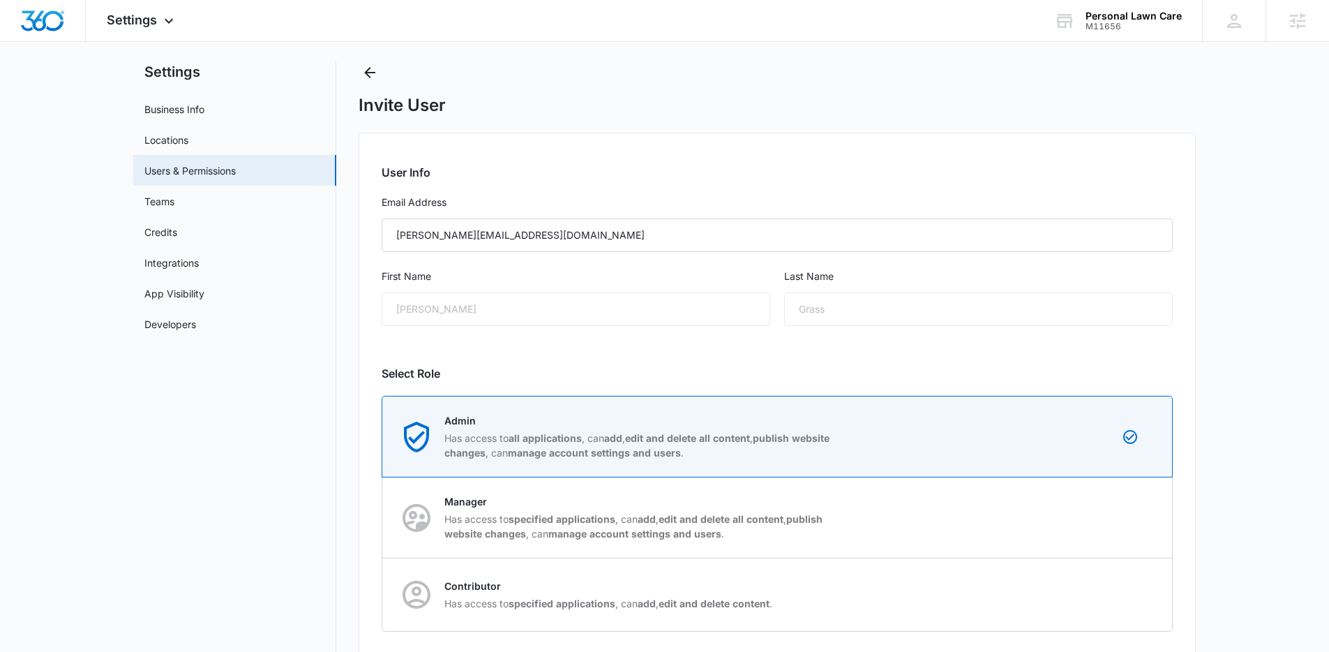
scroll to position [165, 0]
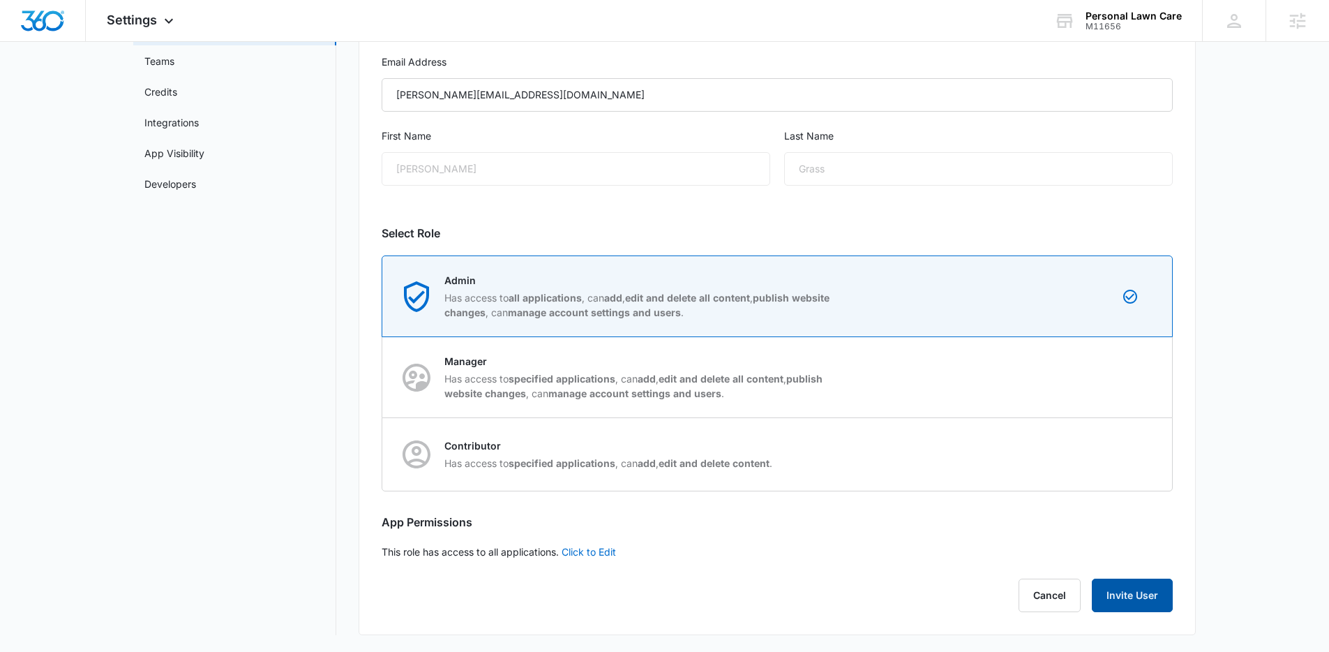
click at [1144, 590] on button "Invite User" at bounding box center [1132, 594] width 81 height 33
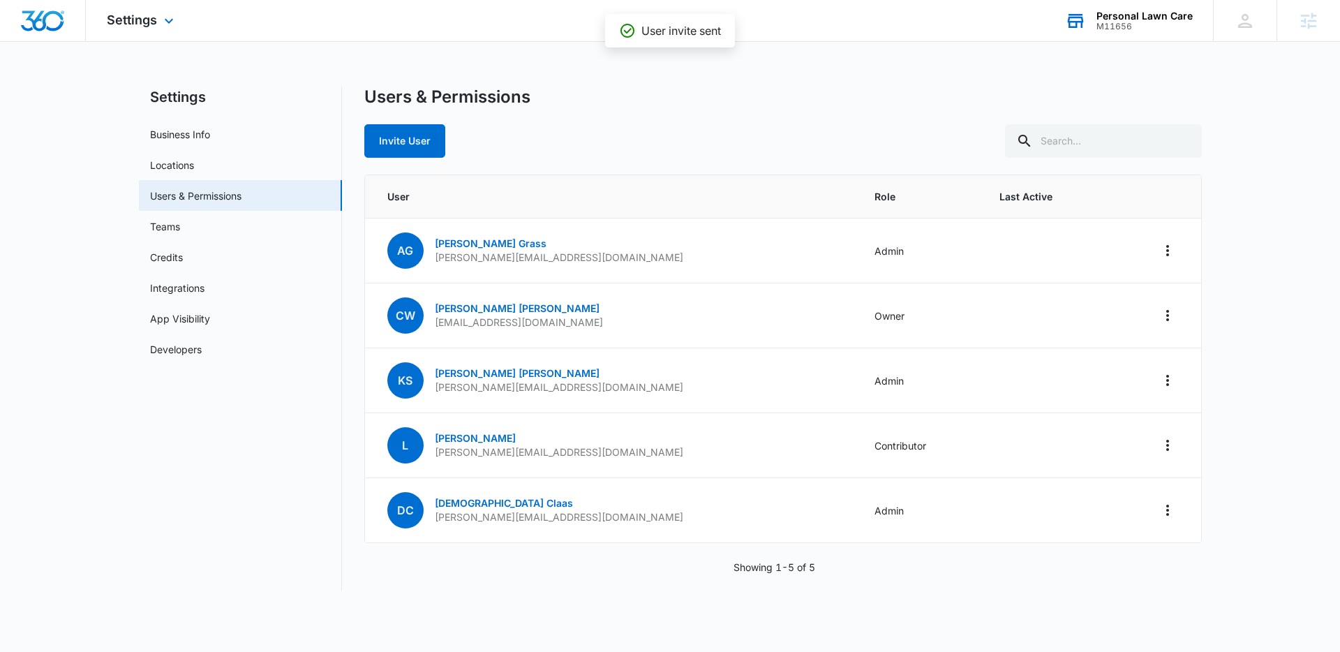
click at [1097, 27] on div "Personal Lawn Care M11656 Your Accounts View All" at bounding box center [1128, 20] width 169 height 41
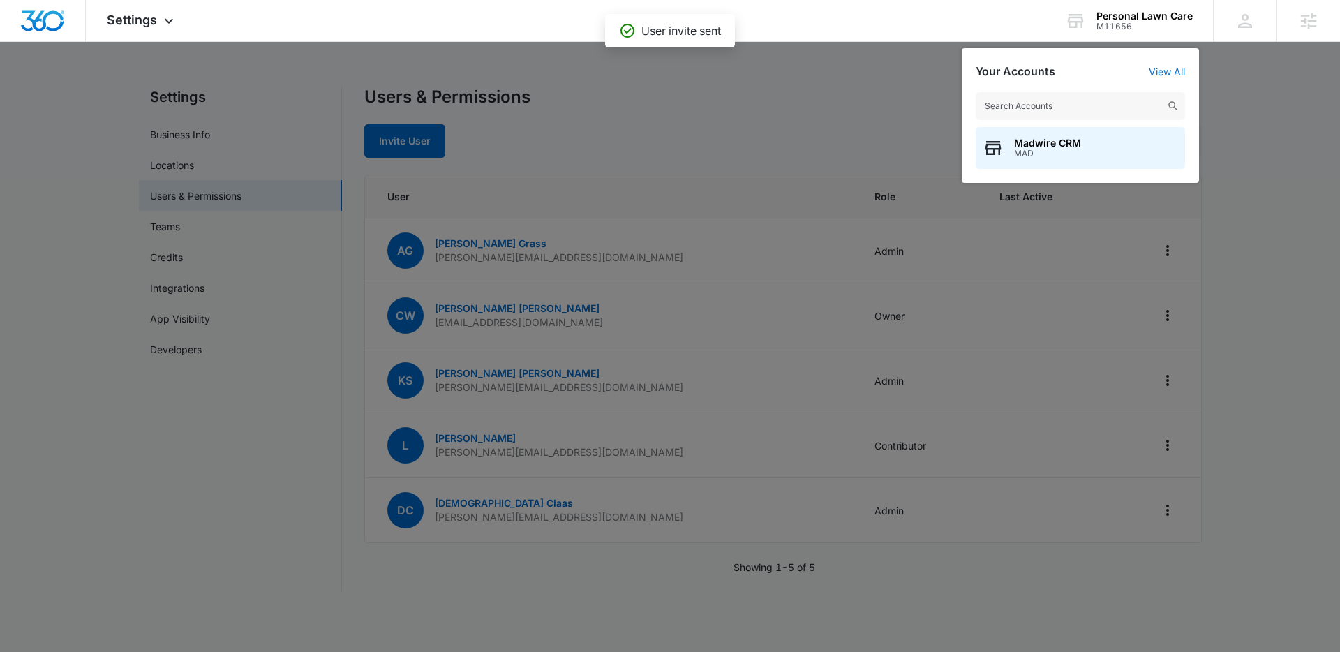
drag, startPoint x: 1104, startPoint y: 105, endPoint x: 1102, endPoint y: 93, distance: 11.3
click at [1104, 105] on input "text" at bounding box center [1079, 106] width 209 height 28
type input "alaska pedia"
click at [1098, 154] on span "M6444" at bounding box center [1093, 154] width 158 height 10
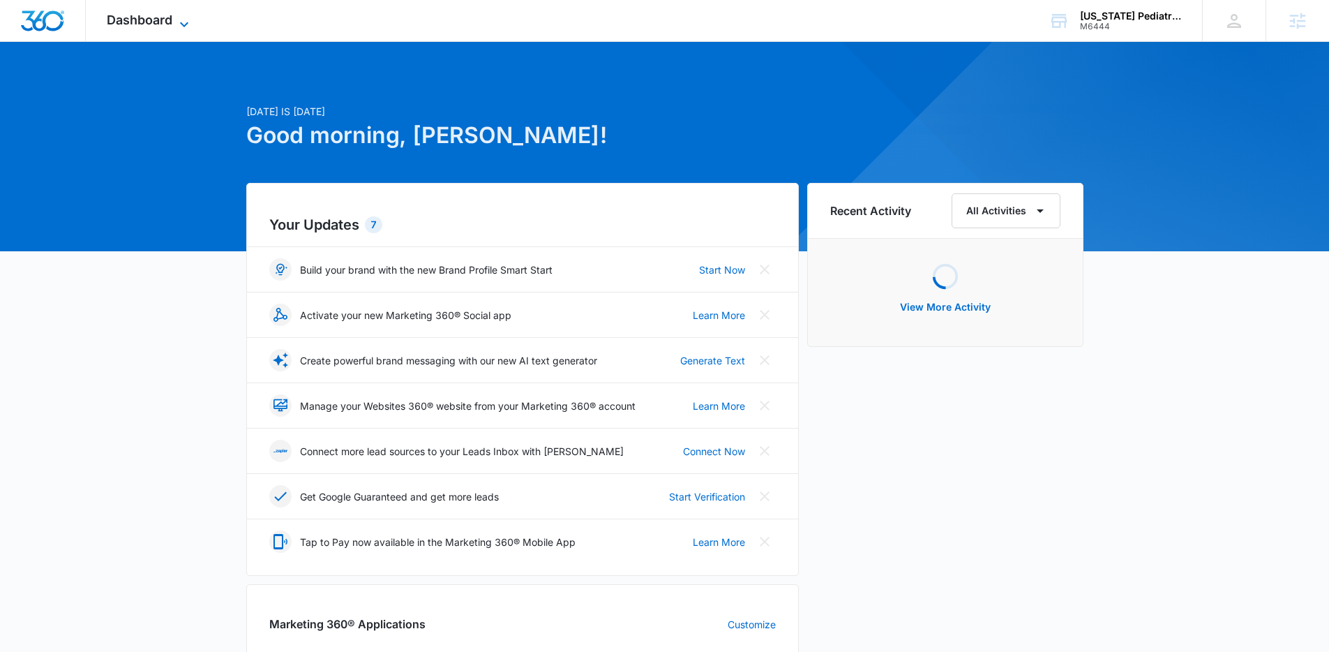
click at [137, 20] on span "Dashboard" at bounding box center [140, 20] width 66 height 15
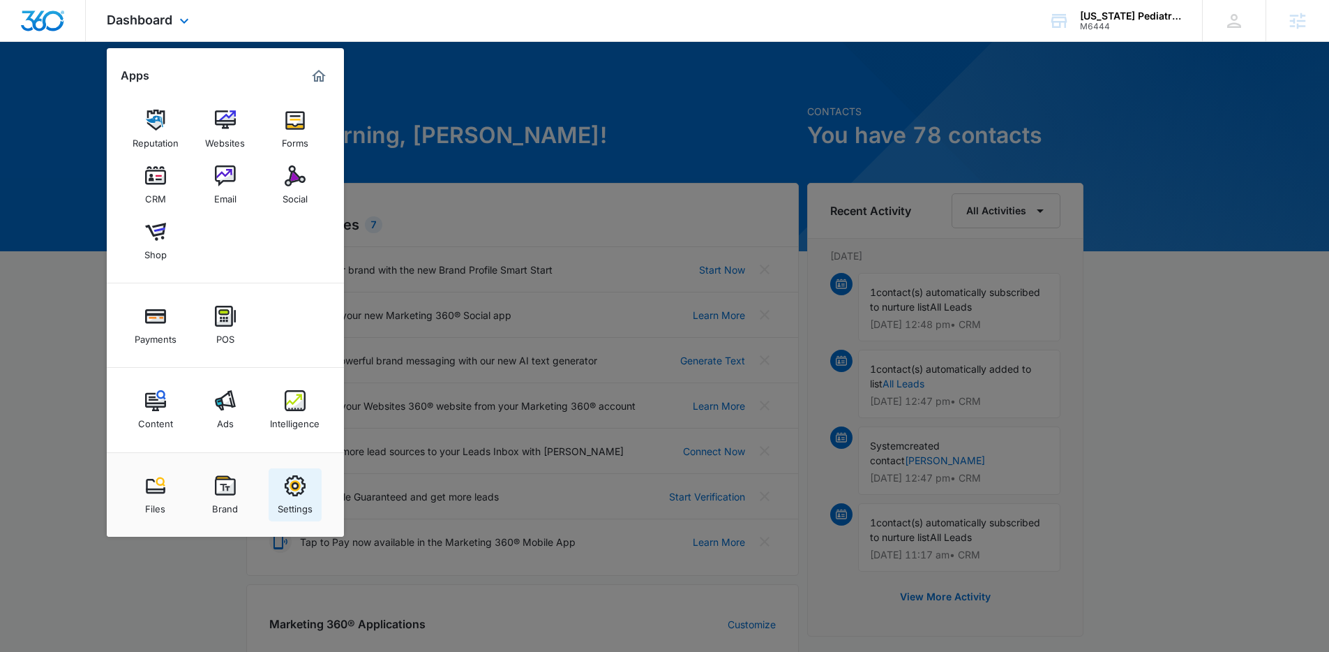
click at [314, 488] on link "Settings" at bounding box center [295, 494] width 53 height 53
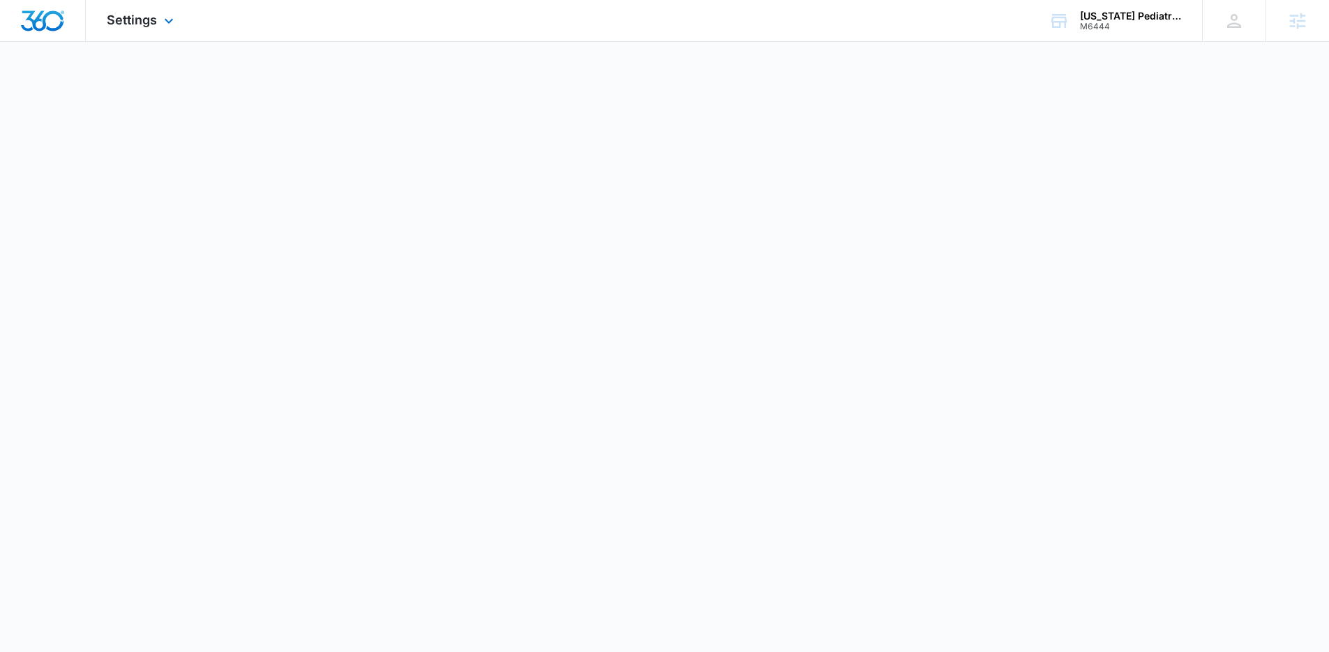
select select "33"
select select "US"
select select "America/Denver"
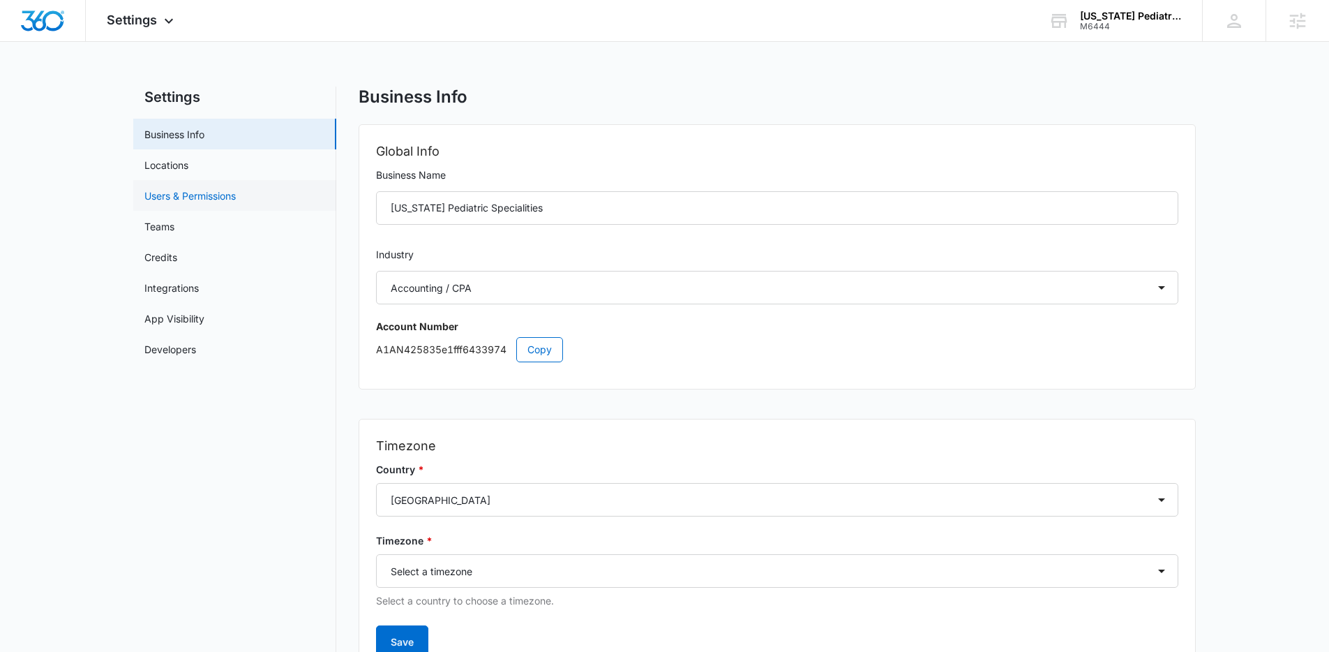
click at [236, 193] on link "Users & Permissions" at bounding box center [189, 195] width 91 height 15
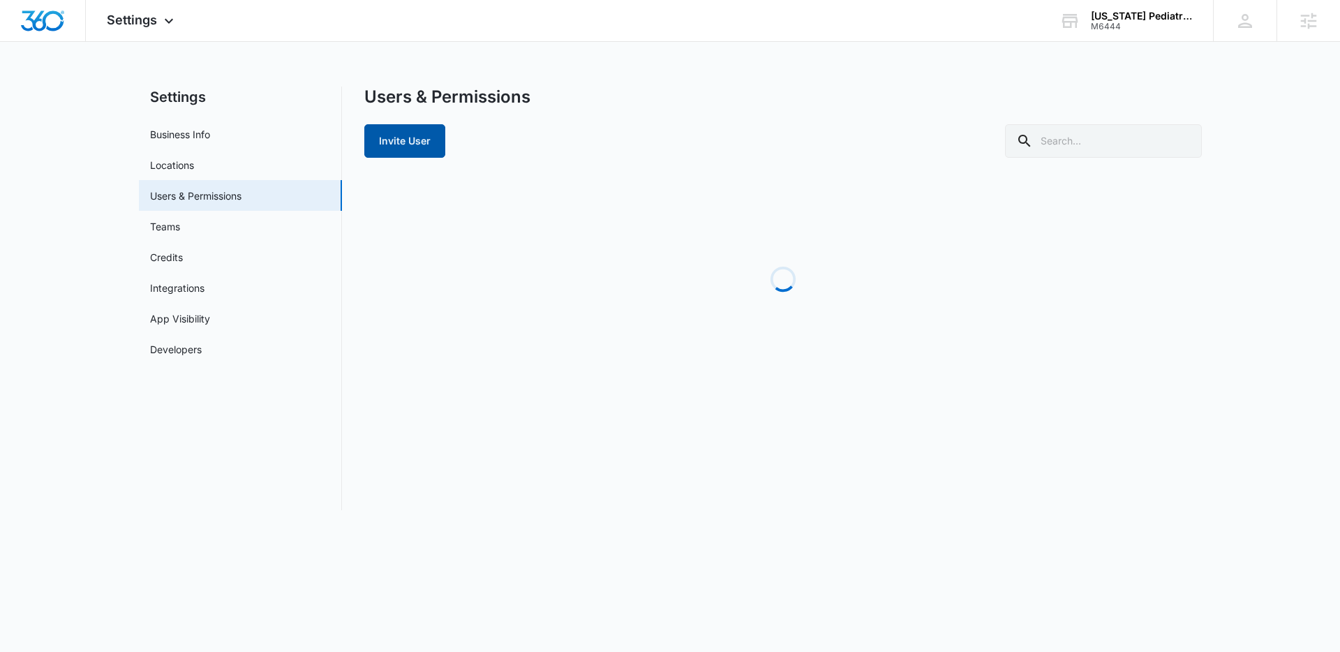
click at [436, 140] on button "Invite User" at bounding box center [404, 140] width 81 height 33
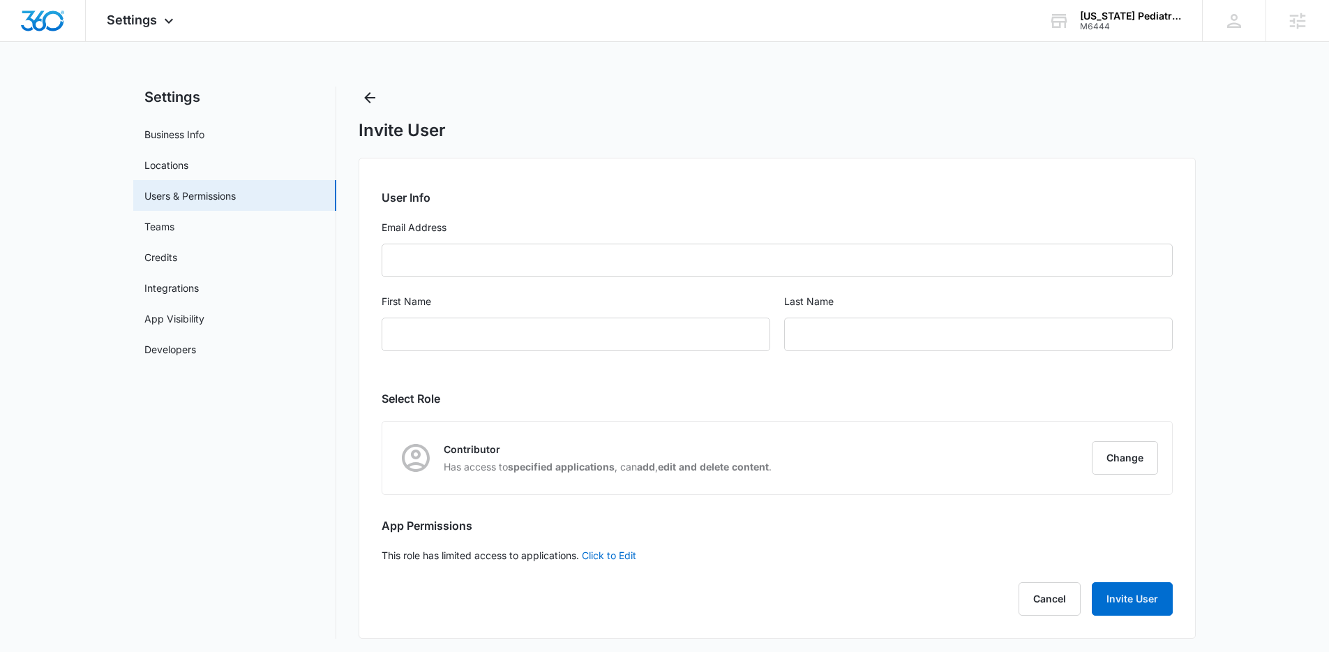
radio input "true"
click at [525, 267] on input "Email Address" at bounding box center [777, 260] width 791 height 33
paste input "alexis@liftmediagroup.com"
type input "alexis@liftmediagroup.com"
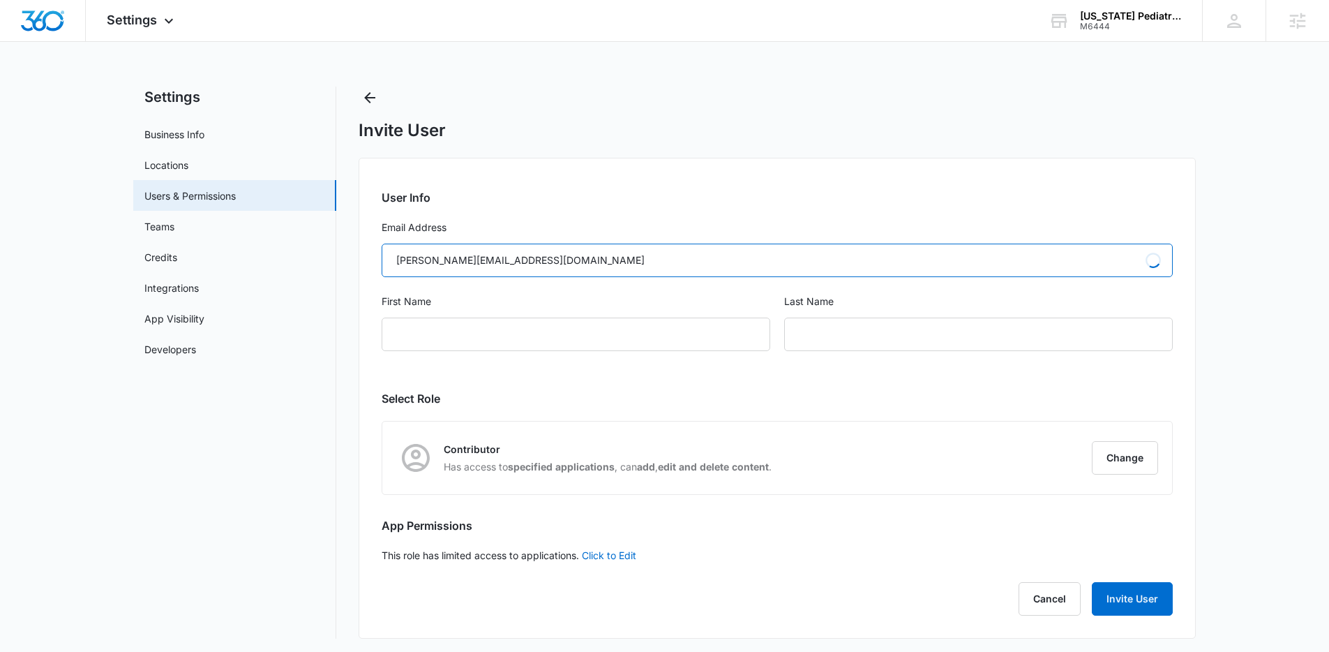
type input "Alexis"
type input "Grass"
type input "alexis@liftmediagroup.com"
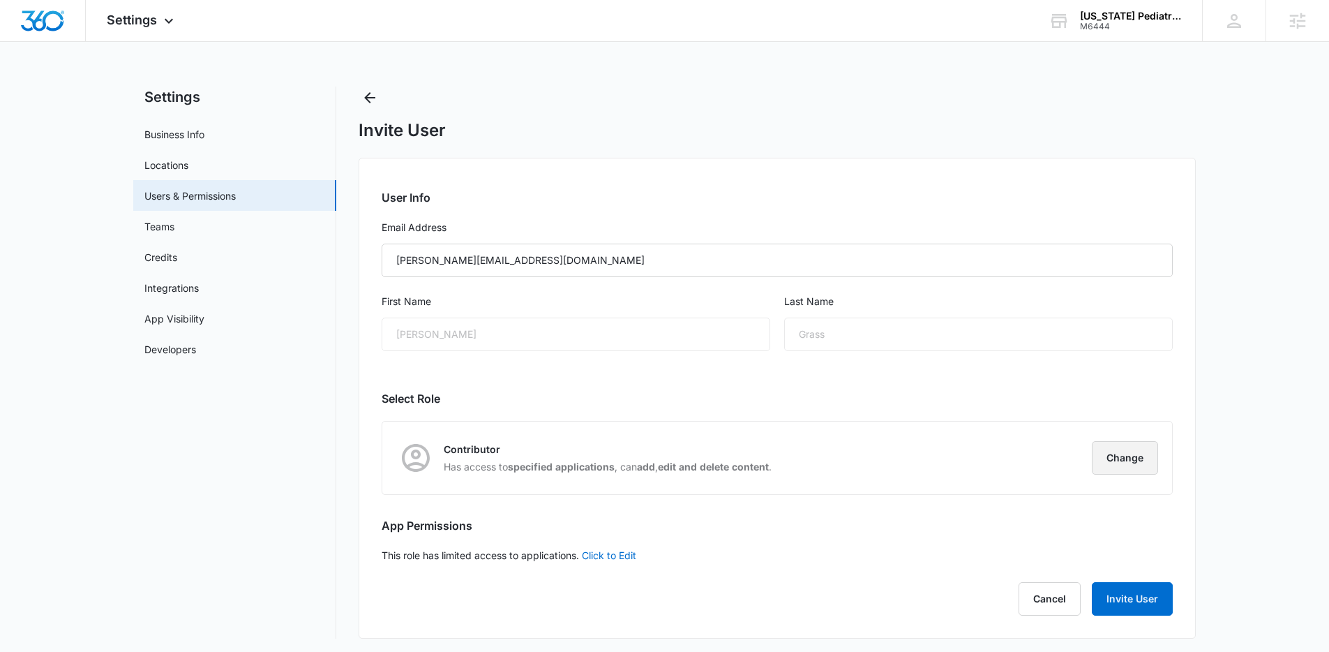
click at [1153, 467] on button "Change" at bounding box center [1125, 457] width 66 height 33
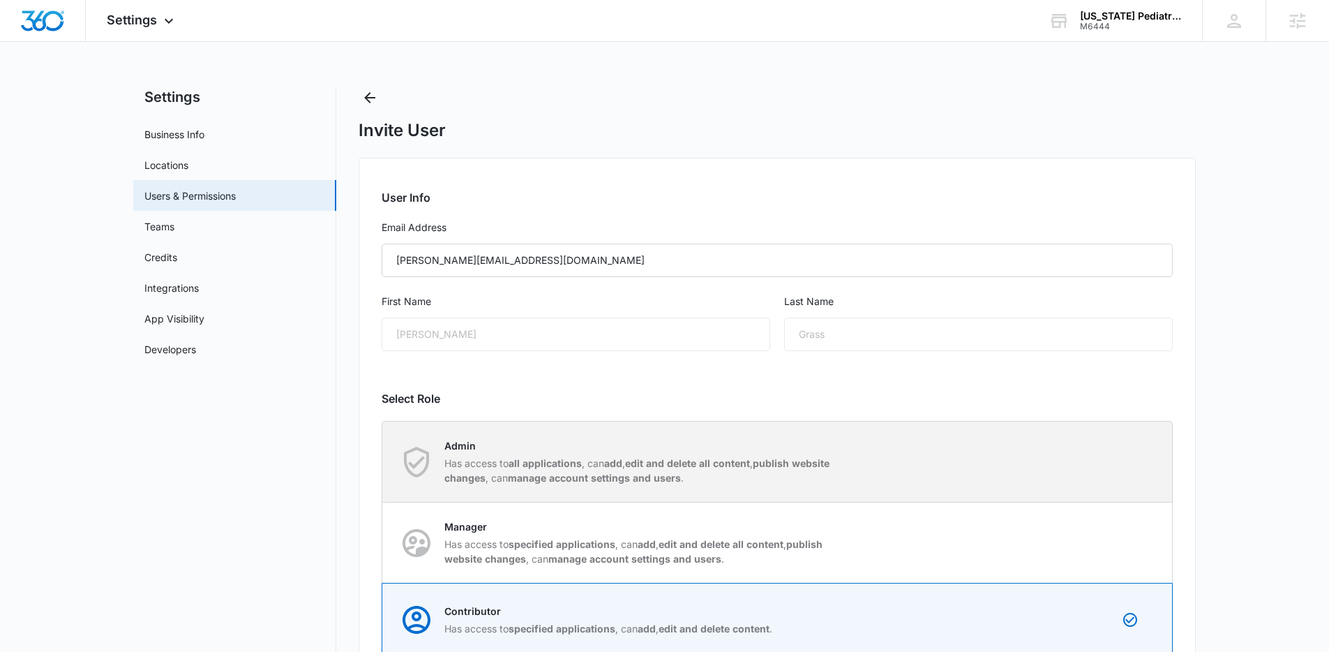
click at [852, 442] on div "Admin Has access to all applications , can add , edit and delete all content , …" at bounding box center [777, 461] width 789 height 80
click at [383, 461] on input "Admin Has access to all applications , can add , edit and delete all content , …" at bounding box center [382, 461] width 1 height 1
radio input "true"
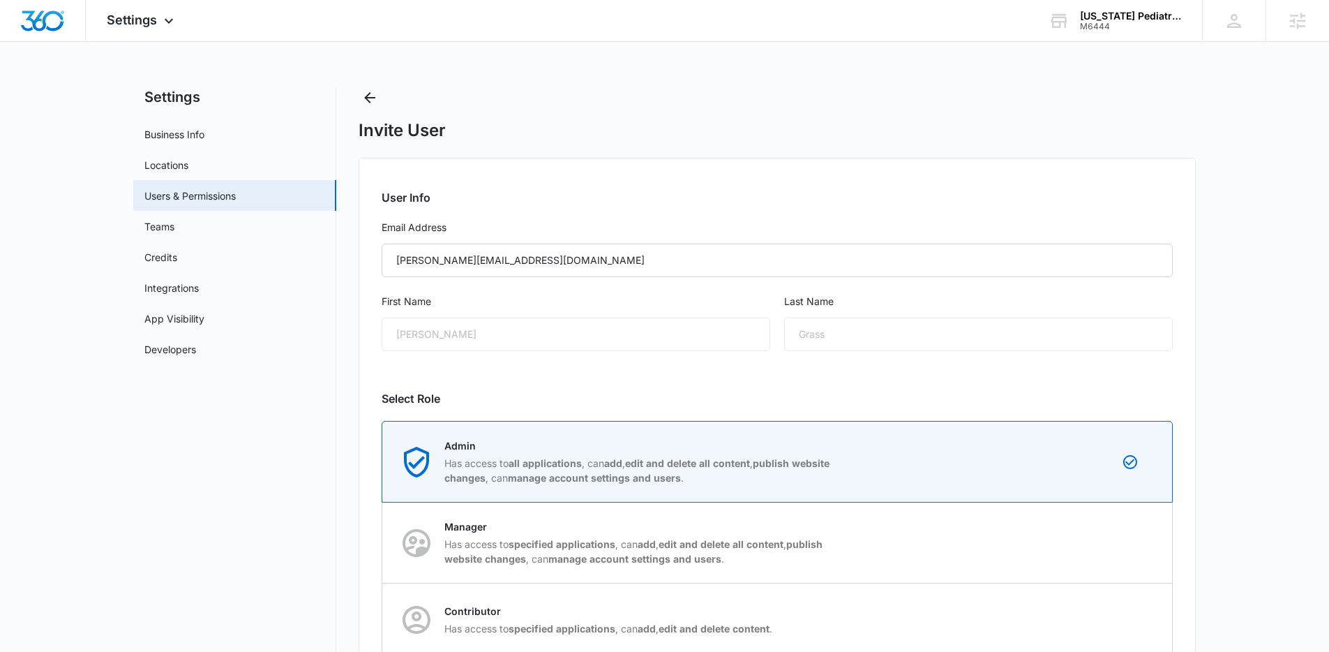
click at [1201, 407] on main "Settings Business Info Locations Users & Permissions Teams Credits Integrations…" at bounding box center [664, 452] width 1329 height 731
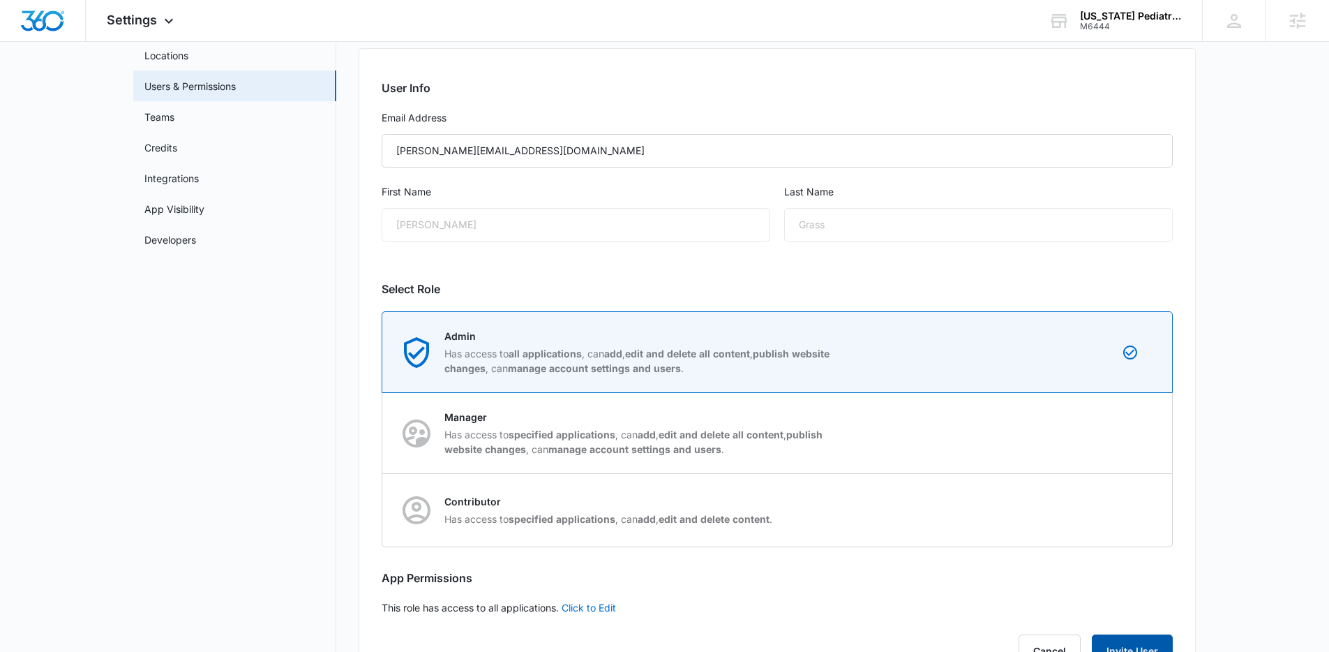
scroll to position [117, 0]
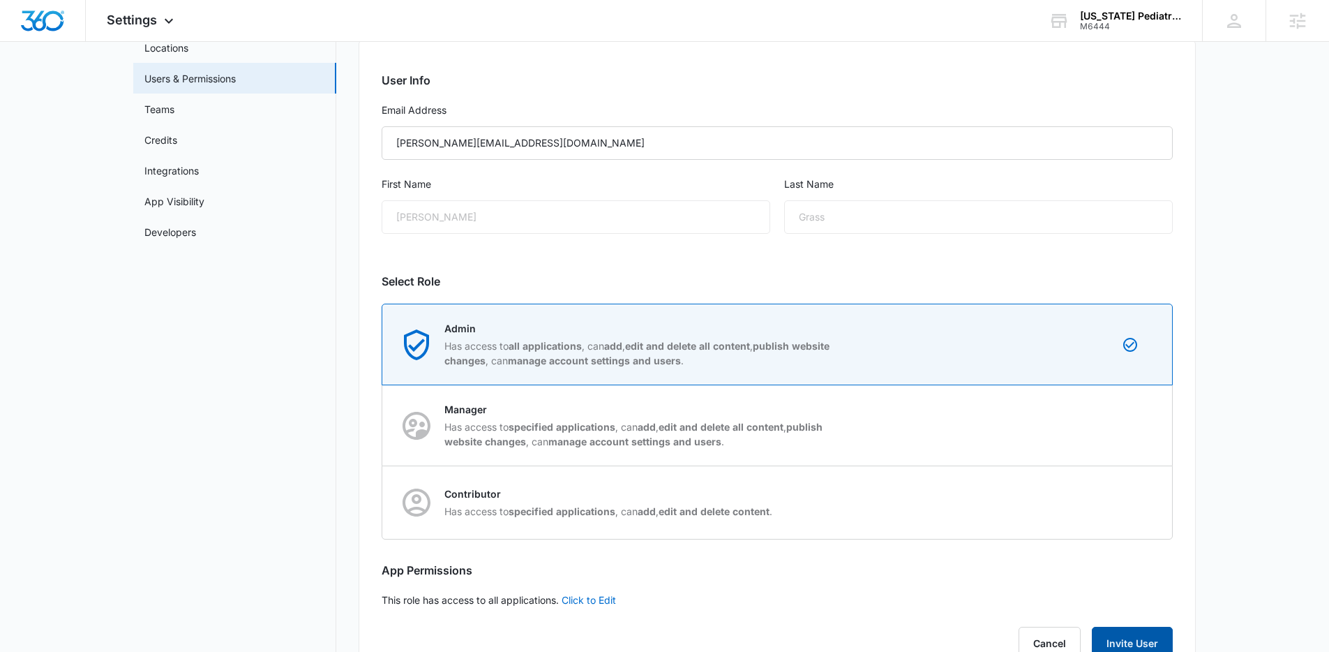
click at [1144, 633] on button "Invite User" at bounding box center [1132, 643] width 81 height 33
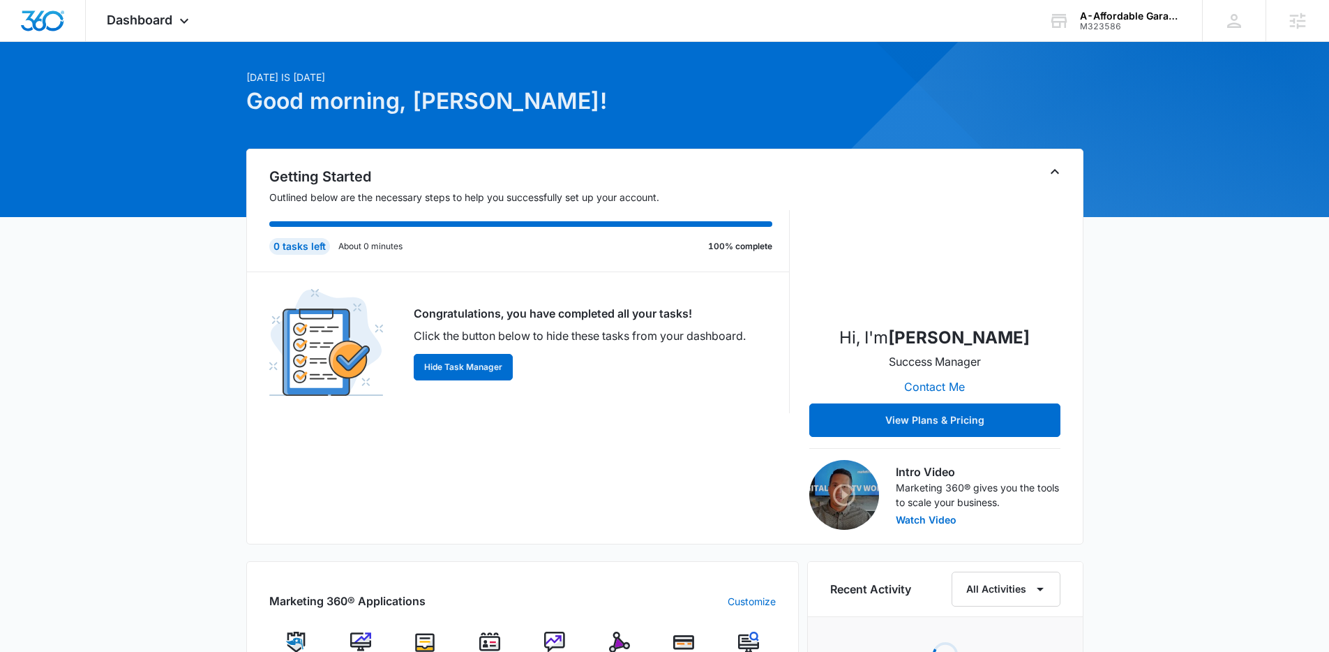
scroll to position [614, 0]
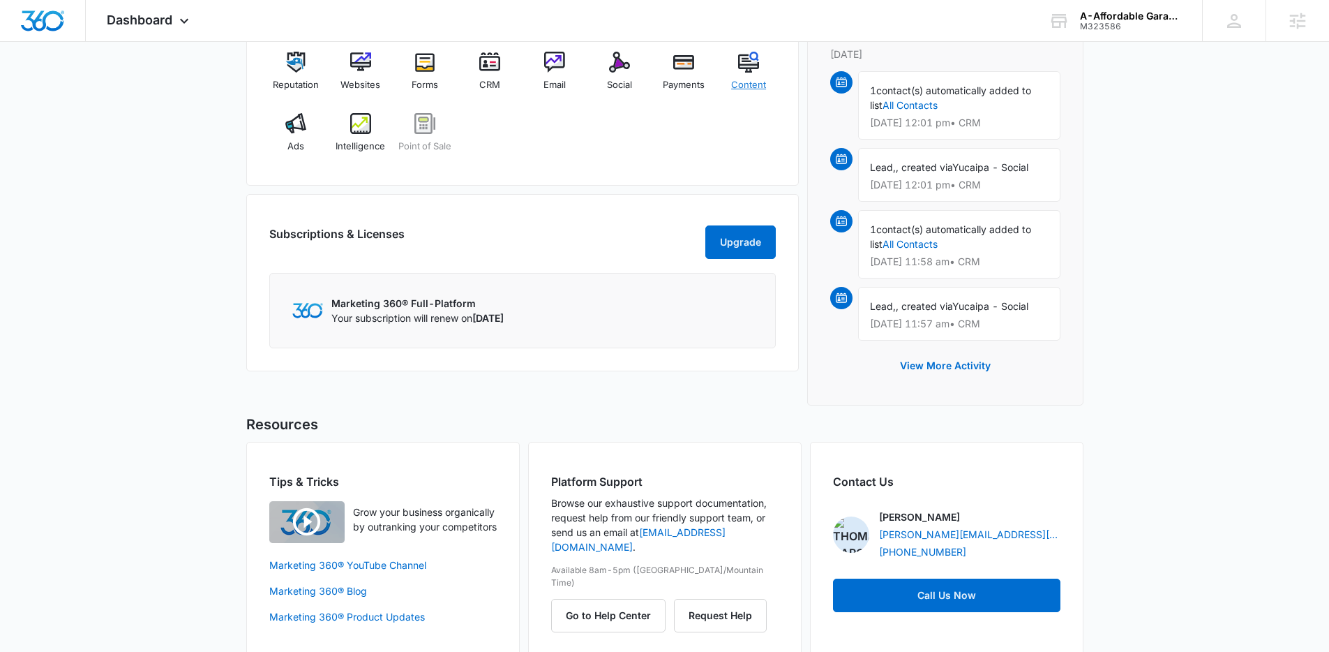
click at [754, 70] on img at bounding box center [748, 62] width 21 height 21
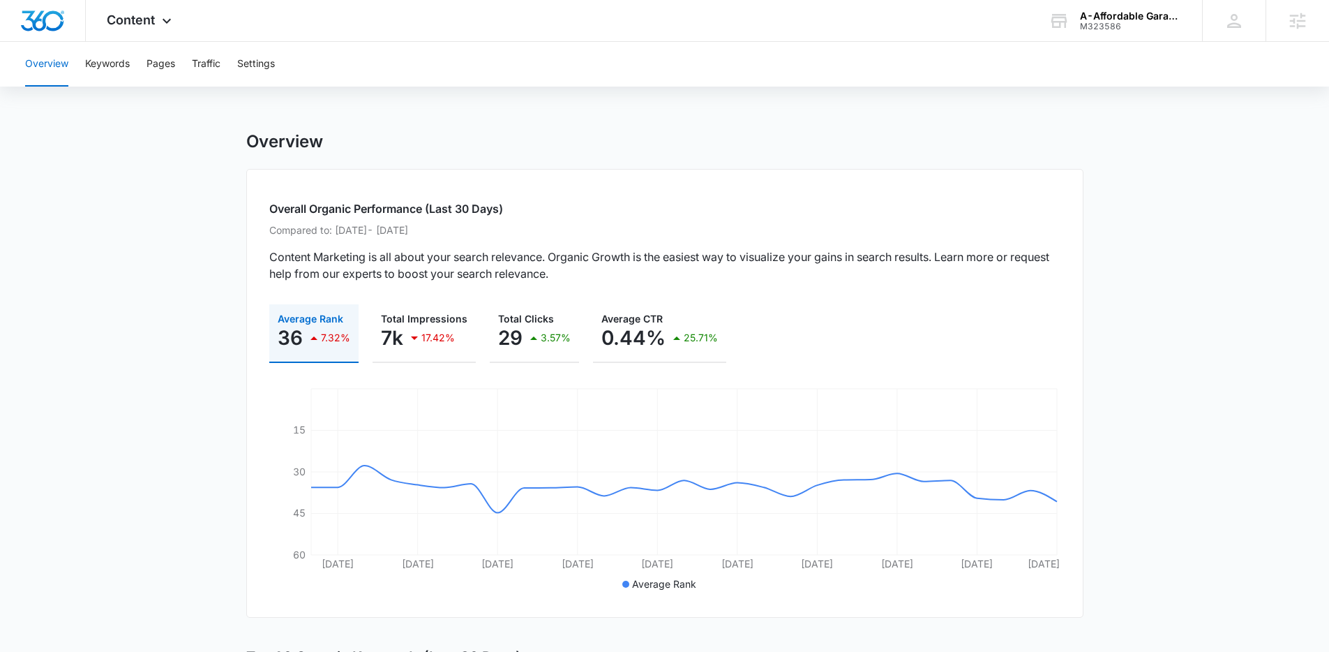
scroll to position [288, 0]
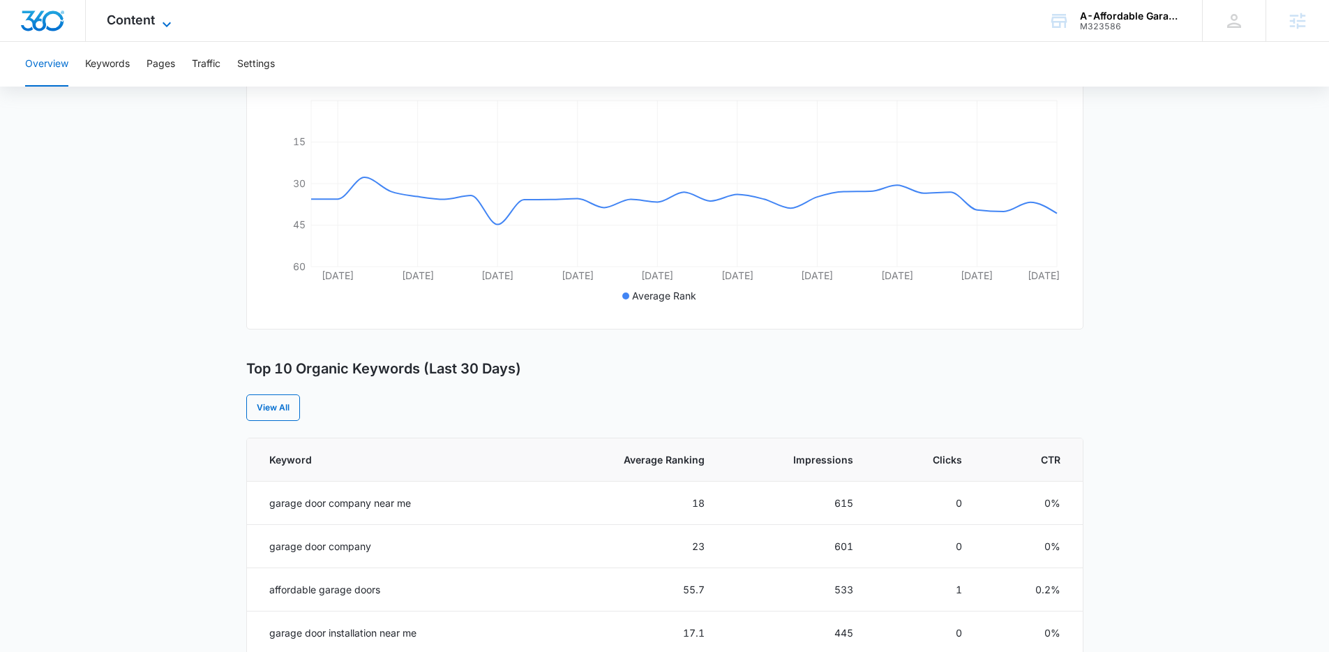
click at [141, 24] on span "Content" at bounding box center [131, 20] width 48 height 15
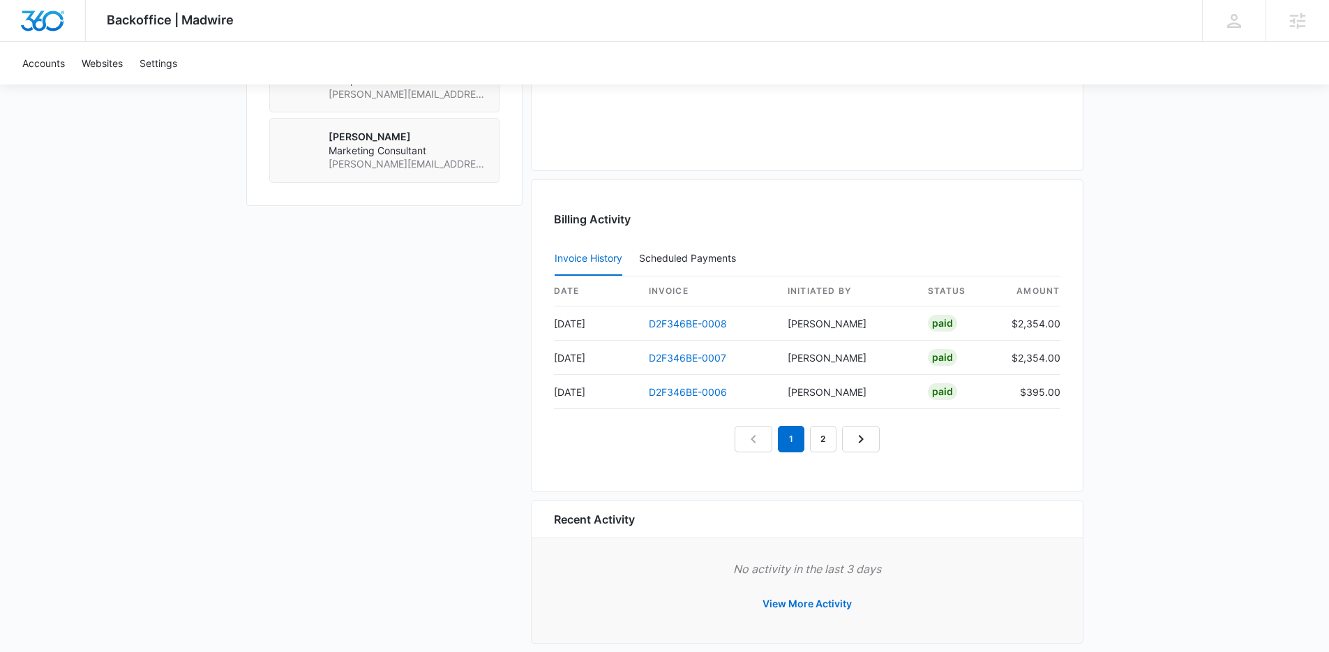
scroll to position [1301, 0]
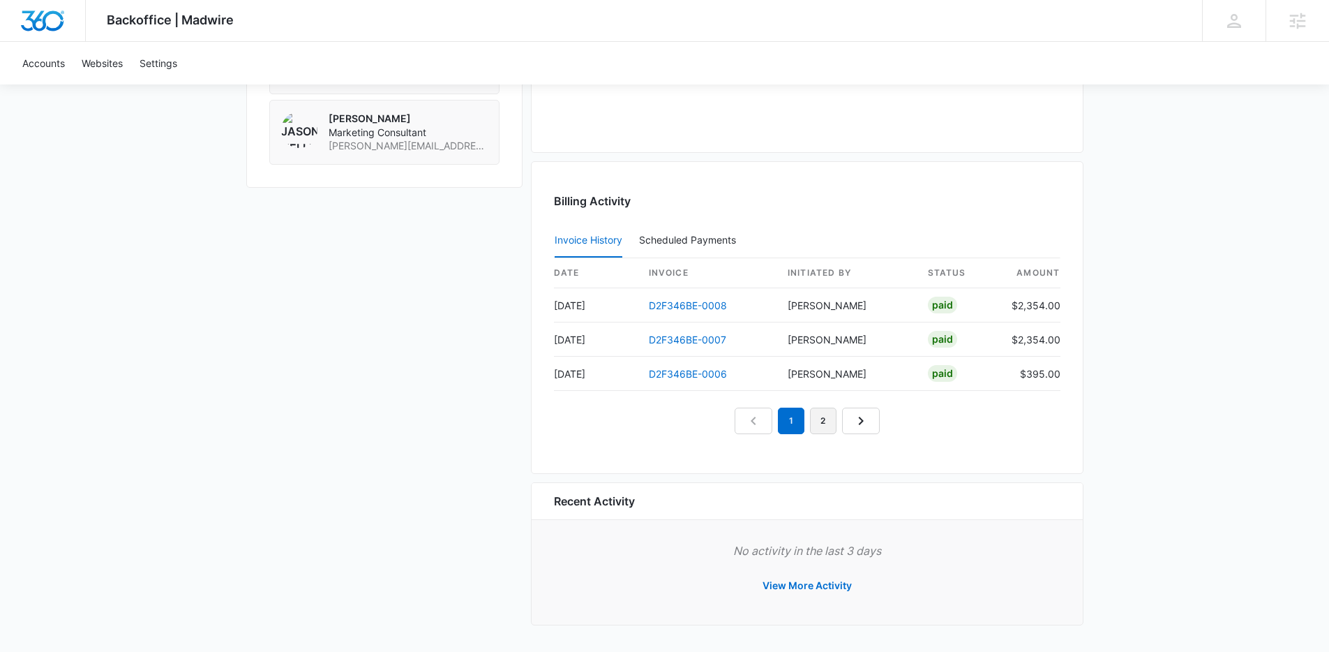
click at [824, 427] on link "2" at bounding box center [823, 420] width 27 height 27
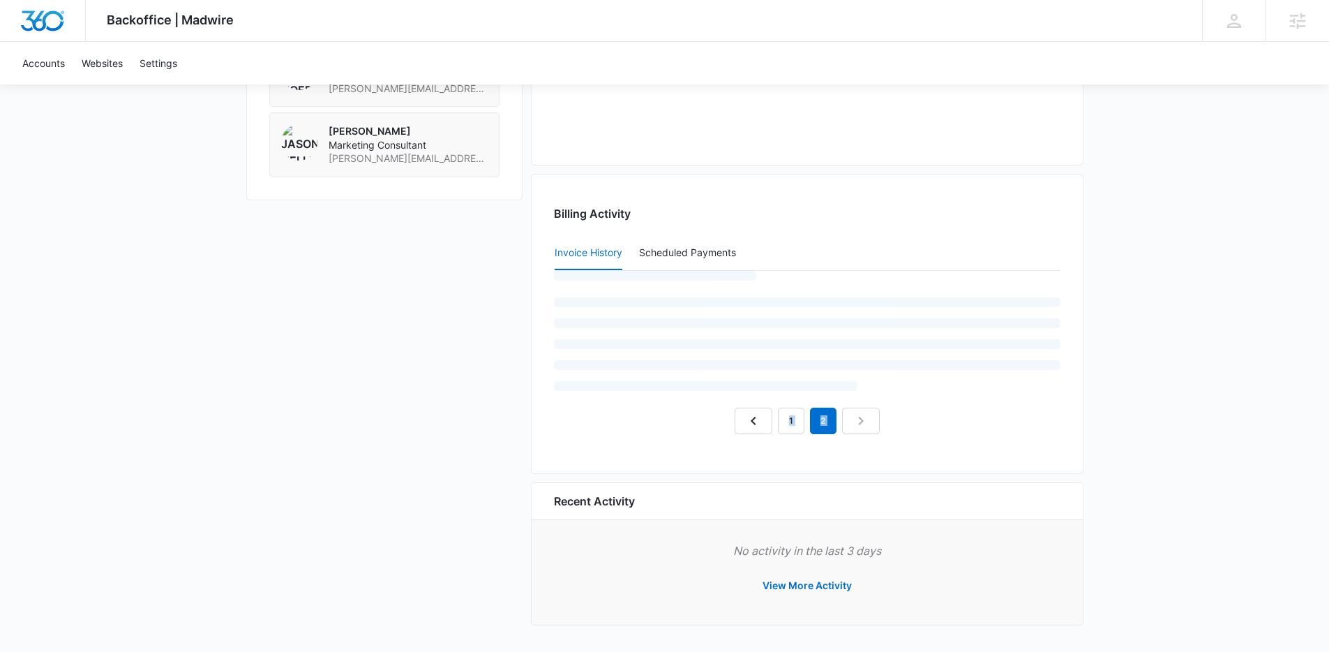
scroll to position [1288, 0]
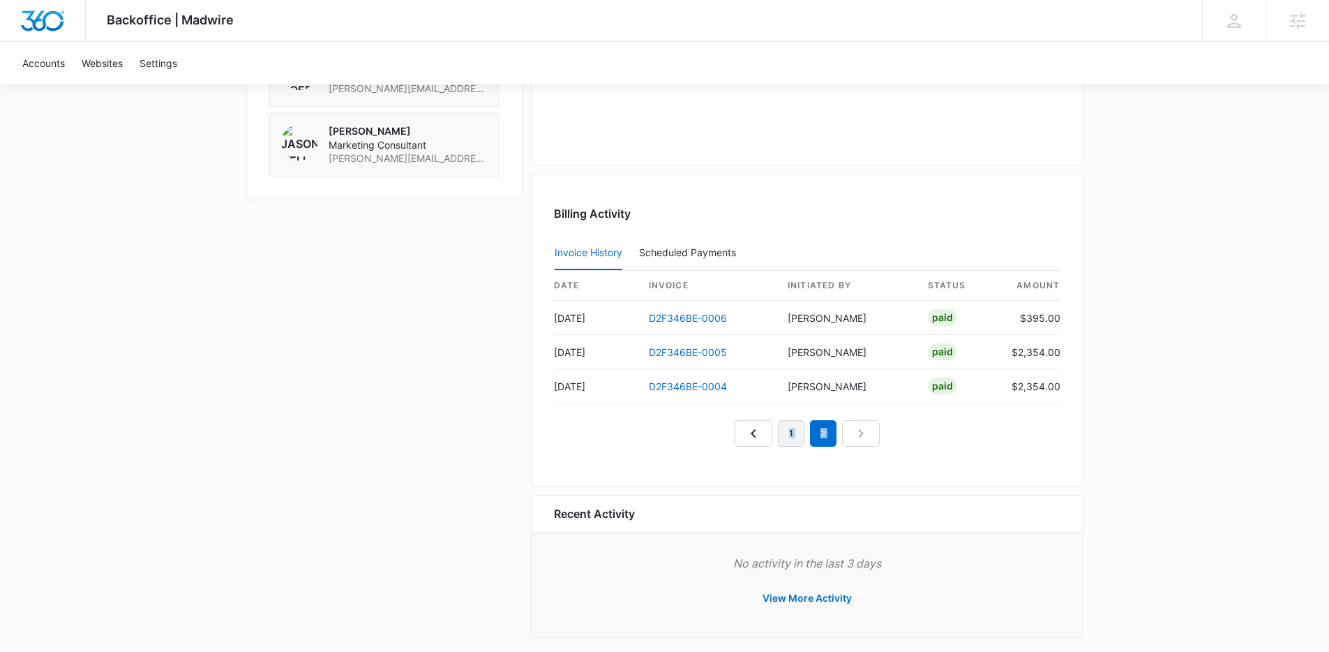
click at [788, 436] on link "1" at bounding box center [791, 433] width 27 height 27
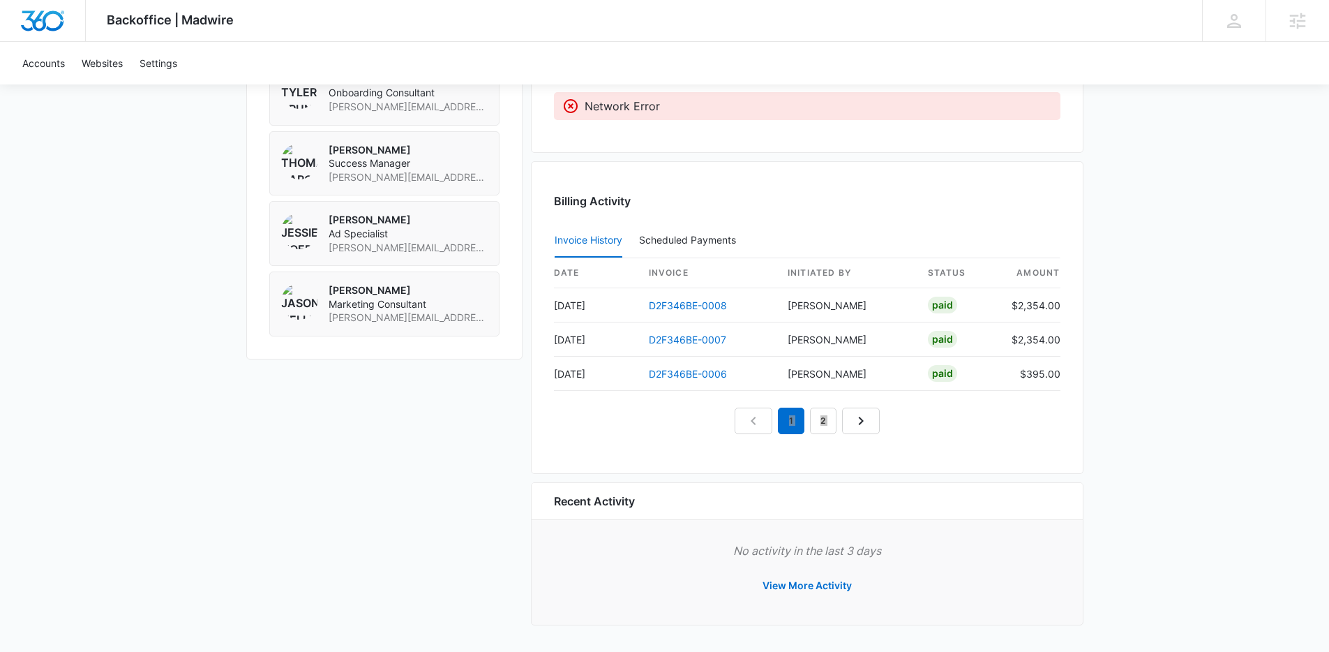
scroll to position [1129, 0]
click at [812, 417] on link "2" at bounding box center [823, 420] width 27 height 27
click at [795, 423] on link "1" at bounding box center [791, 420] width 27 height 27
click at [804, 424] on nav "1 2" at bounding box center [807, 420] width 145 height 27
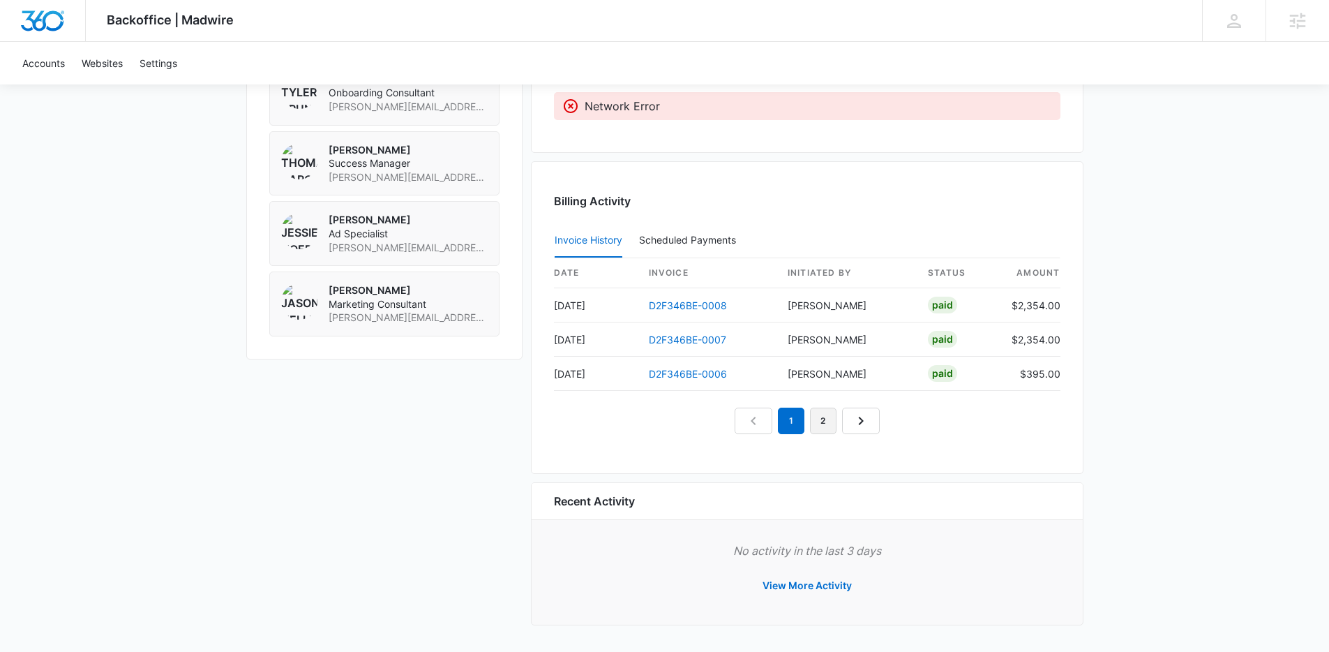
click at [811, 426] on link "2" at bounding box center [823, 420] width 27 height 27
click at [794, 432] on em "2" at bounding box center [807, 420] width 27 height 27
click at [845, 427] on link "3" at bounding box center [839, 420] width 27 height 27
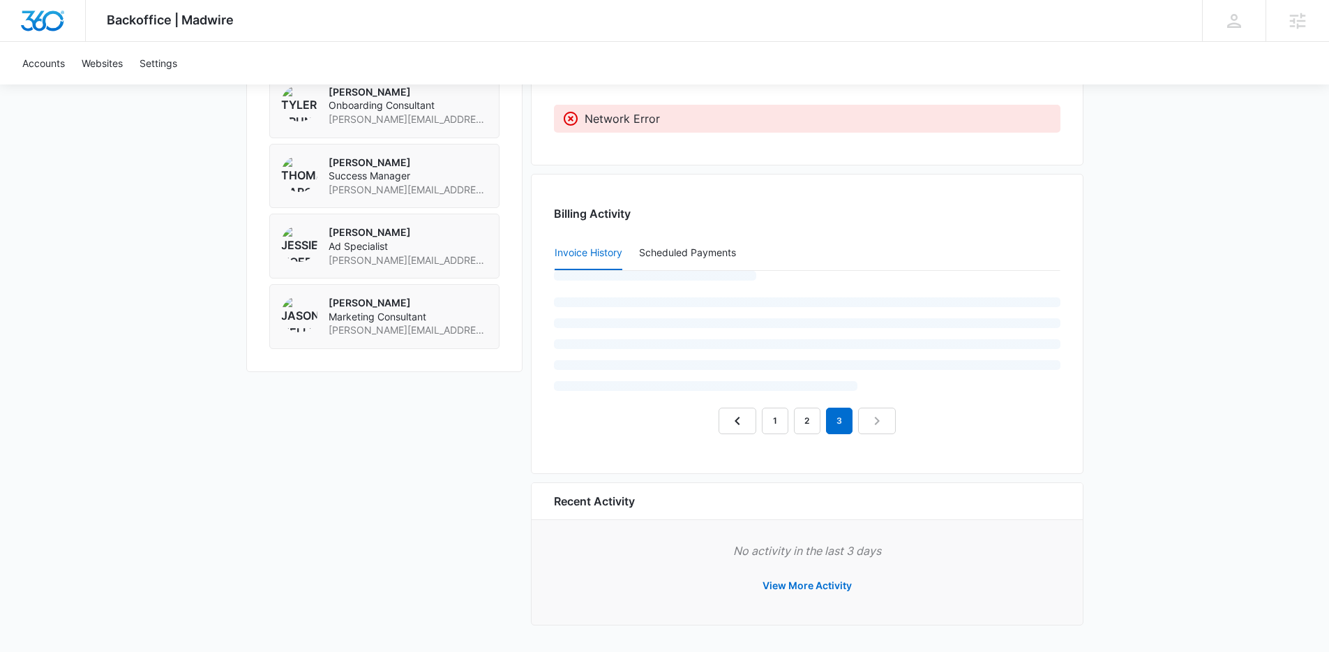
scroll to position [1095, 0]
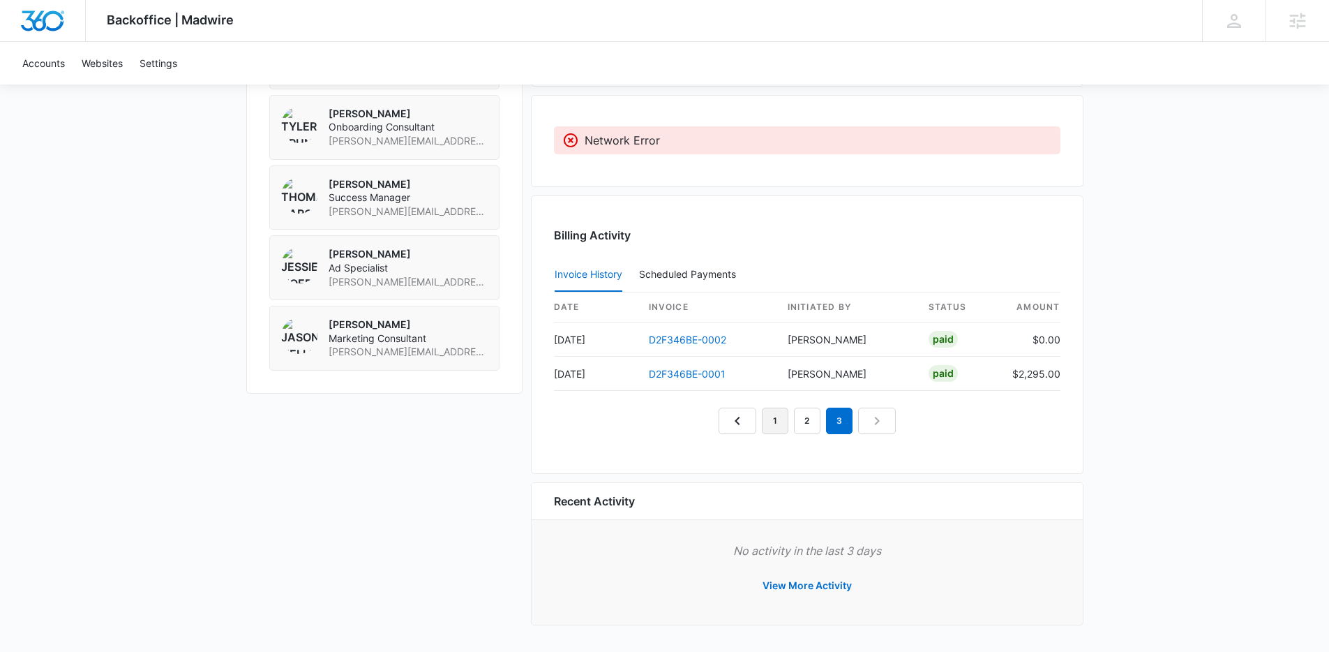
click at [770, 423] on link "1" at bounding box center [775, 420] width 27 height 27
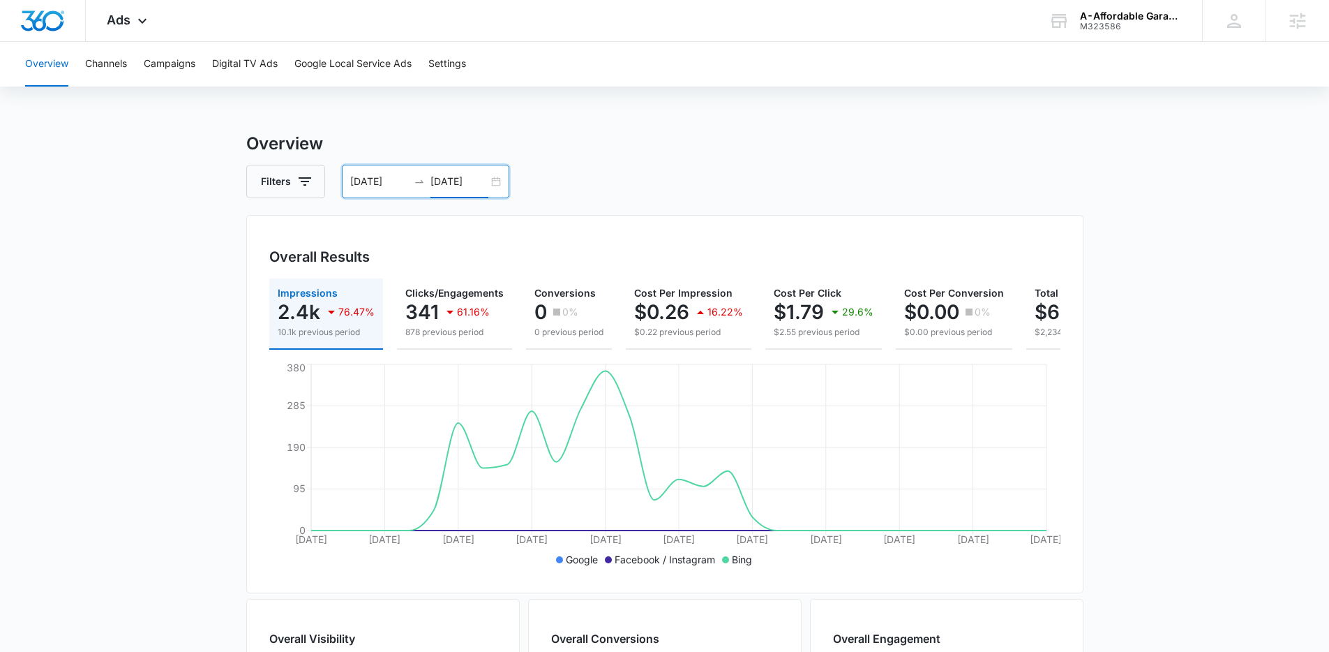
click at [463, 179] on input "[DATE]" at bounding box center [459, 181] width 58 height 15
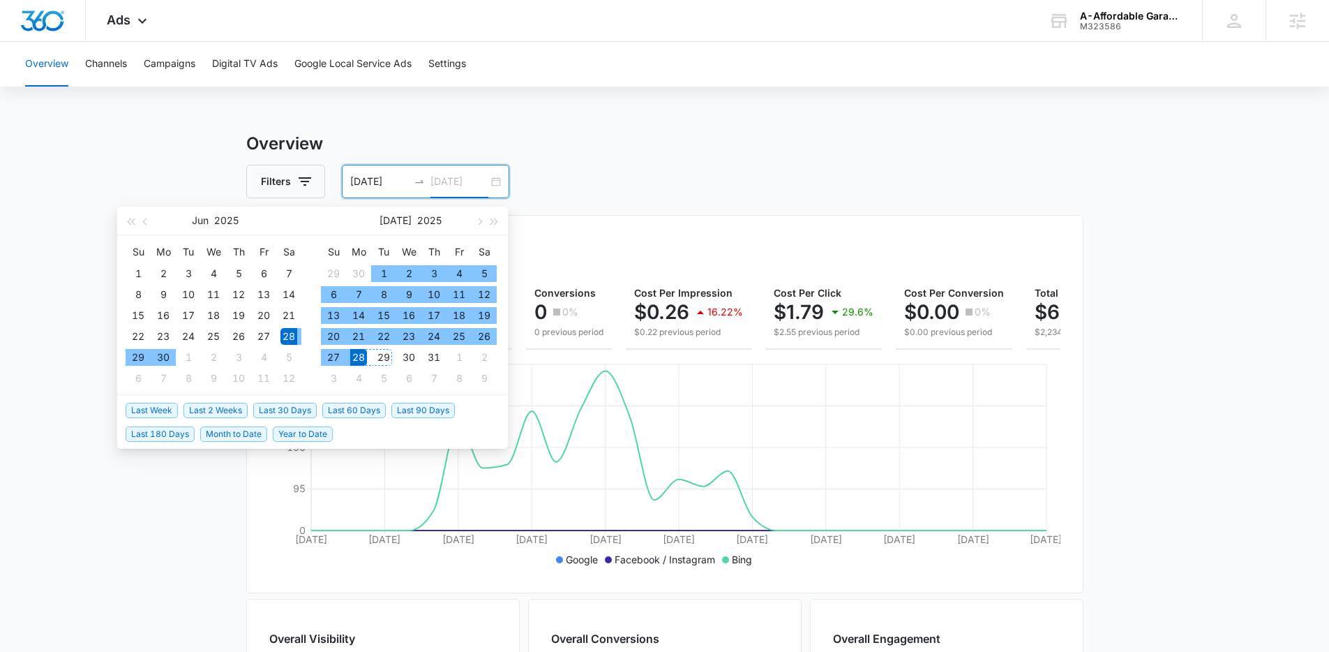
type input "[DATE]"
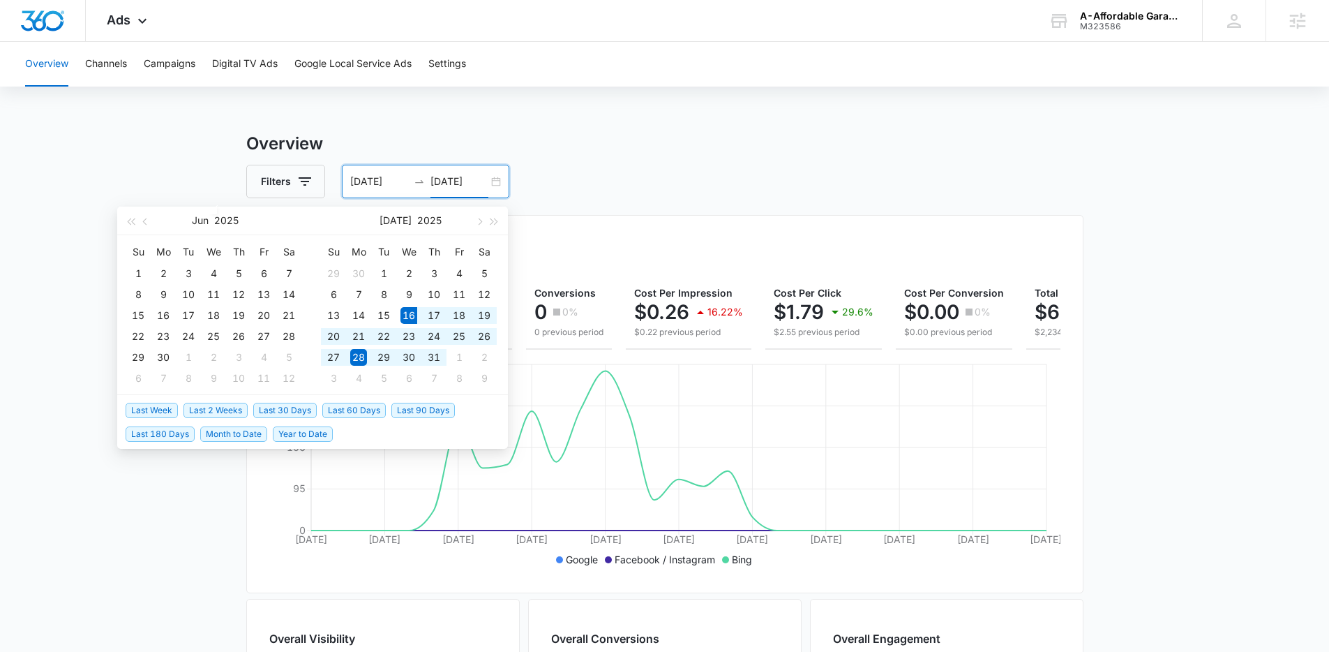
click at [290, 414] on span "Last 30 Days" at bounding box center [284, 410] width 63 height 15
type input "[DATE]"
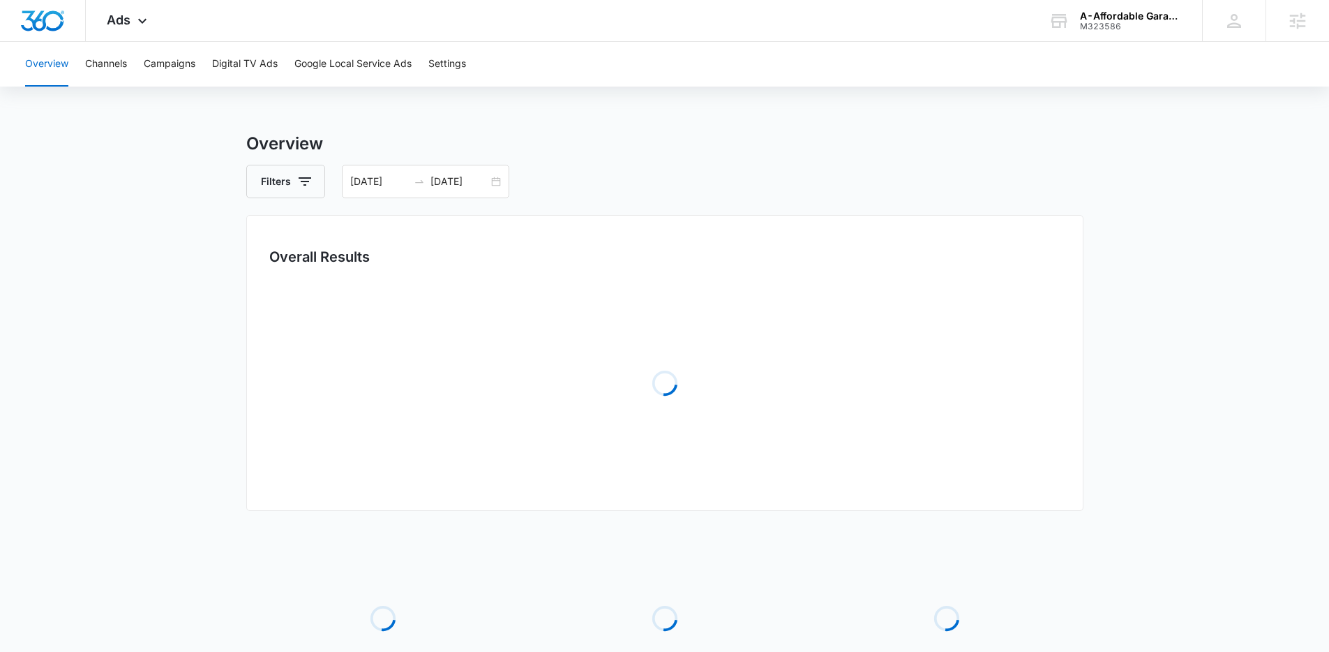
click at [833, 173] on div "Filters [DATE] [DATE]" at bounding box center [664, 181] width 837 height 33
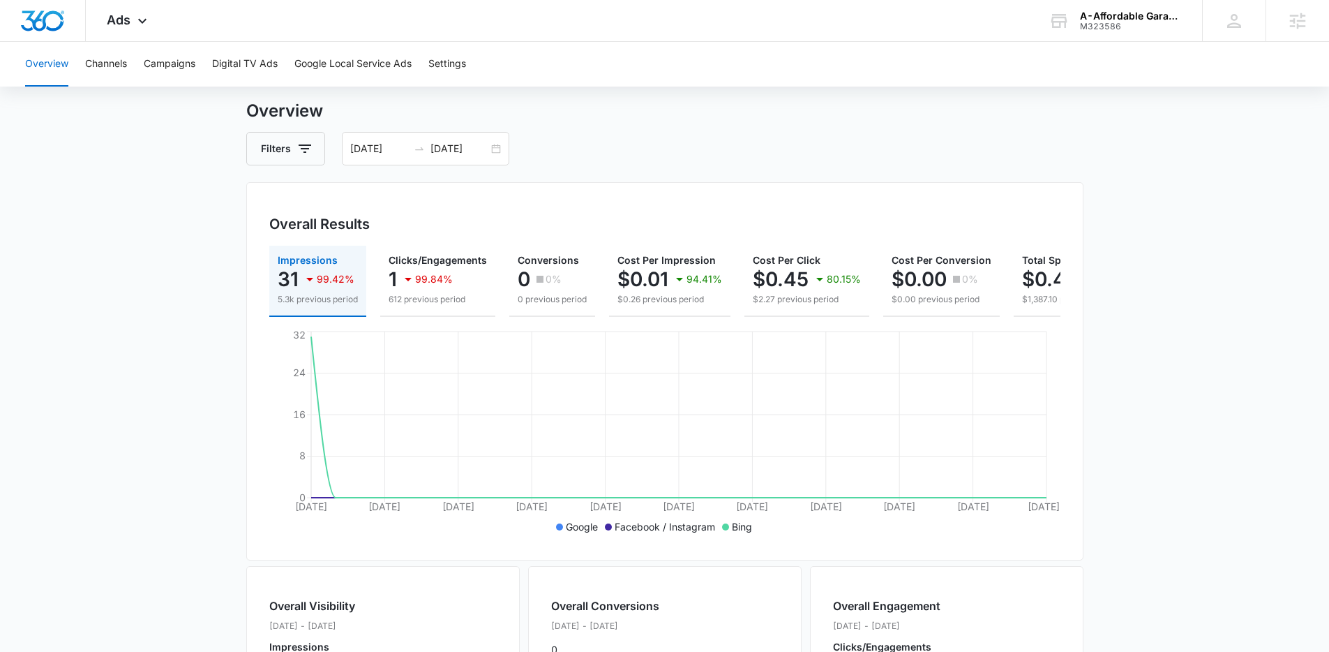
scroll to position [32, 0]
click at [278, 148] on button "Filters" at bounding box center [285, 149] width 79 height 33
click at [335, 194] on div "Channel" at bounding box center [344, 200] width 160 height 22
click at [348, 203] on div "Channel" at bounding box center [344, 200] width 160 height 22
click at [410, 208] on icon "Show Channel filters" at bounding box center [413, 200] width 17 height 17
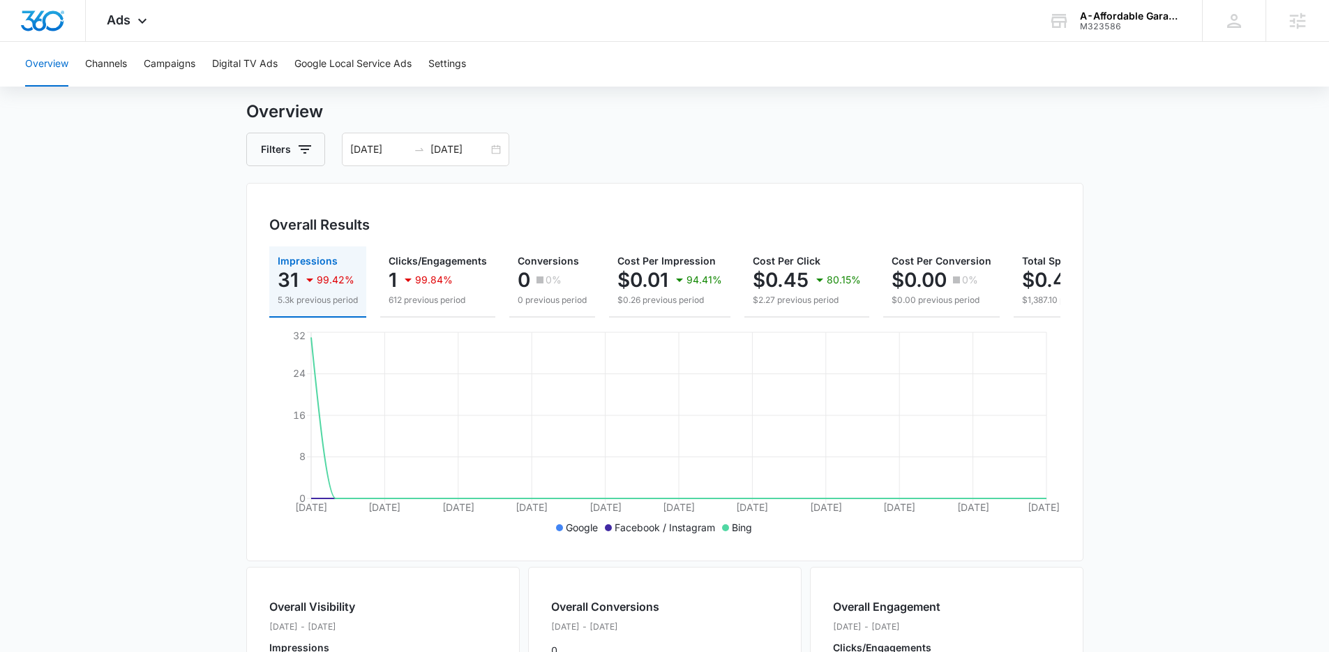
click at [754, 122] on h3 "Overview" at bounding box center [664, 111] width 837 height 25
click at [394, 144] on input "07/16/2025" at bounding box center [379, 149] width 58 height 15
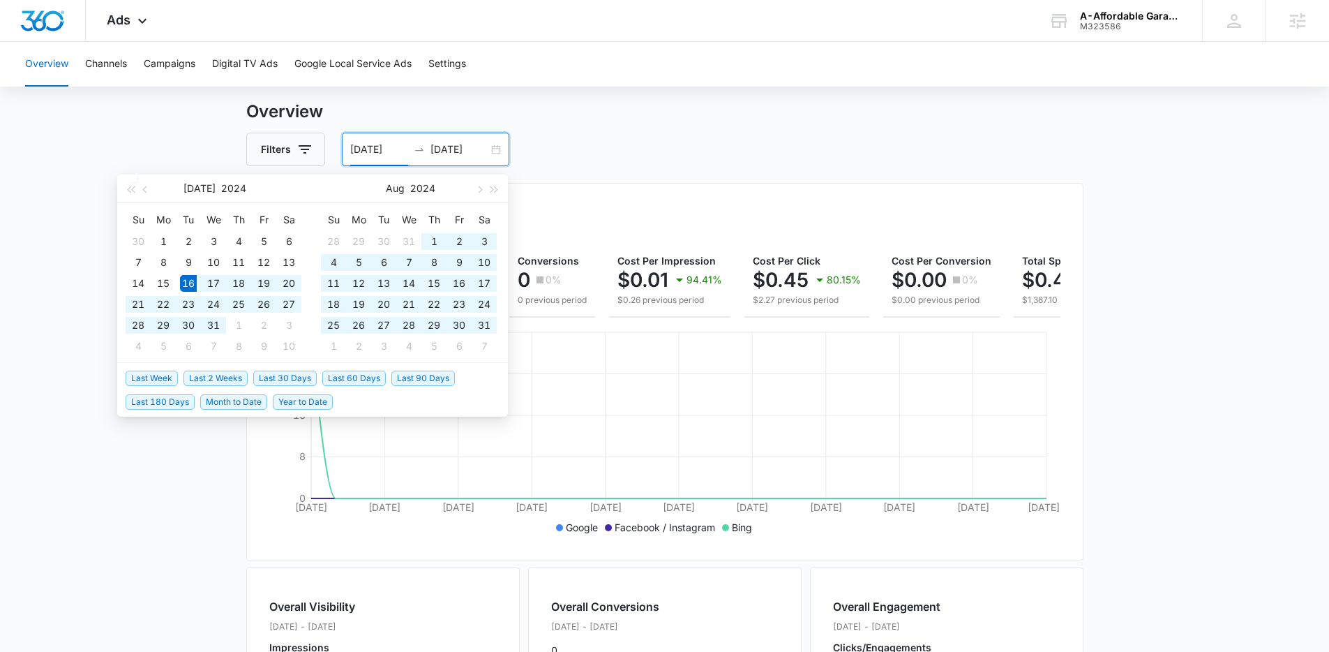
type input "07/16/2024"
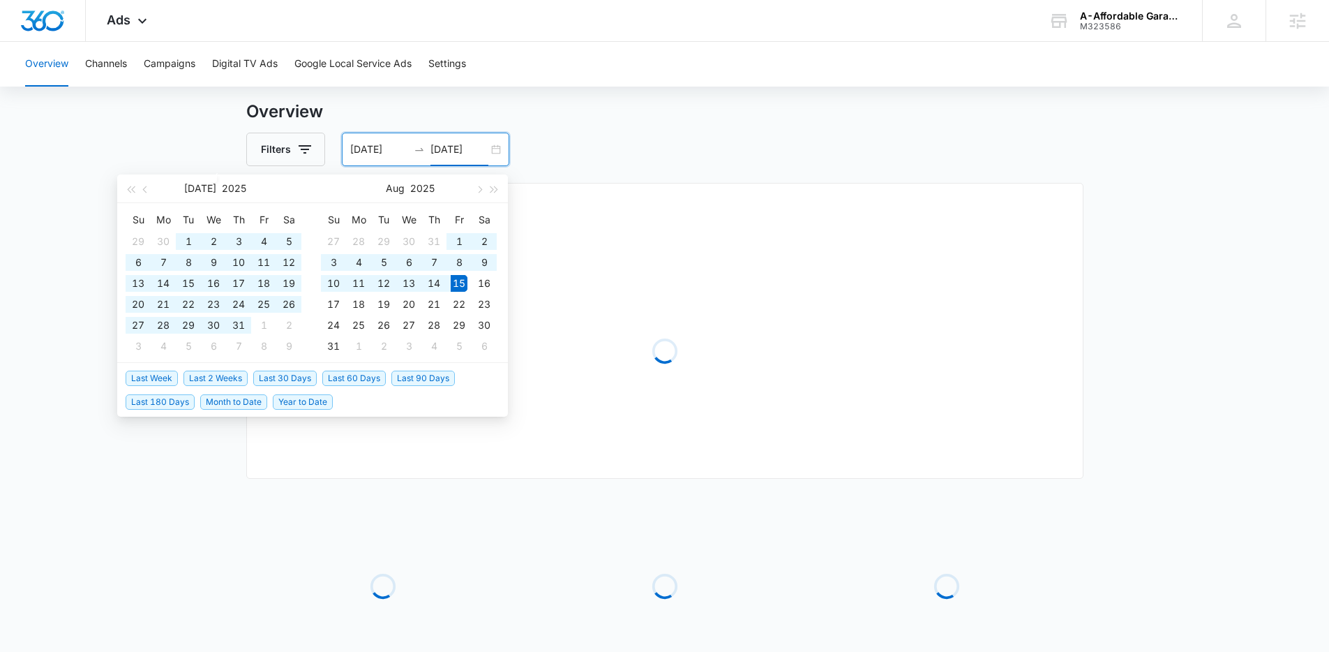
click at [1220, 372] on main "Overview Filters 07/16/2024 08/15/2025 Overall Results Loading Loading Loading …" at bounding box center [664, 420] width 1329 height 642
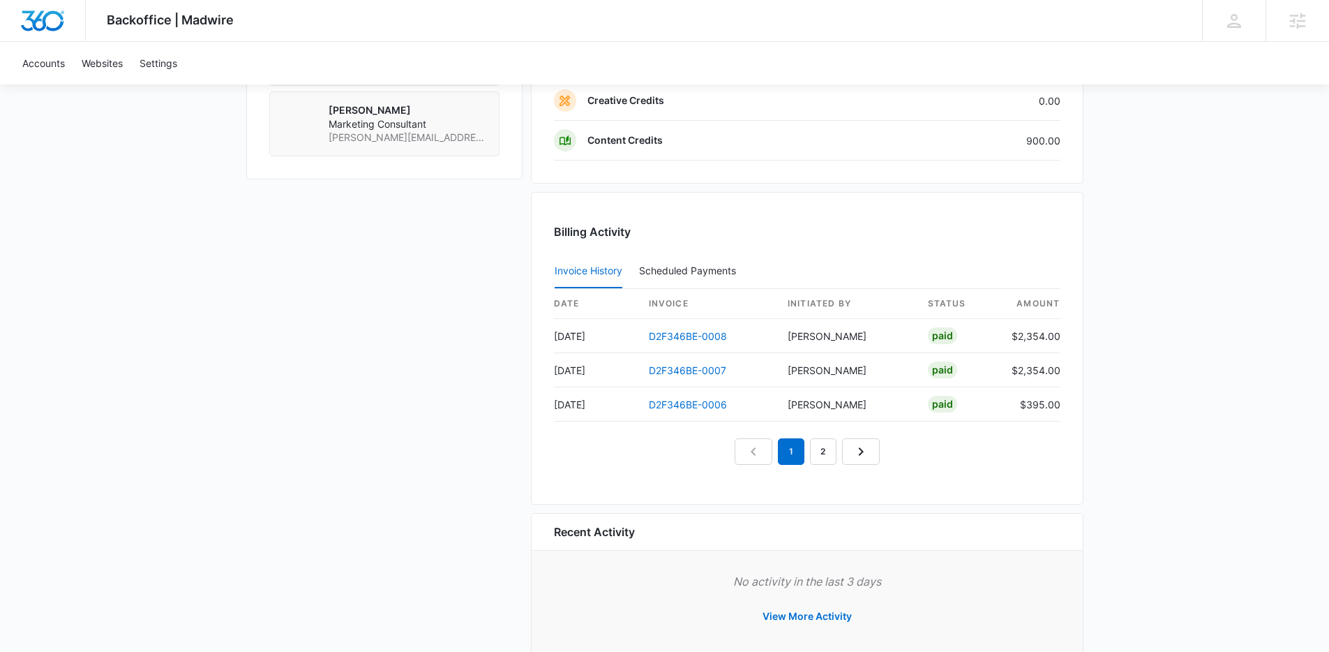
scroll to position [1192, 0]
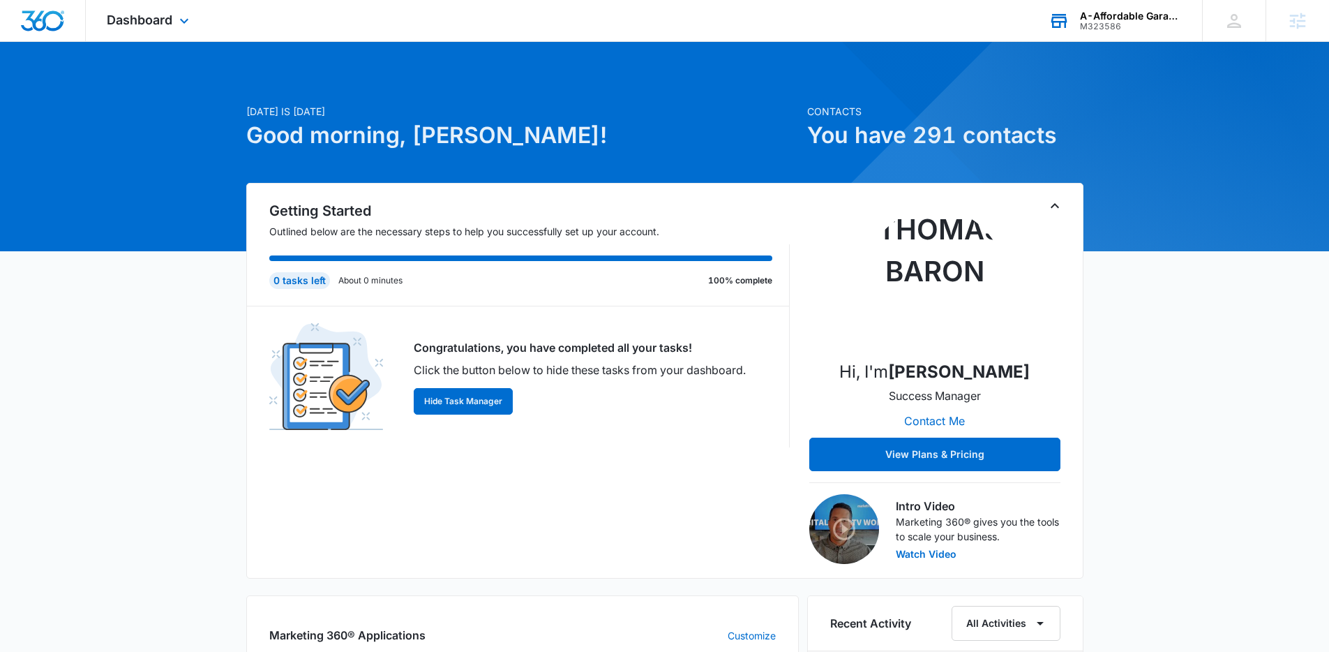
click at [1113, 23] on div "M323586" at bounding box center [1131, 27] width 102 height 10
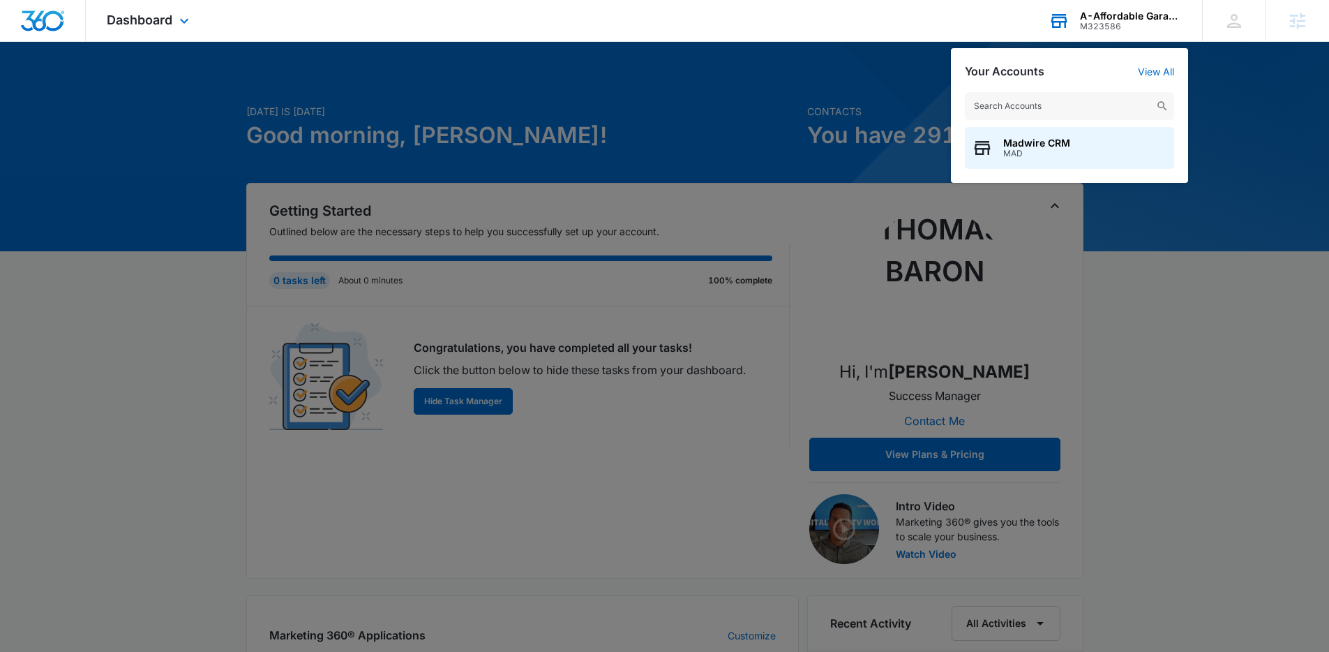
click at [1095, 114] on input "text" at bounding box center [1069, 106] width 209 height 28
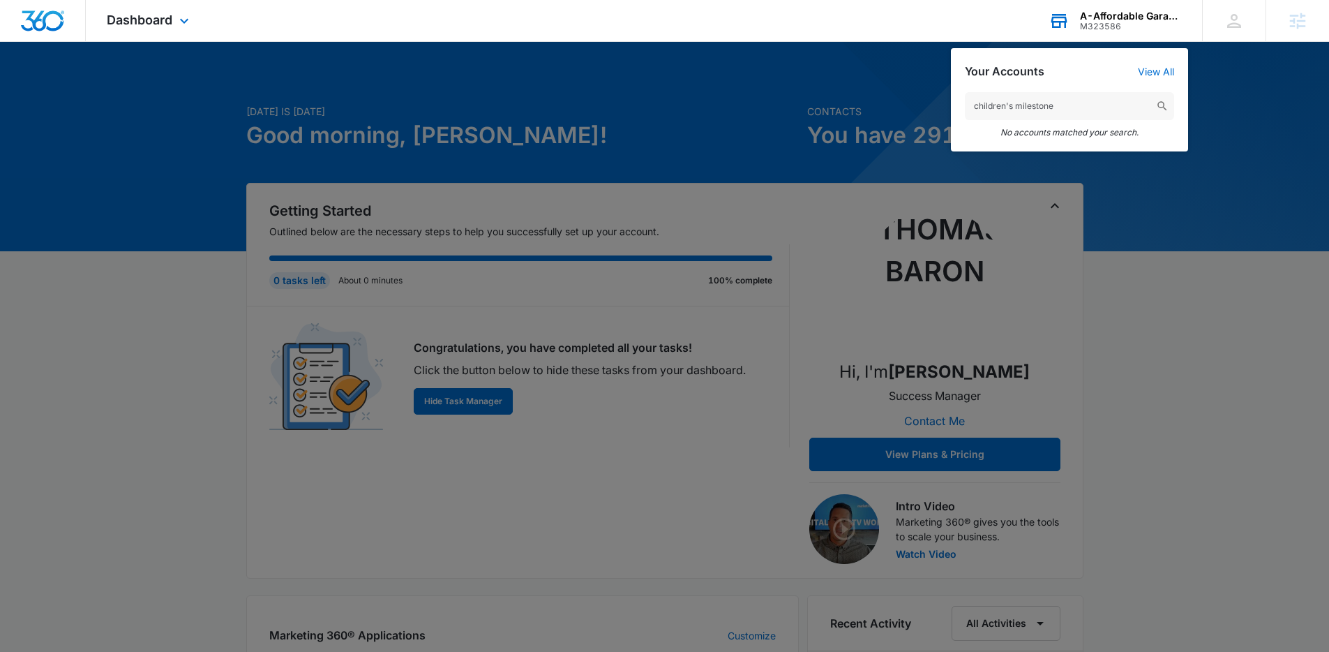
click at [1009, 107] on input "children's milestone" at bounding box center [1069, 106] width 209 height 28
drag, startPoint x: 1010, startPoint y: 104, endPoint x: 923, endPoint y: 115, distance: 87.2
click at [923, 42] on nav "Dashboard Apps Reputation Websites Forms CRM Email Social Payments POS Content …" at bounding box center [664, 21] width 1329 height 42
click at [973, 110] on input "children's milestone" at bounding box center [1069, 106] width 209 height 28
drag, startPoint x: 975, startPoint y: 110, endPoint x: 994, endPoint y: 109, distance: 18.9
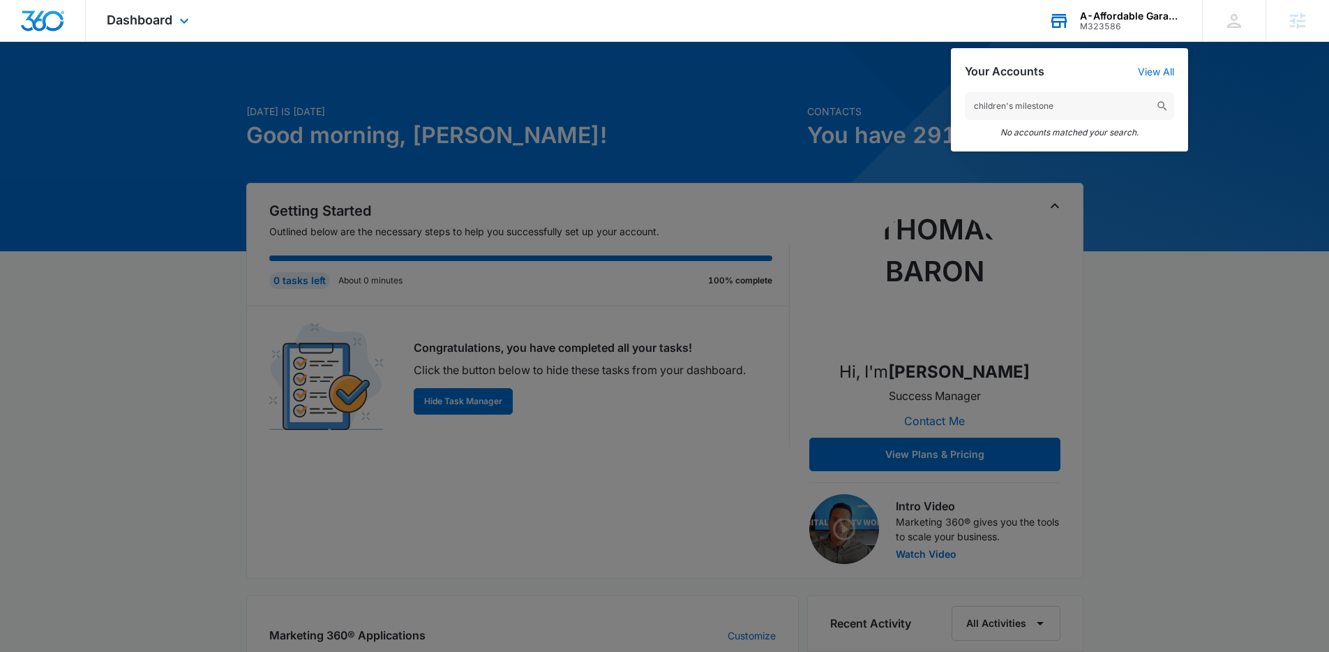
click at [994, 109] on input "children's milestone" at bounding box center [1069, 106] width 209 height 28
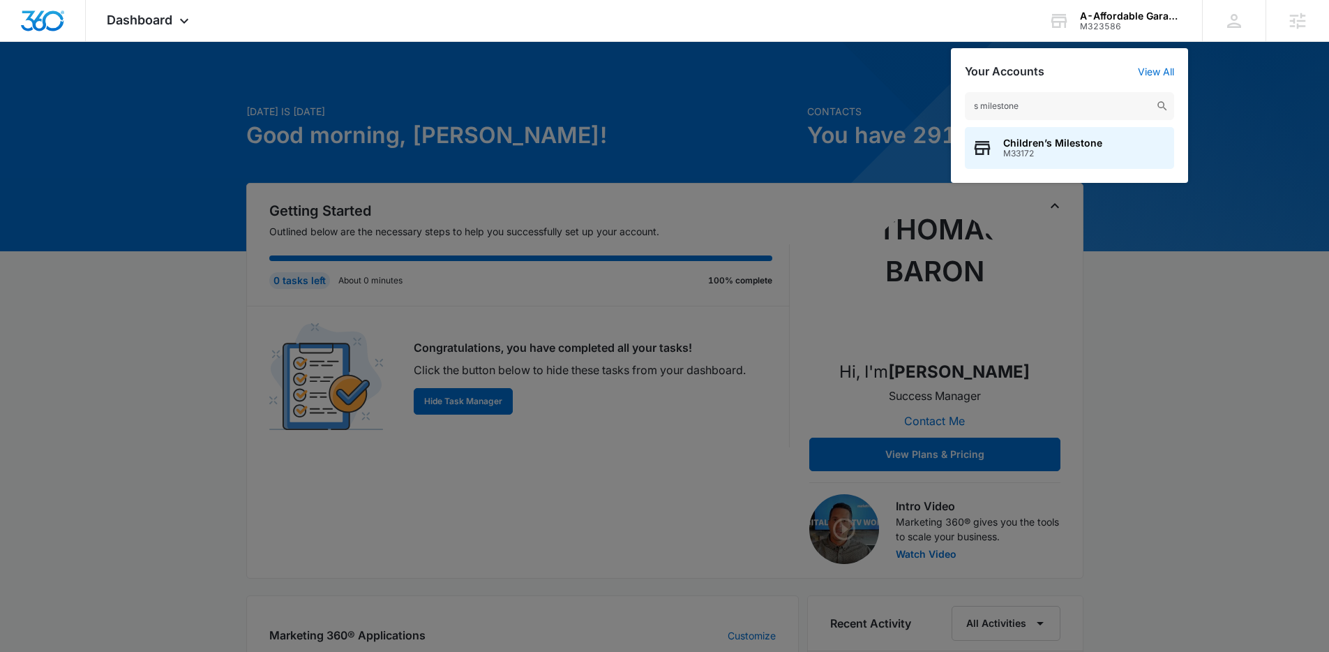
type input "s milestone"
click at [1084, 142] on span "Children’s Milestone" at bounding box center [1052, 142] width 99 height 11
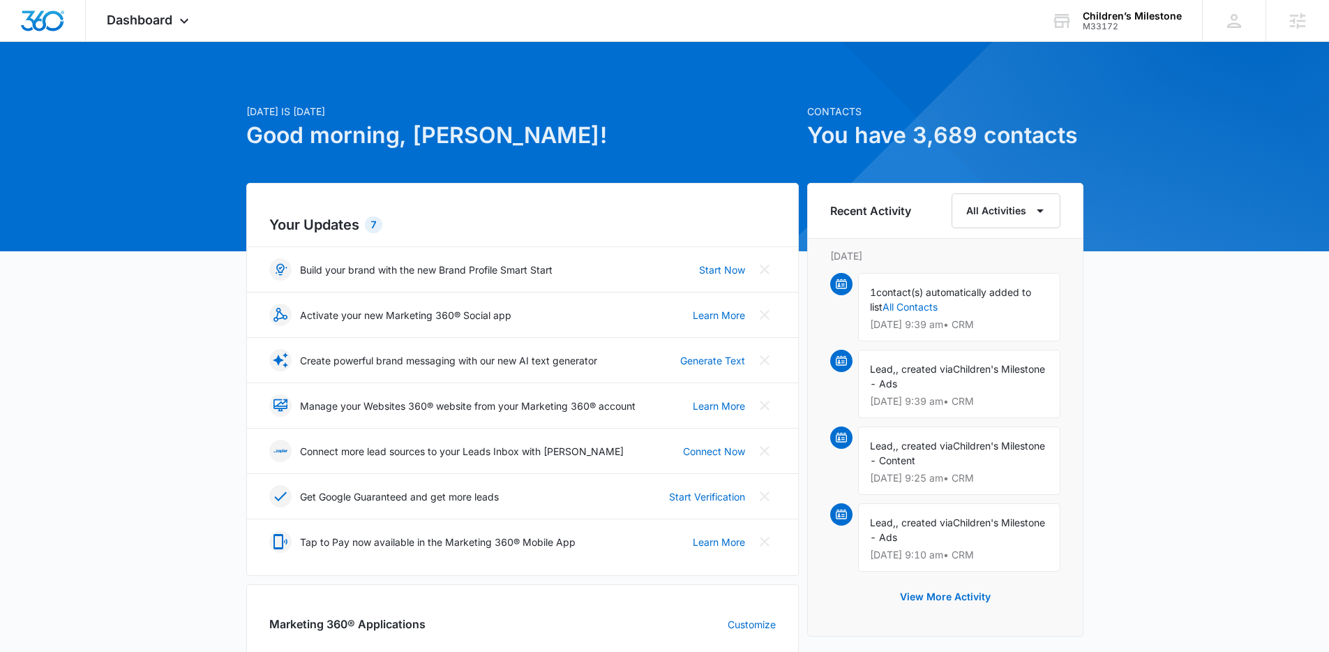
scroll to position [476, 0]
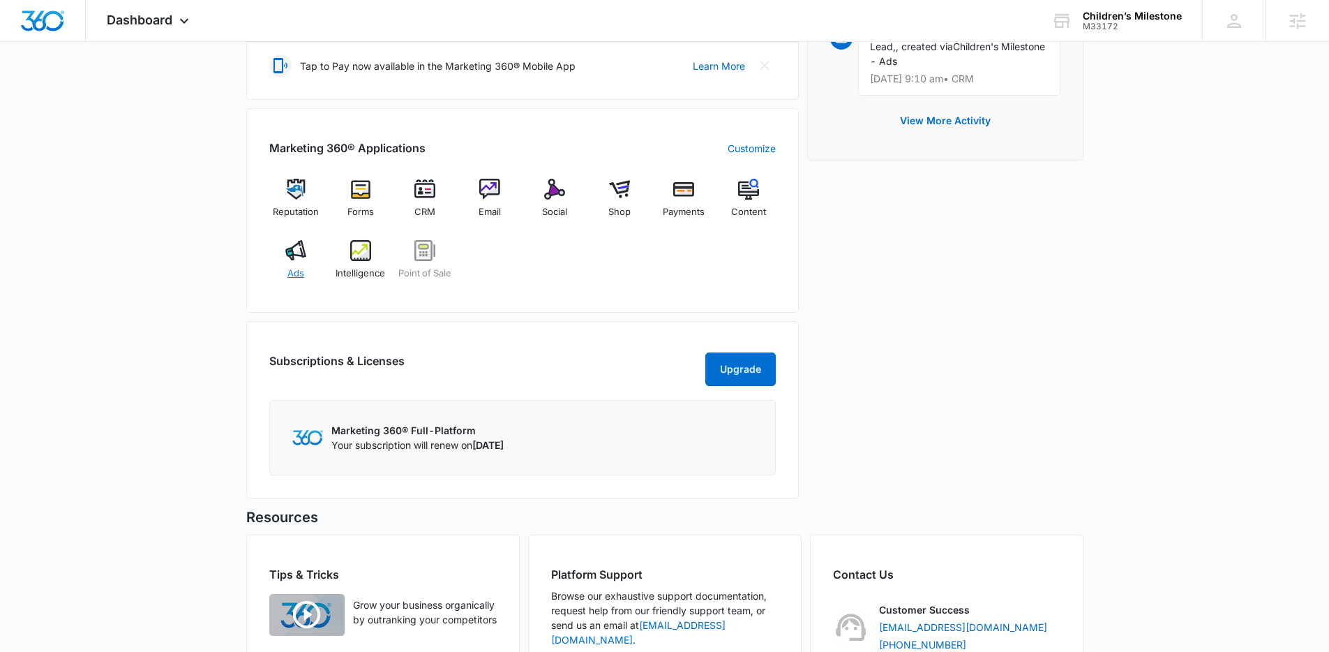
click at [307, 257] on div "Ads" at bounding box center [296, 265] width 54 height 50
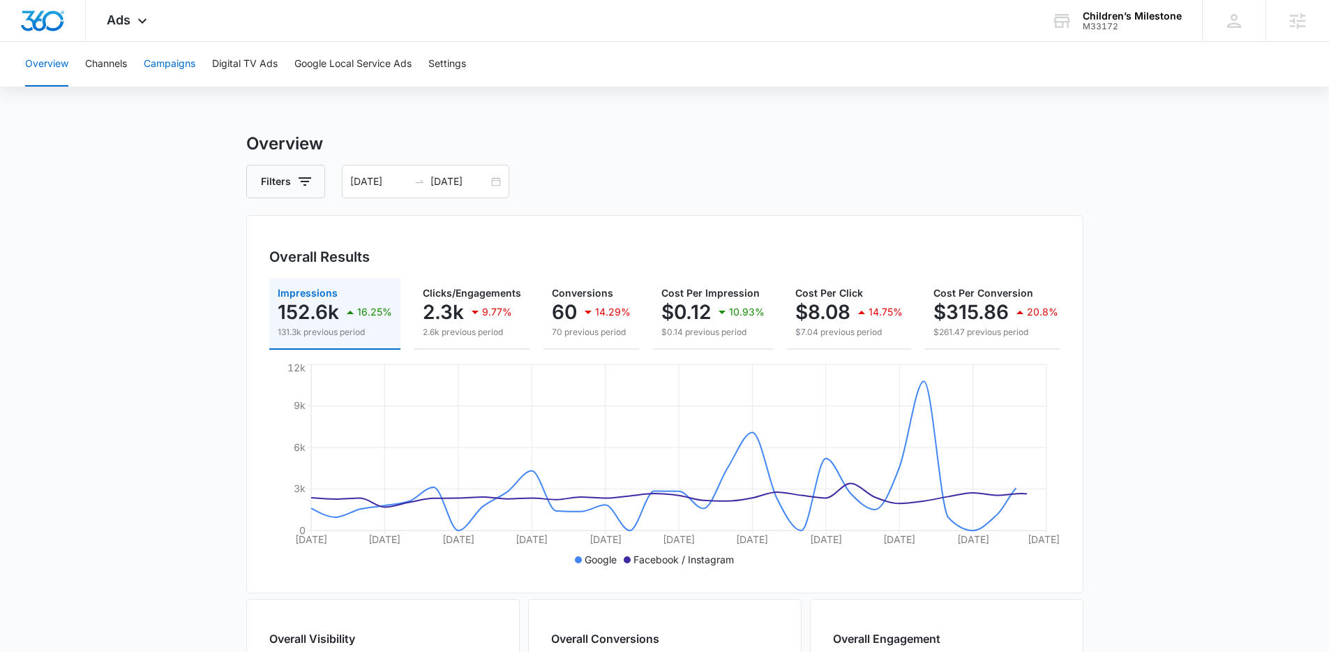
click at [189, 76] on button "Campaigns" at bounding box center [170, 64] width 52 height 45
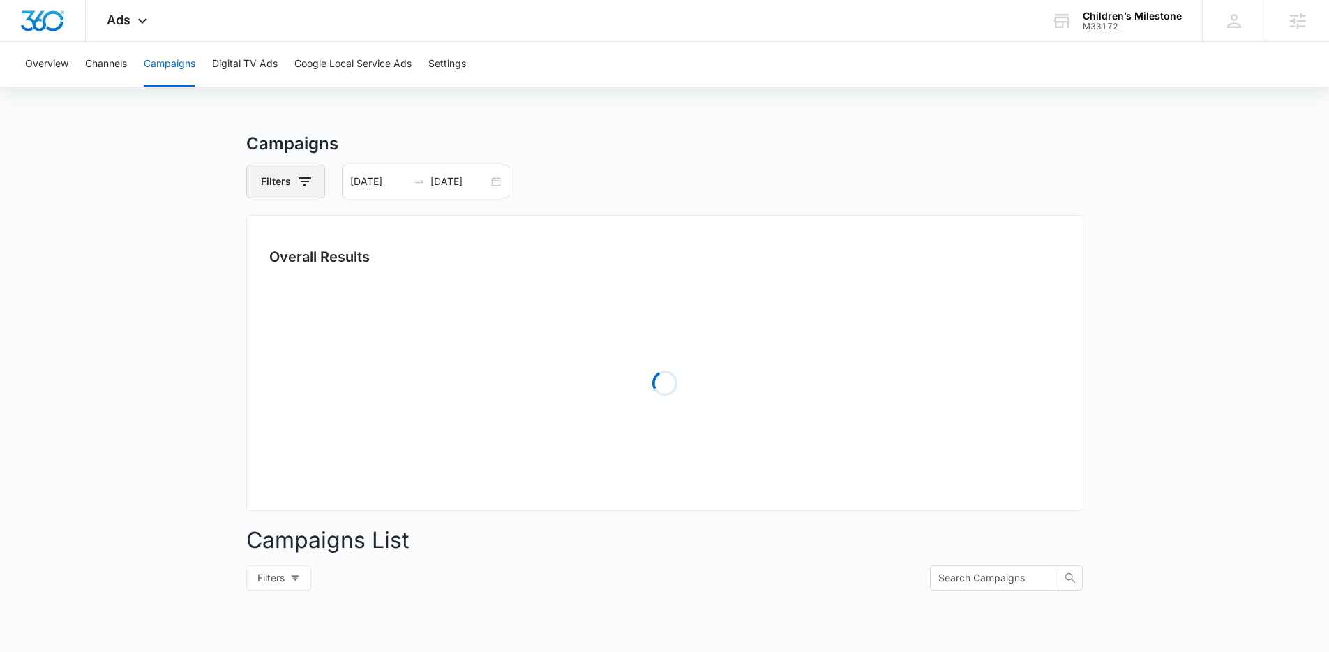
click at [304, 184] on icon "button" at bounding box center [305, 181] width 13 height 8
click at [189, 210] on main "Campaigns Filters Channel 2 Type Clear All 07/14/2025 08/13/2025 Overall Result…" at bounding box center [664, 494] width 1329 height 727
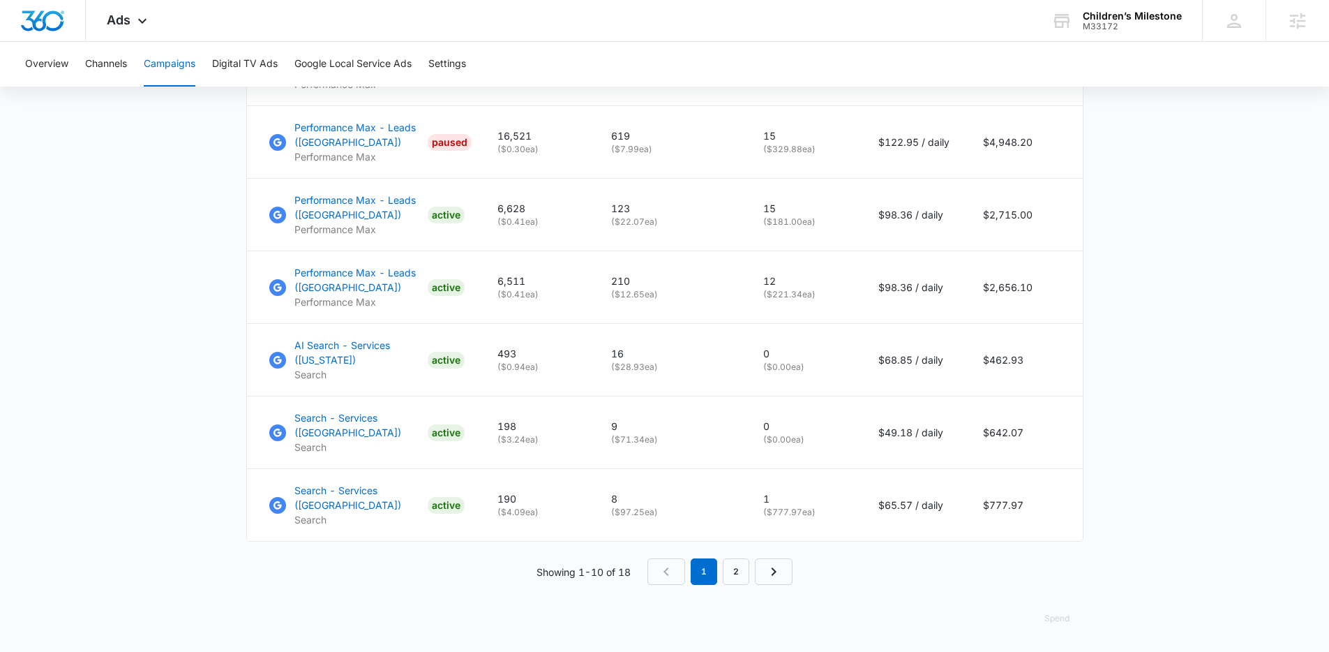
scroll to position [990, 0]
click at [733, 577] on link "2" at bounding box center [736, 571] width 27 height 27
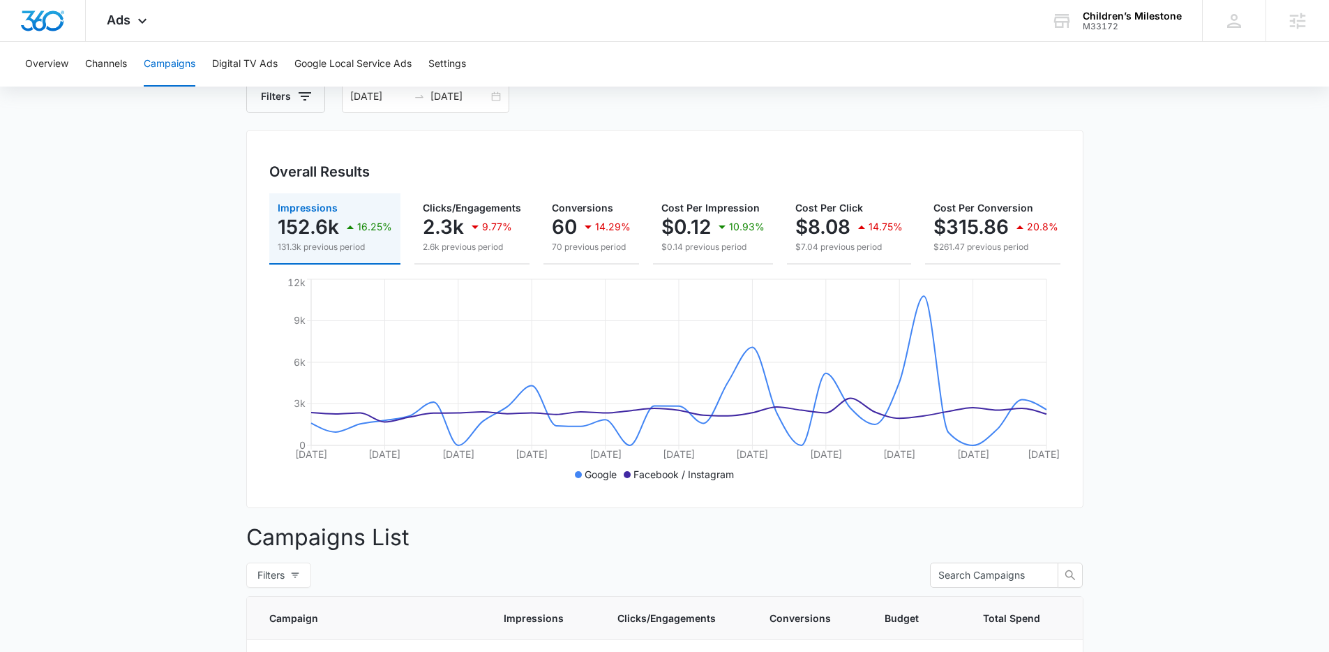
scroll to position [0, 0]
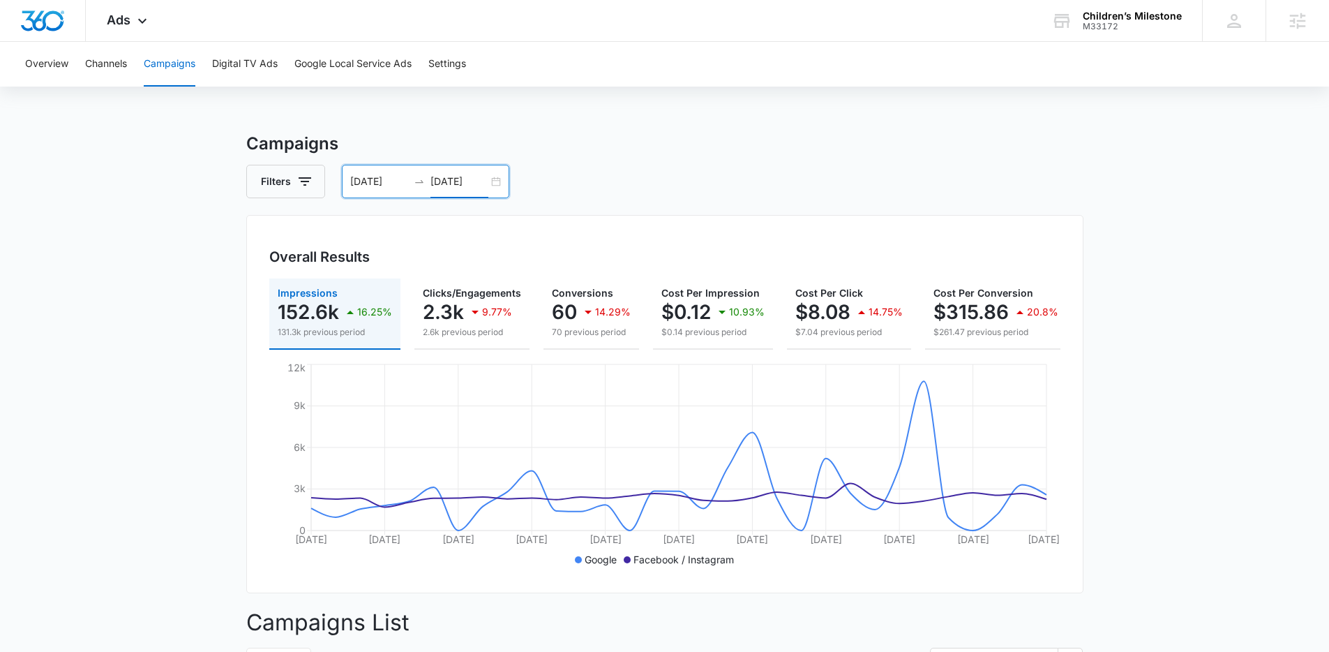
click at [463, 181] on input "08/13/2025" at bounding box center [459, 181] width 58 height 15
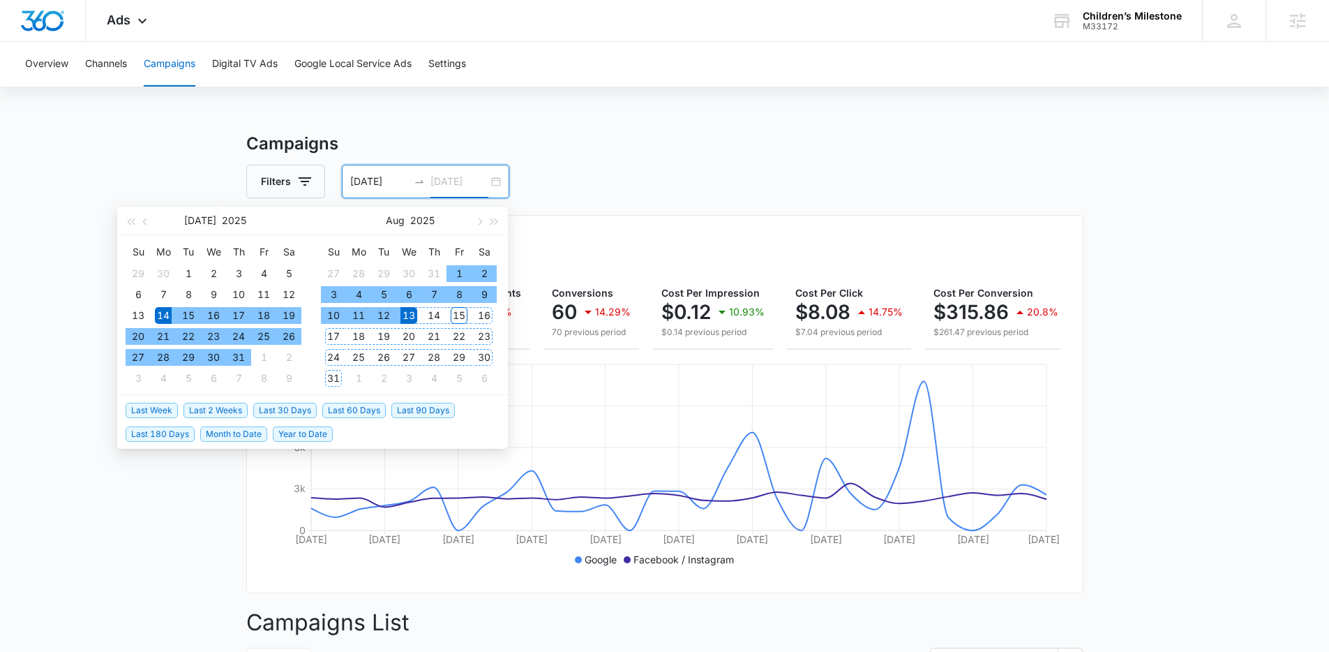
type input "08/13/2025"
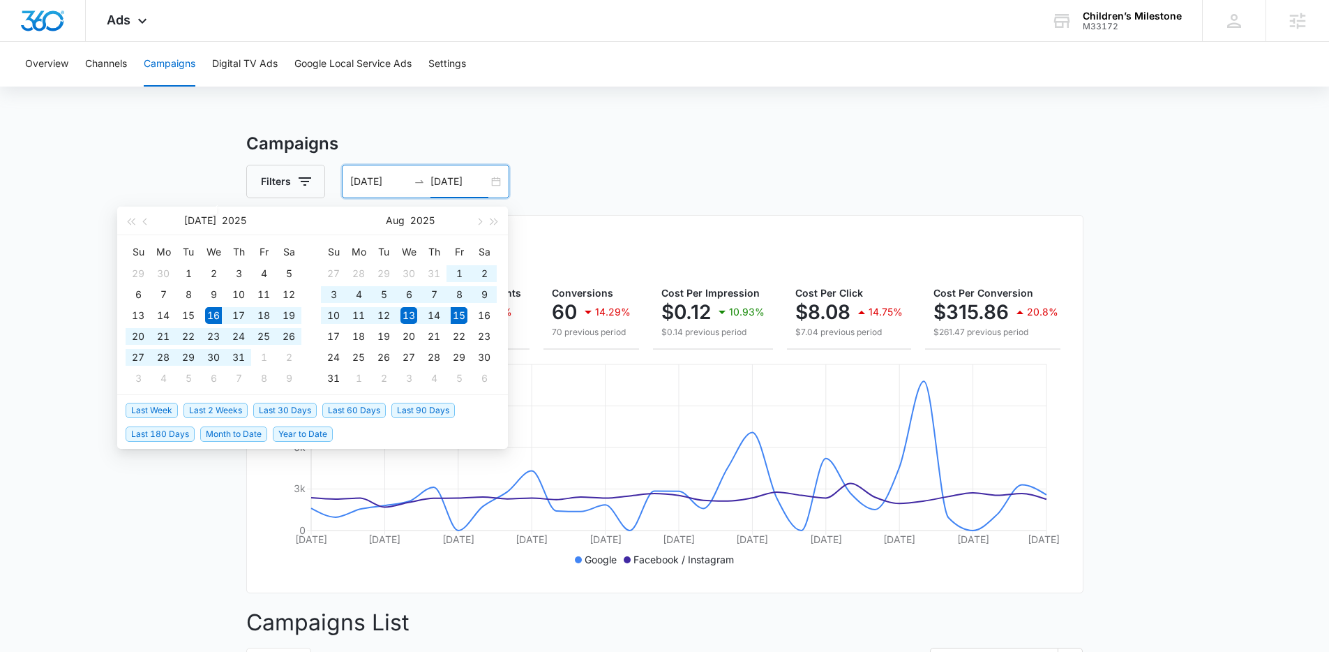
click at [303, 403] on span "Last 30 Days" at bounding box center [284, 410] width 63 height 15
type input "[DATE]"
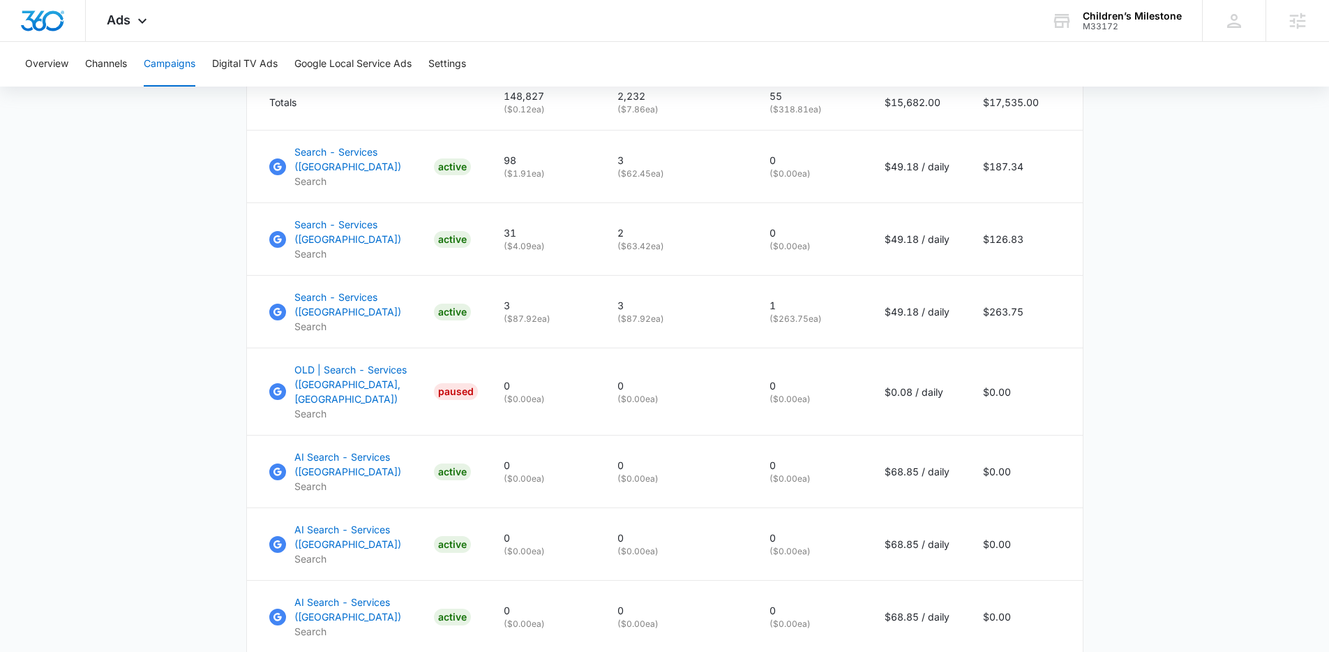
scroll to position [643, 0]
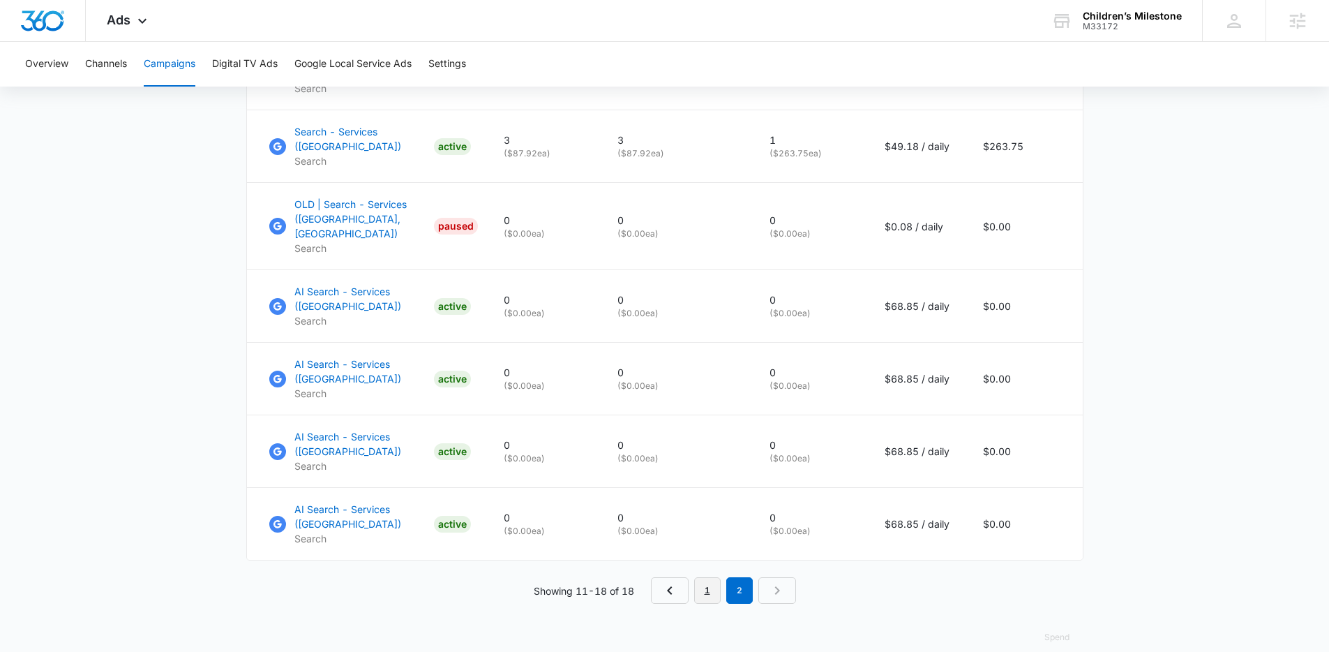
click at [709, 577] on link "1" at bounding box center [707, 590] width 27 height 27
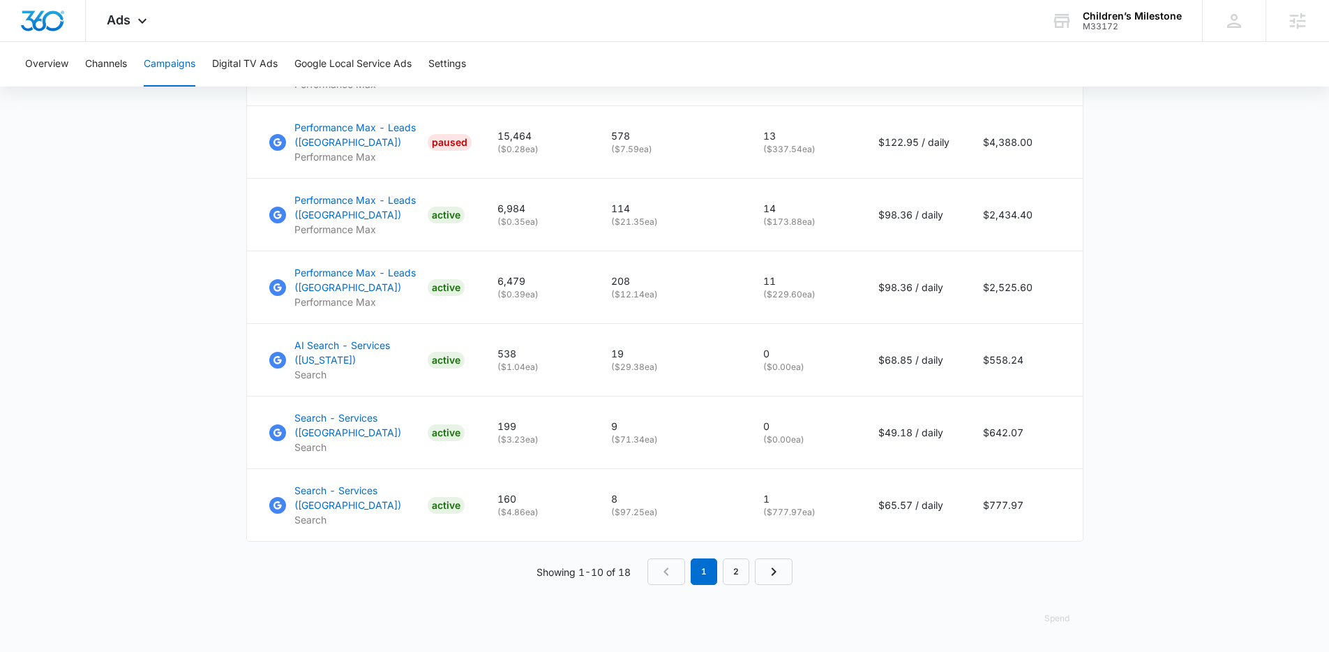
scroll to position [970, 0]
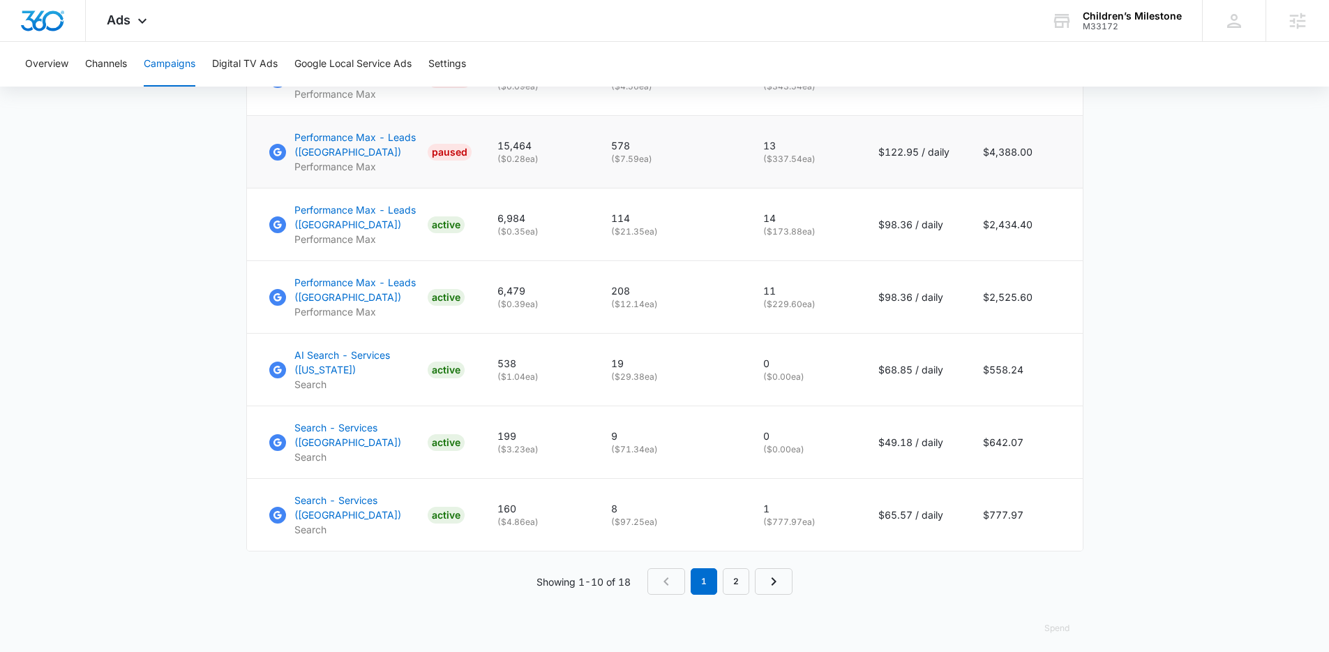
click at [880, 159] on p "$122.95 / daily" at bounding box center [913, 151] width 71 height 15
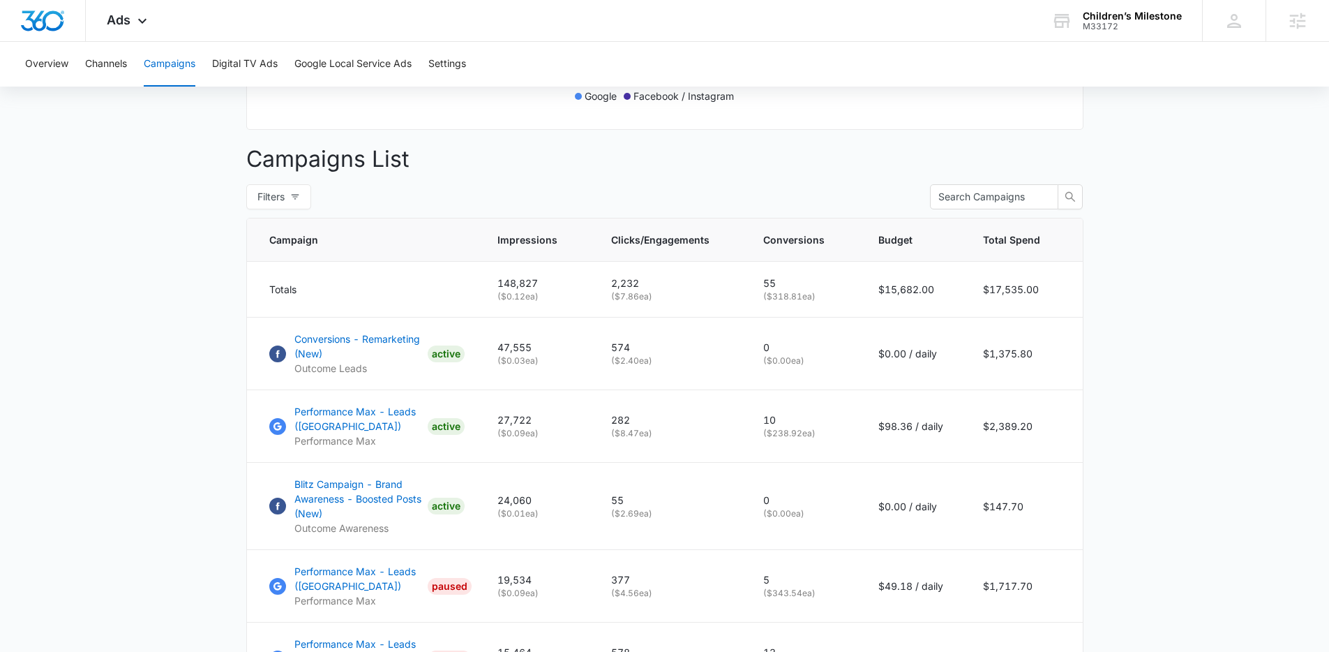
scroll to position [461, 0]
click at [853, 350] on td "0 ( $0.00 ea)" at bounding box center [804, 356] width 115 height 73
click at [913, 363] on p "$0.00 / daily" at bounding box center [913, 355] width 71 height 15
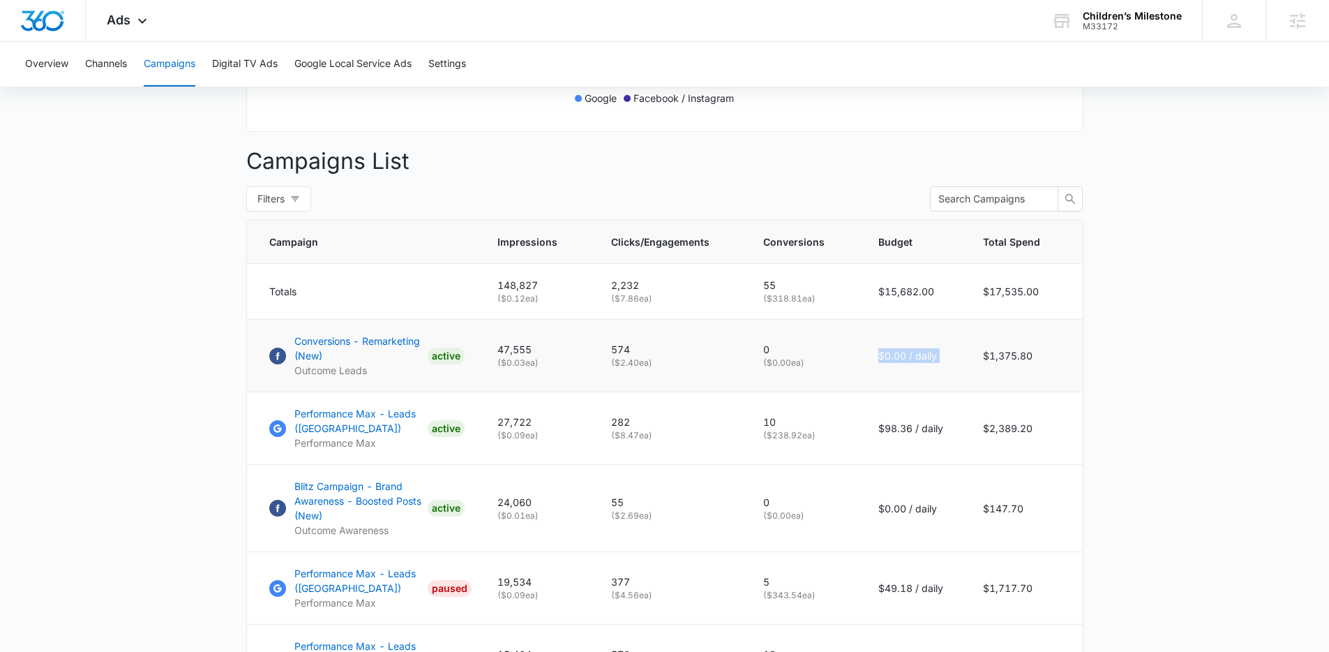
click at [911, 363] on p "$0.00 / daily" at bounding box center [913, 355] width 71 height 15
click at [416, 348] on p "Conversions - Remarketing (New)" at bounding box center [358, 348] width 128 height 29
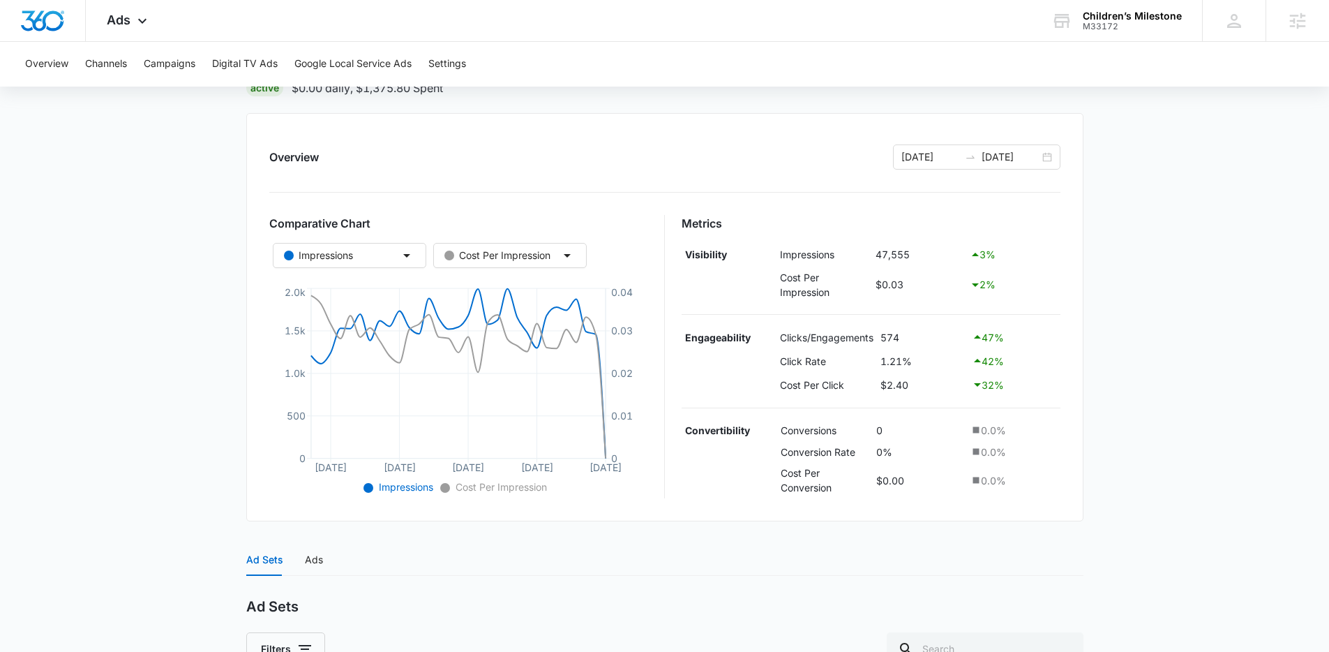
scroll to position [430, 0]
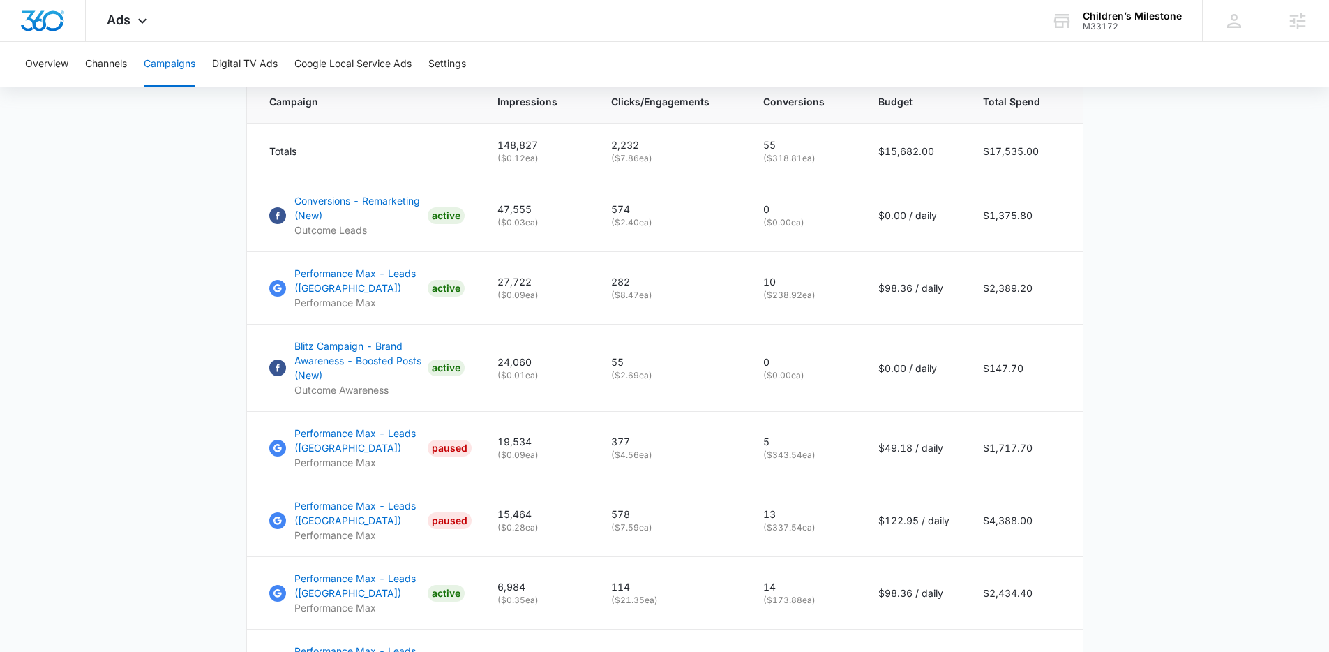
scroll to position [503, 0]
